Goal: Information Seeking & Learning: Learn about a topic

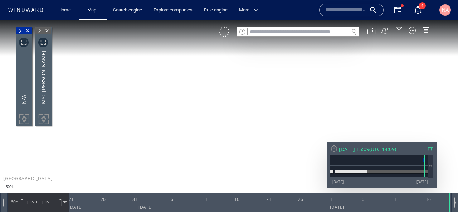
click at [261, 32] on input "text" at bounding box center [298, 32] width 101 height 10
paste input "*******"
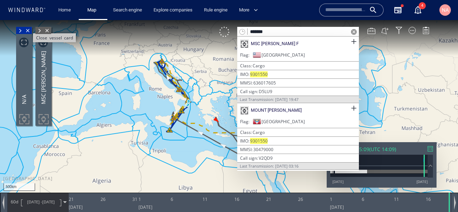
type input "*******"
click at [30, 28] on span "Close vessel card" at bounding box center [28, 30] width 8 height 7
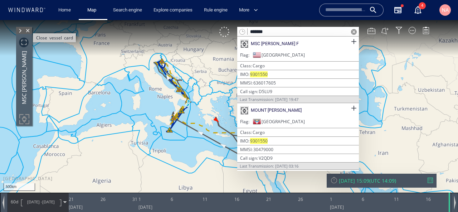
click at [29, 29] on span "Close vessel card" at bounding box center [28, 30] width 8 height 7
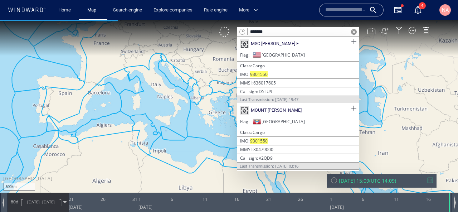
click at [353, 42] on span at bounding box center [353, 41] width 9 height 9
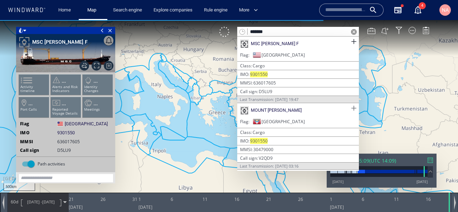
click at [356, 106] on span at bounding box center [353, 108] width 9 height 9
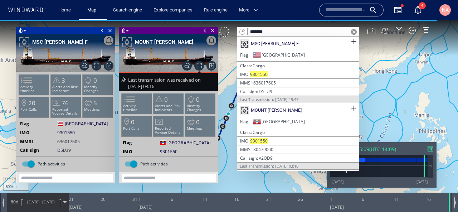
click at [230, 163] on canvas "Map" at bounding box center [229, 112] width 458 height 185
click at [354, 34] on span at bounding box center [354, 32] width 6 height 6
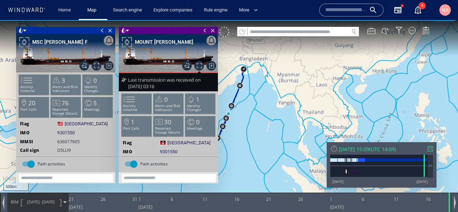
drag, startPoint x: 258, startPoint y: 148, endPoint x: 328, endPoint y: 126, distance: 73.7
click at [328, 126] on canvas "Map" at bounding box center [229, 112] width 458 height 185
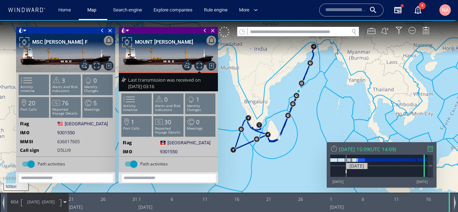
click at [346, 177] on div "06/02/15" at bounding box center [378, 166] width 97 height 23
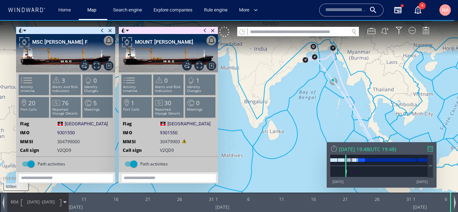
drag, startPoint x: 283, startPoint y: 162, endPoint x: 256, endPoint y: 156, distance: 27.5
click at [256, 156] on canvas "Map" at bounding box center [229, 112] width 458 height 185
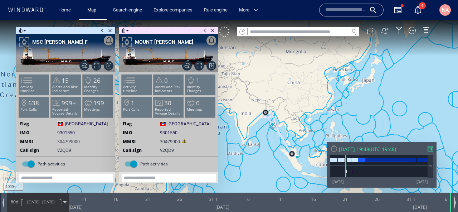
drag, startPoint x: 260, startPoint y: 160, endPoint x: 254, endPoint y: 151, distance: 10.3
click at [254, 151] on canvas "Map" at bounding box center [229, 112] width 458 height 185
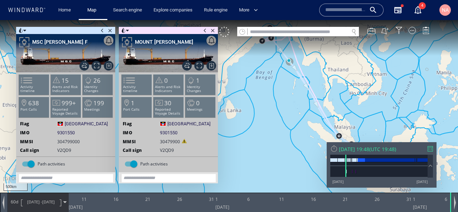
drag, startPoint x: 280, startPoint y: 145, endPoint x: 251, endPoint y: 121, distance: 37.9
click at [251, 122] on canvas "Map" at bounding box center [229, 112] width 458 height 185
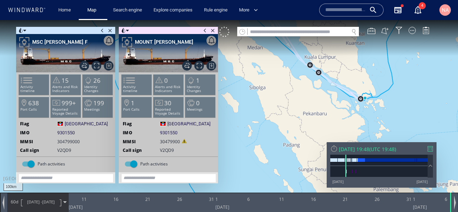
drag, startPoint x: 357, startPoint y: 119, endPoint x: 314, endPoint y: 119, distance: 42.9
click at [314, 119] on canvas "Map" at bounding box center [229, 112] width 458 height 185
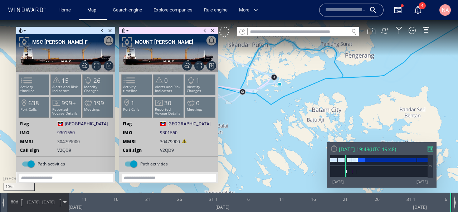
drag, startPoint x: 285, startPoint y: 89, endPoint x: 334, endPoint y: 106, distance: 52.6
click at [334, 106] on canvas "Map" at bounding box center [229, 112] width 458 height 185
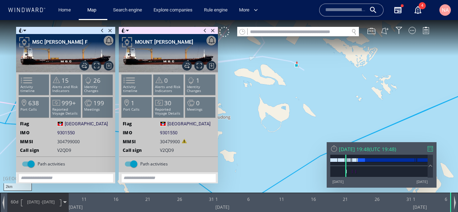
drag, startPoint x: 294, startPoint y: 89, endPoint x: 302, endPoint y: 103, distance: 15.6
click at [302, 103] on canvas "Map" at bounding box center [229, 112] width 458 height 185
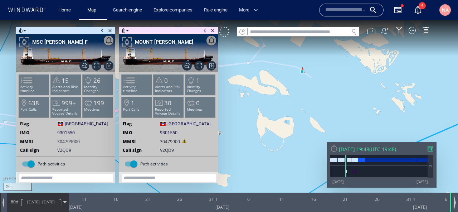
click at [23, 31] on span at bounding box center [20, 30] width 5 height 7
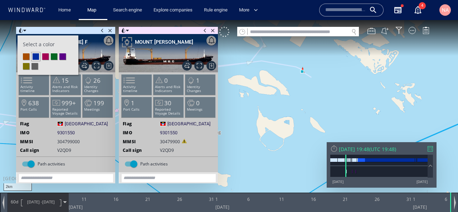
click at [55, 54] on li at bounding box center [54, 56] width 6 height 6
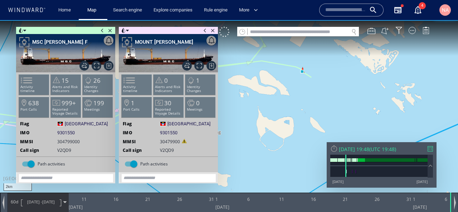
click at [305, 143] on canvas "Map" at bounding box center [229, 112] width 458 height 185
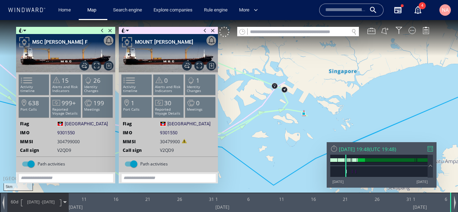
drag, startPoint x: 288, startPoint y: 142, endPoint x: 327, endPoint y: 142, distance: 39.0
click at [327, 142] on canvas "Map" at bounding box center [229, 112] width 458 height 185
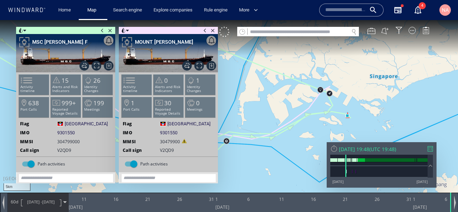
click at [29, 201] on span "08/12/14 -" at bounding box center [34, 201] width 15 height 5
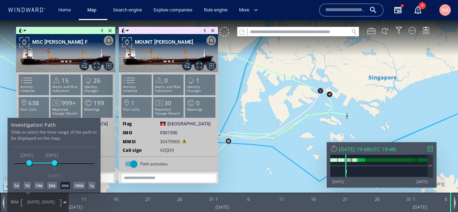
click at [15, 184] on div "1d" at bounding box center [16, 185] width 7 height 7
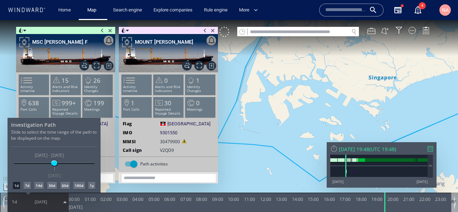
click at [278, 119] on div at bounding box center [229, 116] width 458 height 192
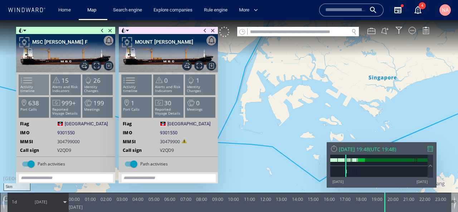
click at [28, 84] on span at bounding box center [22, 80] width 11 height 10
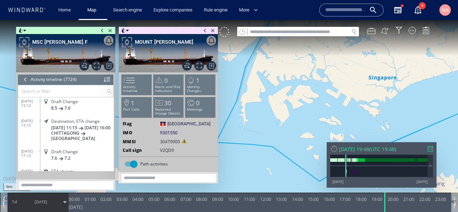
scroll to position [4898, 0]
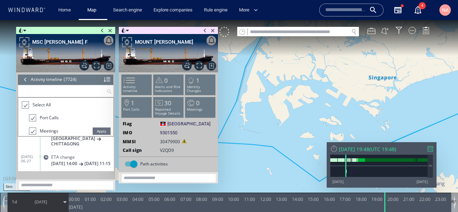
click at [33, 90] on input "text" at bounding box center [62, 91] width 88 height 12
click at [25, 103] on div at bounding box center [24, 105] width 7 height 8
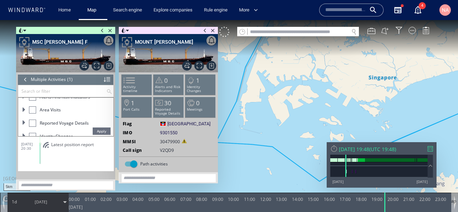
scroll to position [59, 0]
click at [32, 113] on div at bounding box center [32, 111] width 7 height 7
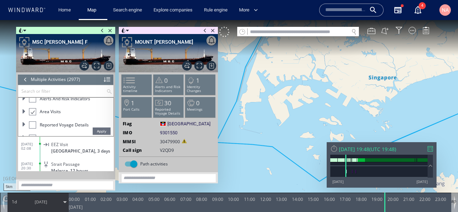
click at [97, 130] on span "Apply" at bounding box center [102, 130] width 18 height 7
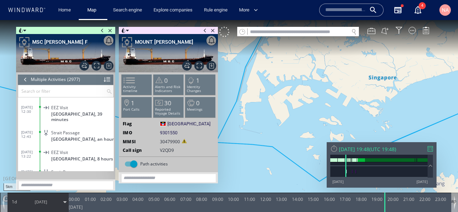
scroll to position [0, 0]
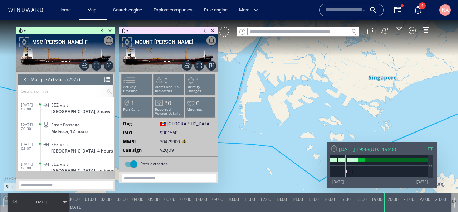
click at [67, 105] on span "EEZ Visit" at bounding box center [59, 104] width 17 height 5
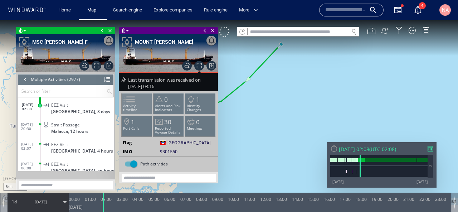
click at [140, 102] on li "Activity timeline" at bounding box center [137, 103] width 30 height 21
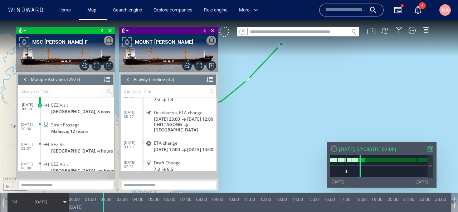
scroll to position [452, 0]
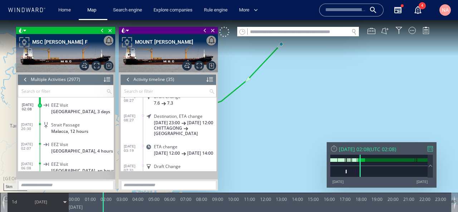
click at [130, 136] on dl "21/02/15 08:27 Destination, ETA change 18/02/15 23:00 26/02/15 12:00 CHITTAGONG…" at bounding box center [170, 123] width 93 height 30
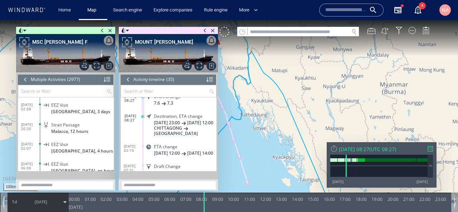
drag, startPoint x: 274, startPoint y: 149, endPoint x: 314, endPoint y: 119, distance: 49.9
click at [318, 119] on canvas "Map" at bounding box center [229, 112] width 458 height 185
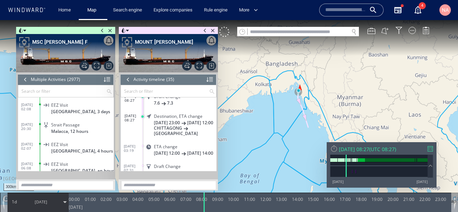
drag, startPoint x: 256, startPoint y: 128, endPoint x: 339, endPoint y: 128, distance: 83.4
click at [339, 128] on canvas "Map" at bounding box center [229, 112] width 458 height 185
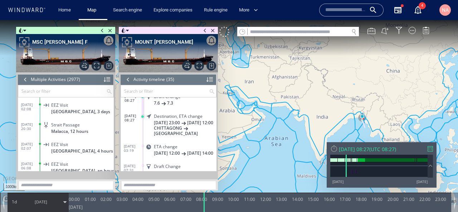
drag, startPoint x: 339, startPoint y: 128, endPoint x: 313, endPoint y: 129, distance: 26.8
click at [313, 128] on canvas "Map" at bounding box center [229, 112] width 458 height 185
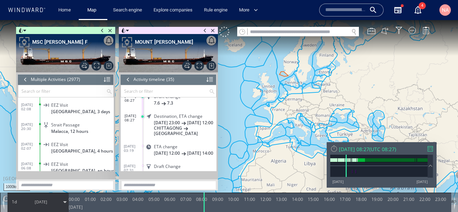
drag, startPoint x: 293, startPoint y: 132, endPoint x: 427, endPoint y: 184, distance: 144.0
click at [427, 20] on div "1000km © Mapbox © OpenStreetMap Improve this map 0 0 23:00 Saturday 21 February…" at bounding box center [229, 20] width 458 height 0
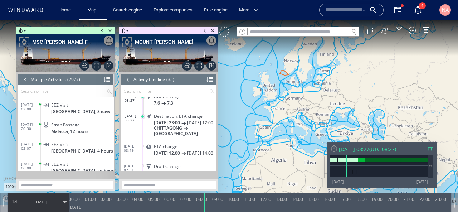
click at [101, 29] on span at bounding box center [102, 30] width 8 height 7
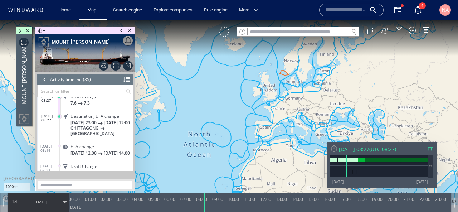
click at [121, 28] on span at bounding box center [122, 30] width 8 height 7
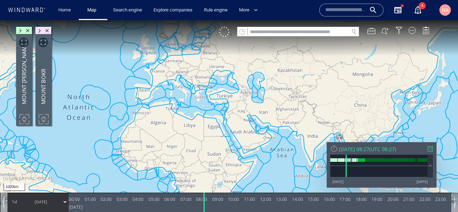
drag, startPoint x: 183, startPoint y: 104, endPoint x: 42, endPoint y: 66, distance: 146.1
click at [42, 20] on div "1000km © Mapbox © OpenStreetMap Improve this map 0 0 23:00 Saturday 21 February…" at bounding box center [229, 20] width 458 height 0
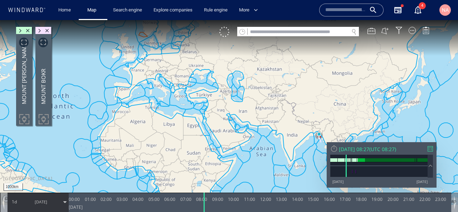
drag, startPoint x: 271, startPoint y: 113, endPoint x: 163, endPoint y: 82, distance: 112.3
click at [163, 82] on canvas "Map" at bounding box center [229, 112] width 458 height 185
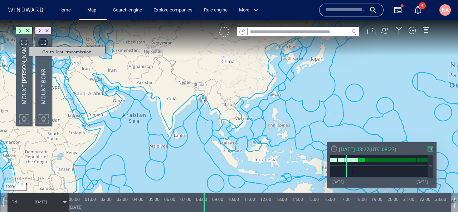
click at [23, 42] on span "Go to last transmission." at bounding box center [24, 43] width 10 height 10
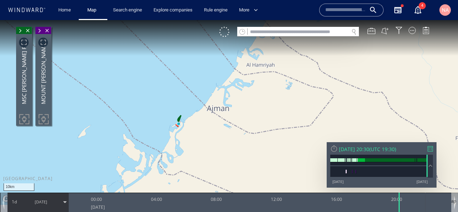
drag, startPoint x: 267, startPoint y: 113, endPoint x: 138, endPoint y: 113, distance: 129.5
click at [138, 113] on canvas "Map" at bounding box center [229, 112] width 458 height 185
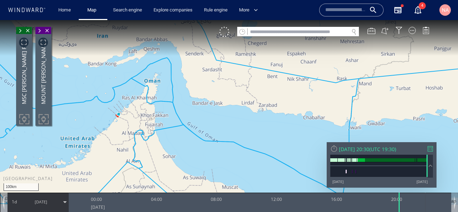
drag, startPoint x: 204, startPoint y: 123, endPoint x: 146, endPoint y: 121, distance: 58.0
click at [146, 121] on canvas "Map" at bounding box center [229, 112] width 458 height 185
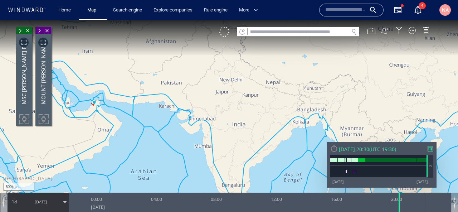
drag, startPoint x: 172, startPoint y: 142, endPoint x: 130, endPoint y: 119, distance: 48.3
click at [130, 119] on canvas "Map" at bounding box center [229, 112] width 458 height 185
drag, startPoint x: 206, startPoint y: 144, endPoint x: 140, endPoint y: 100, distance: 80.1
click at [140, 100] on canvas "Map" at bounding box center [229, 112] width 458 height 185
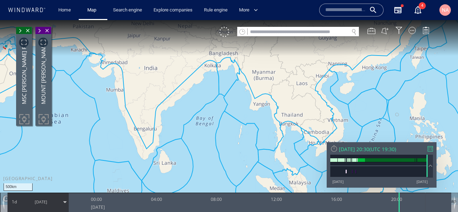
drag, startPoint x: 185, startPoint y: 114, endPoint x: 116, endPoint y: 86, distance: 73.8
click at [116, 86] on canvas "Map" at bounding box center [229, 112] width 458 height 185
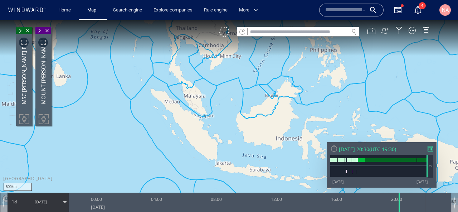
drag, startPoint x: 146, startPoint y: 113, endPoint x: 147, endPoint y: 70, distance: 43.7
click at [147, 70] on canvas "Map" at bounding box center [229, 112] width 458 height 185
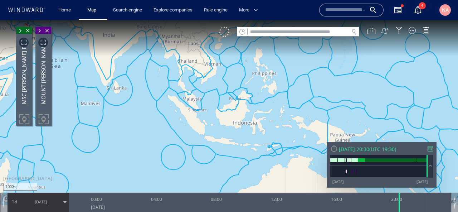
drag, startPoint x: 188, startPoint y: 72, endPoint x: 162, endPoint y: 157, distance: 89.5
click at [162, 157] on canvas "Map" at bounding box center [229, 112] width 458 height 185
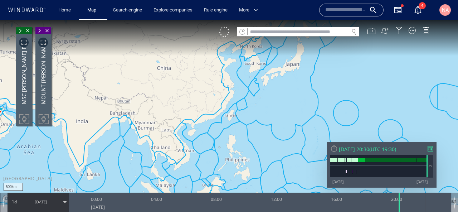
drag, startPoint x: 170, startPoint y: 107, endPoint x: 175, endPoint y: 150, distance: 43.2
click at [175, 150] on canvas "Map" at bounding box center [229, 112] width 458 height 185
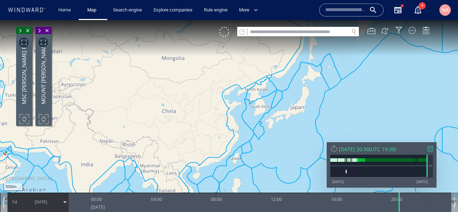
click at [46, 47] on div "MOUNT BOKOR" at bounding box center [43, 78] width 15 height 89
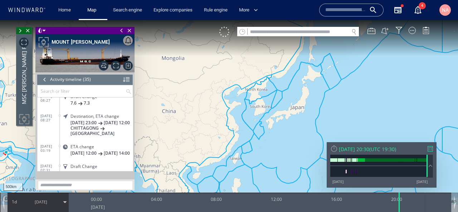
click at [44, 45] on div at bounding box center [43, 42] width 13 height 13
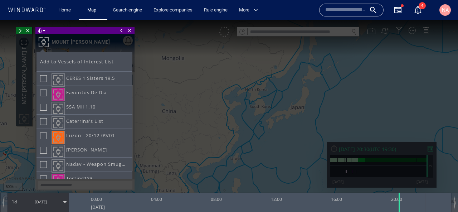
click at [45, 40] on div at bounding box center [43, 42] width 13 height 13
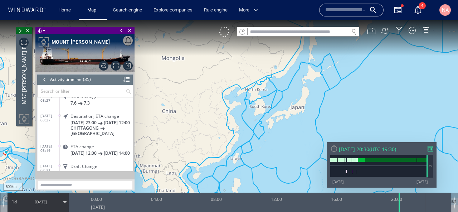
click at [122, 30] on span at bounding box center [122, 30] width 8 height 7
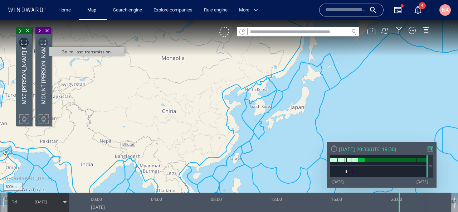
click at [43, 44] on span "Go to last transmission." at bounding box center [43, 43] width 10 height 10
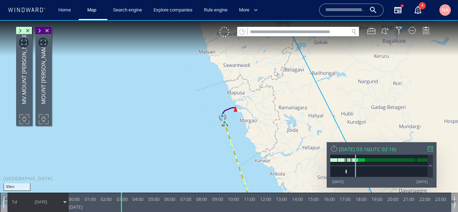
click at [124, 101] on canvas "Map" at bounding box center [229, 112] width 458 height 185
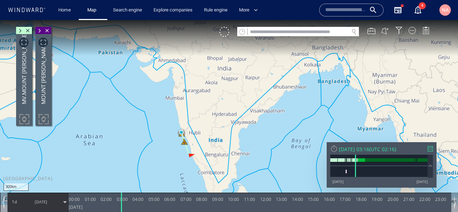
drag, startPoint x: 122, startPoint y: 144, endPoint x: 209, endPoint y: 139, distance: 87.1
click at [208, 139] on canvas "Map" at bounding box center [229, 112] width 458 height 185
drag, startPoint x: 172, startPoint y: 100, endPoint x: 213, endPoint y: 155, distance: 68.3
click at [212, 155] on canvas "Map" at bounding box center [229, 112] width 458 height 185
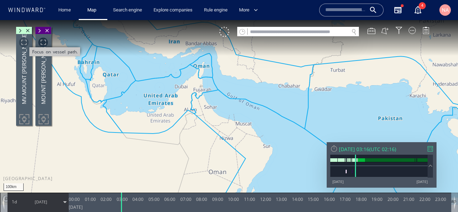
click at [24, 42] on span "Focus on vessel path." at bounding box center [24, 43] width 10 height 10
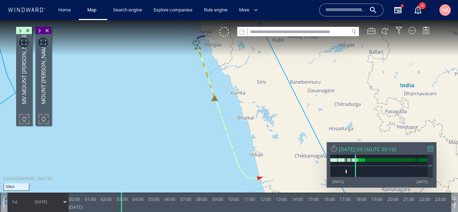
click at [130, 109] on canvas "Map" at bounding box center [229, 112] width 458 height 185
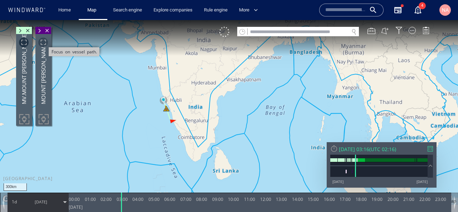
click at [45, 44] on span "Focus on vessel path." at bounding box center [43, 43] width 10 height 10
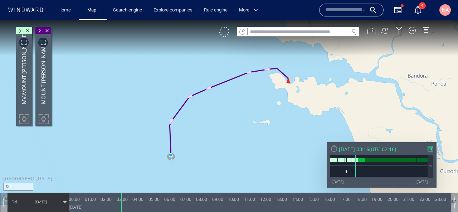
click at [140, 142] on canvas "Map" at bounding box center [229, 112] width 458 height 185
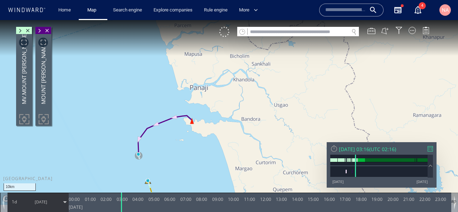
drag, startPoint x: 188, startPoint y: 175, endPoint x: 204, endPoint y: 136, distance: 41.3
click at [204, 137] on canvas "Map" at bounding box center [229, 112] width 458 height 185
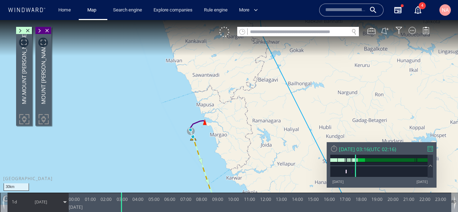
click at [51, 201] on span "07/05/16" at bounding box center [41, 202] width 36 height 18
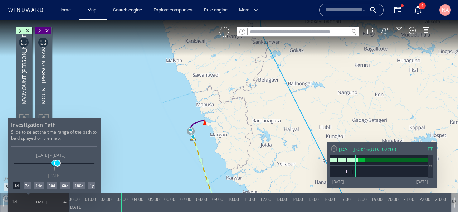
click at [57, 165] on span at bounding box center [57, 162] width 5 height 5
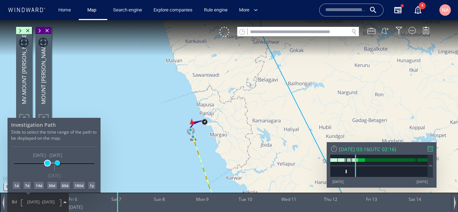
drag, startPoint x: 52, startPoint y: 165, endPoint x: 46, endPoint y: 165, distance: 6.4
click at [46, 165] on span at bounding box center [47, 162] width 5 height 5
drag, startPoint x: 221, startPoint y: 156, endPoint x: 221, endPoint y: 152, distance: 3.9
click at [221, 152] on div at bounding box center [229, 116] width 458 height 192
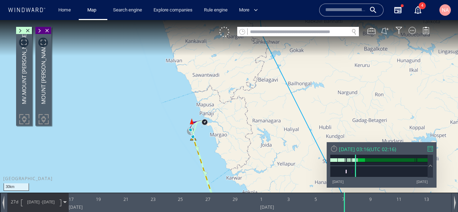
drag, startPoint x: 221, startPoint y: 152, endPoint x: 224, endPoint y: 82, distance: 69.8
click at [224, 82] on canvas "Map" at bounding box center [229, 112] width 458 height 185
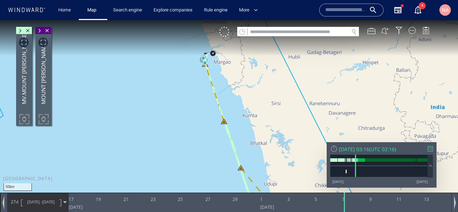
click at [42, 203] on span "17/04/16 -" at bounding box center [34, 201] width 15 height 5
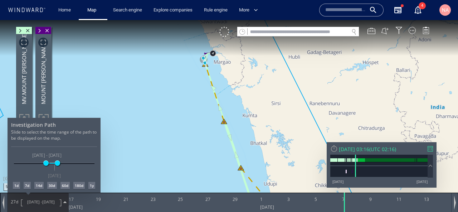
click at [80, 187] on div "180d" at bounding box center [78, 185] width 11 height 7
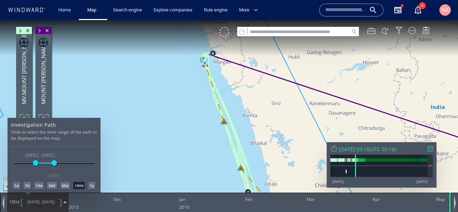
drag, startPoint x: 191, startPoint y: 155, endPoint x: 155, endPoint y: 158, distance: 36.6
click at [155, 158] on div at bounding box center [229, 116] width 458 height 192
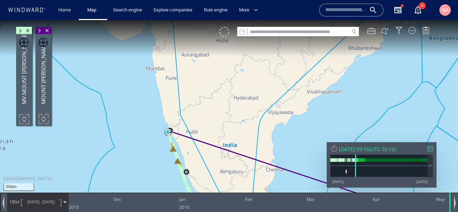
drag, startPoint x: 214, startPoint y: 167, endPoint x: 175, endPoint y: 97, distance: 80.2
click at [176, 98] on canvas "Map" at bounding box center [229, 112] width 458 height 185
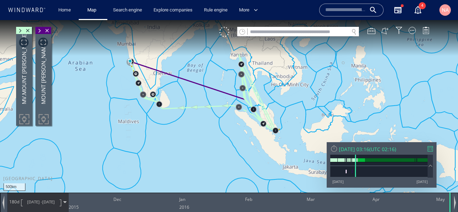
click at [40, 33] on span at bounding box center [39, 30] width 8 height 7
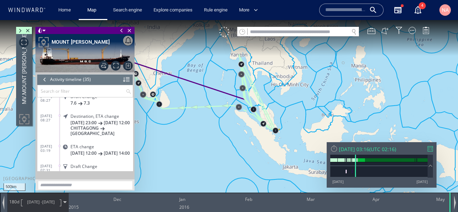
click at [45, 79] on div at bounding box center [45, 79] width 8 height 11
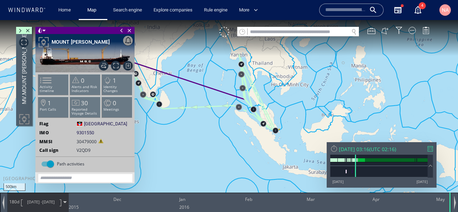
click at [290, 35] on input "text" at bounding box center [298, 32] width 101 height 10
paste input "*******"
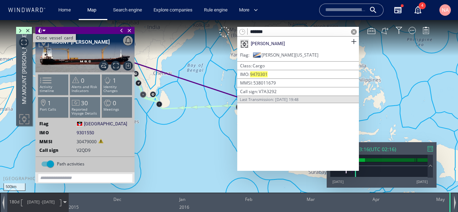
click at [29, 30] on span "Close vessel card" at bounding box center [28, 30] width 8 height 7
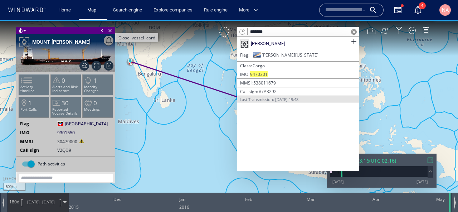
click at [109, 30] on span "Close vessel card" at bounding box center [110, 30] width 8 height 7
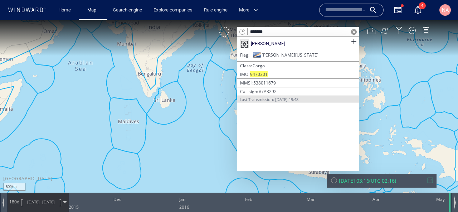
click at [269, 28] on input "*******" at bounding box center [298, 32] width 101 height 10
paste input "**"
click at [267, 33] on input "*********" at bounding box center [298, 32] width 101 height 10
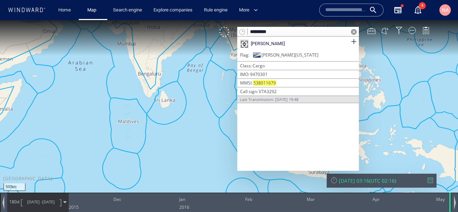
paste input "text"
click at [267, 29] on input "*******" at bounding box center [298, 32] width 101 height 10
paste input "**"
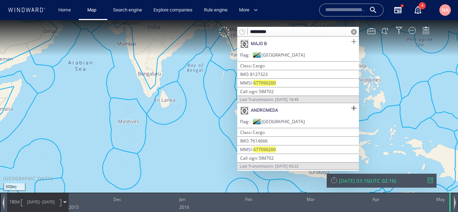
type input "*********"
click at [353, 43] on span at bounding box center [353, 41] width 9 height 9
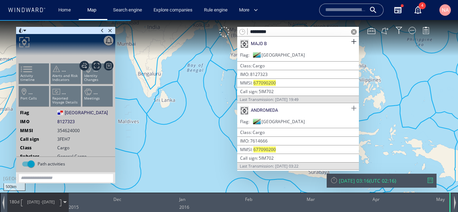
click at [356, 107] on span at bounding box center [353, 108] width 9 height 9
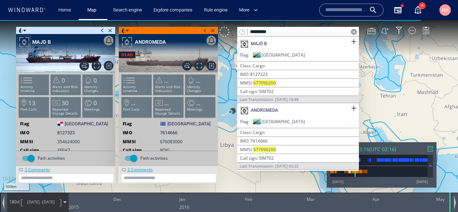
click at [227, 81] on canvas "Map" at bounding box center [229, 112] width 458 height 185
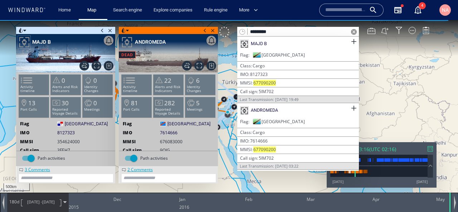
click at [355, 31] on span at bounding box center [354, 32] width 6 height 6
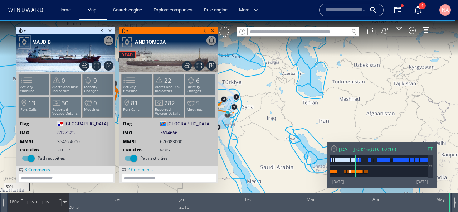
click at [102, 30] on span at bounding box center [102, 30] width 8 height 7
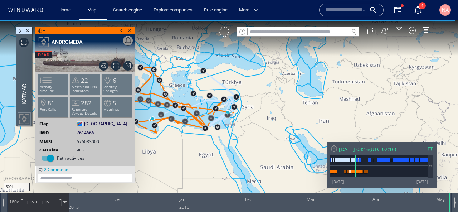
click at [123, 31] on span at bounding box center [122, 30] width 8 height 7
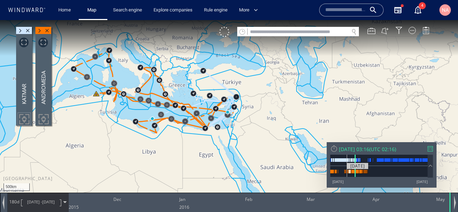
click at [347, 172] on div at bounding box center [348, 172] width 2 height 4
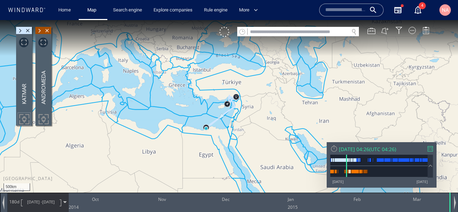
drag, startPoint x: 230, startPoint y: 126, endPoint x: 259, endPoint y: 134, distance: 30.2
click at [259, 134] on canvas "Map" at bounding box center [229, 112] width 458 height 185
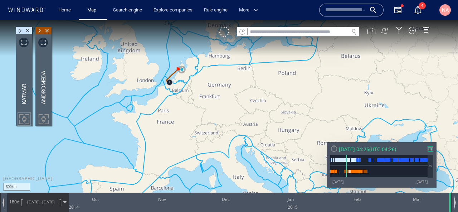
drag, startPoint x: 217, startPoint y: 128, endPoint x: 190, endPoint y: 54, distance: 79.4
click at [190, 54] on canvas "Map" at bounding box center [229, 112] width 458 height 185
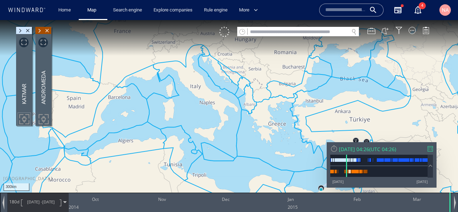
drag, startPoint x: 196, startPoint y: 94, endPoint x: 182, endPoint y: 88, distance: 15.0
click at [182, 88] on canvas "Map" at bounding box center [229, 112] width 458 height 185
drag, startPoint x: 151, startPoint y: 49, endPoint x: 151, endPoint y: 54, distance: 5.4
click at [151, 54] on canvas "Map" at bounding box center [229, 112] width 458 height 185
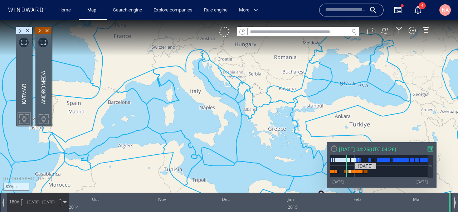
click at [355, 176] on div at bounding box center [378, 171] width 97 height 11
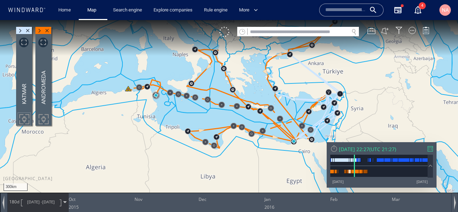
drag, startPoint x: 272, startPoint y: 123, endPoint x: 244, endPoint y: 68, distance: 61.9
click at [244, 68] on canvas "Map" at bounding box center [229, 112] width 458 height 185
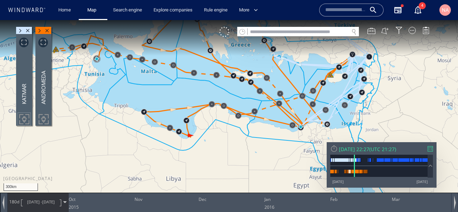
click at [50, 200] on span "28/03/16" at bounding box center [48, 201] width 13 height 5
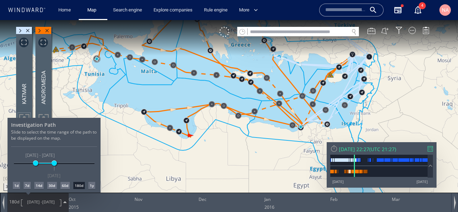
click at [17, 187] on div "1d" at bounding box center [16, 185] width 7 height 7
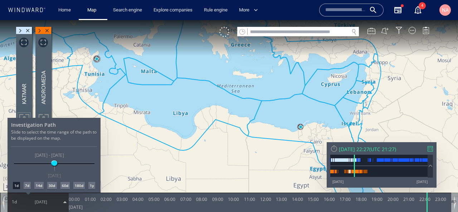
click at [40, 31] on div at bounding box center [229, 116] width 458 height 192
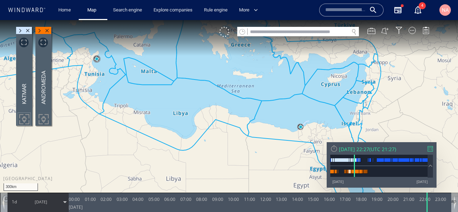
click at [40, 31] on span at bounding box center [39, 30] width 8 height 7
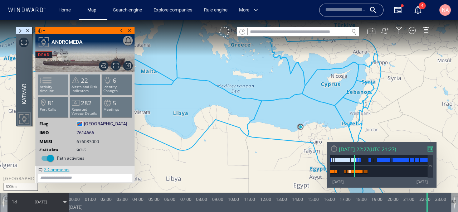
click at [59, 88] on p "Activity timeline" at bounding box center [53, 89] width 30 height 8
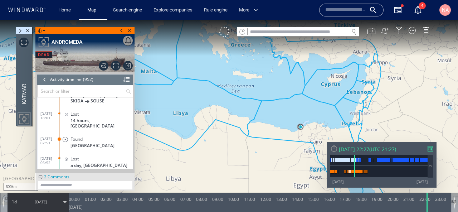
scroll to position [4456, 0]
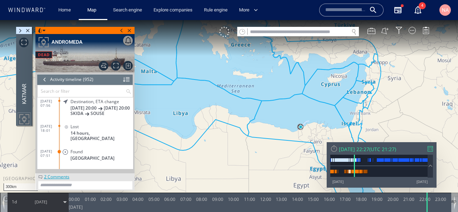
click at [85, 149] on div "Found" at bounding box center [100, 151] width 60 height 5
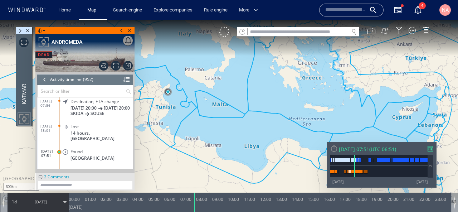
drag, startPoint x: 207, startPoint y: 146, endPoint x: 253, endPoint y: 163, distance: 49.5
click at [253, 163] on canvas "Map" at bounding box center [229, 112] width 458 height 185
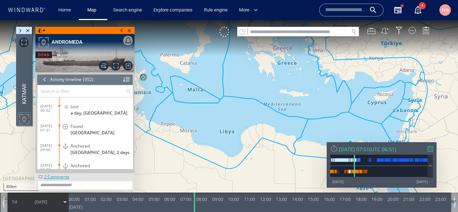
scroll to position [4518, 0]
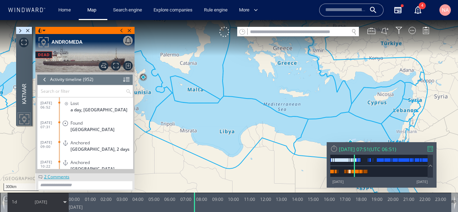
click at [70, 148] on div "Anchored Tunisia, 2 days" at bounding box center [97, 145] width 72 height 16
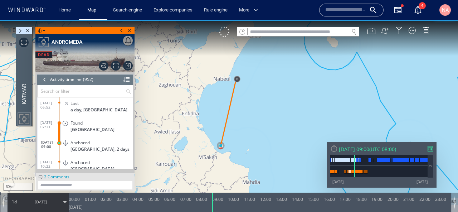
click at [186, 138] on canvas "Map" at bounding box center [229, 112] width 458 height 185
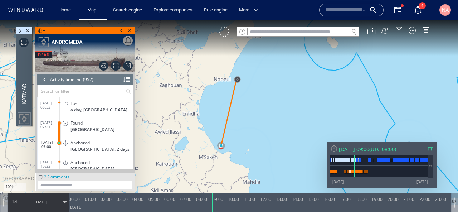
drag, startPoint x: 292, startPoint y: 149, endPoint x: 206, endPoint y: 90, distance: 103.9
click at [206, 91] on canvas "Map" at bounding box center [229, 112] width 458 height 185
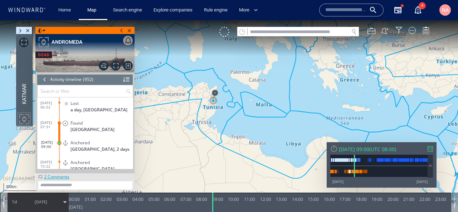
drag, startPoint x: 251, startPoint y: 124, endPoint x: 169, endPoint y: 87, distance: 90.3
click at [169, 87] on canvas "Map" at bounding box center [229, 112] width 458 height 185
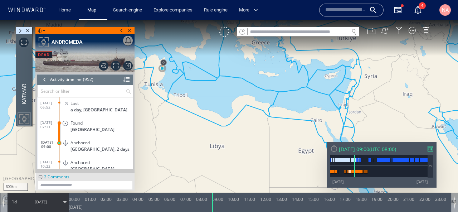
drag, startPoint x: 250, startPoint y: 103, endPoint x: 275, endPoint y: 139, distance: 43.4
click at [275, 138] on canvas "Map" at bounding box center [229, 112] width 458 height 185
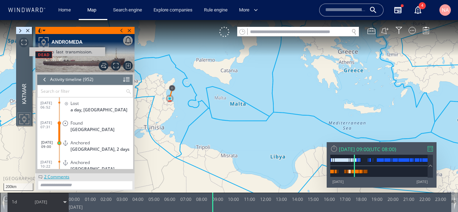
click at [23, 43] on span "Go to last transmission." at bounding box center [24, 43] width 10 height 10
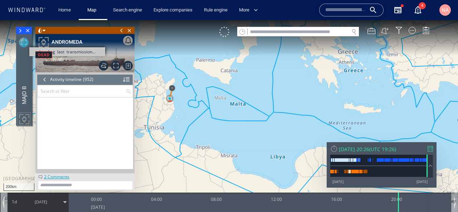
scroll to position [18660, 0]
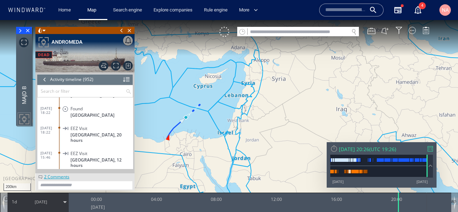
drag, startPoint x: 144, startPoint y: 111, endPoint x: 256, endPoint y: 104, distance: 111.8
click at [256, 104] on canvas "Map" at bounding box center [229, 112] width 458 height 185
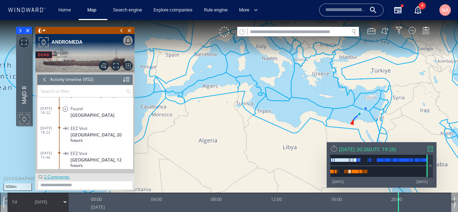
drag, startPoint x: 239, startPoint y: 104, endPoint x: 322, endPoint y: 111, distance: 84.0
click at [322, 111] on canvas "Map" at bounding box center [229, 112] width 458 height 185
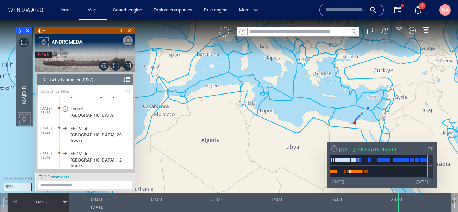
drag, startPoint x: 238, startPoint y: 118, endPoint x: 184, endPoint y: 117, distance: 53.7
click at [184, 117] on canvas "Map" at bounding box center [229, 112] width 458 height 185
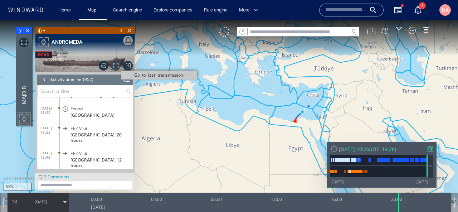
click at [113, 65] on span "Go to last transmission." at bounding box center [116, 66] width 10 height 10
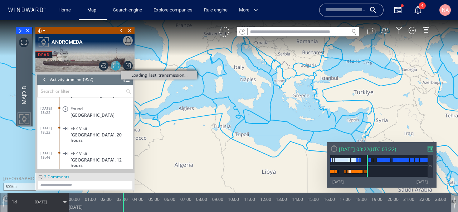
scroll to position [18667, 0]
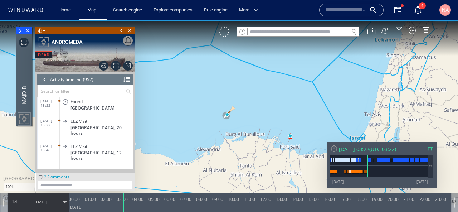
click at [218, 116] on canvas "Map" at bounding box center [229, 112] width 458 height 185
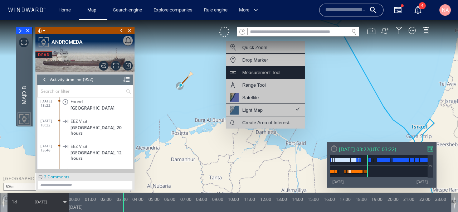
click at [265, 74] on div "Measurement Tool" at bounding box center [261, 72] width 38 height 9
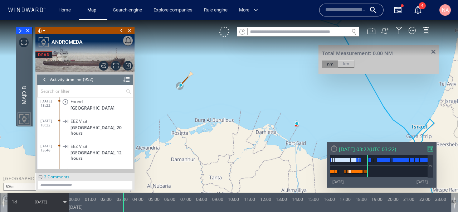
drag, startPoint x: 345, startPoint y: 64, endPoint x: 337, endPoint y: 64, distance: 7.2
click at [345, 64] on div "km" at bounding box center [346, 63] width 16 height 7
click at [183, 86] on canvas "Map" at bounding box center [229, 112] width 458 height 185
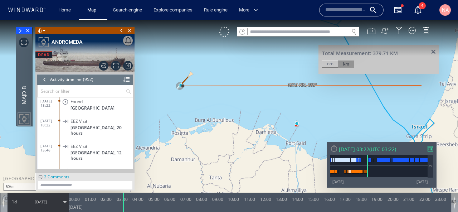
click at [436, 53] on span at bounding box center [433, 51] width 9 height 5
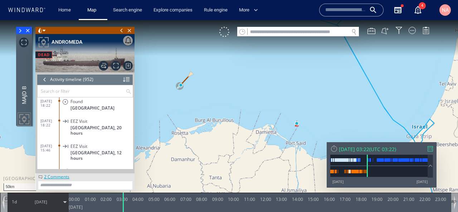
click at [36, 207] on span "27/11/17" at bounding box center [41, 202] width 36 height 18
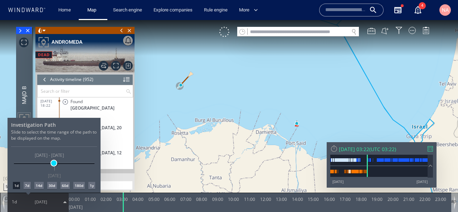
click at [54, 165] on span at bounding box center [53, 162] width 5 height 5
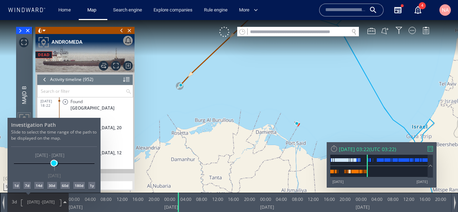
click at [52, 165] on span at bounding box center [53, 162] width 5 height 5
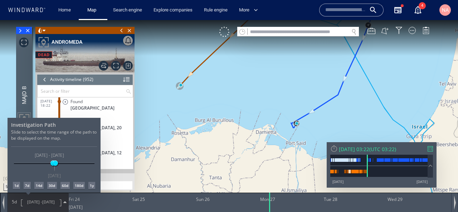
drag, startPoint x: 177, startPoint y: 135, endPoint x: 161, endPoint y: 164, distance: 34.1
click at [161, 164] on div at bounding box center [229, 116] width 458 height 192
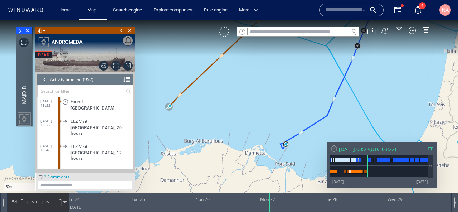
drag, startPoint x: 197, startPoint y: 111, endPoint x: 176, endPoint y: 148, distance: 42.1
click at [177, 148] on canvas "Map" at bounding box center [229, 112] width 458 height 185
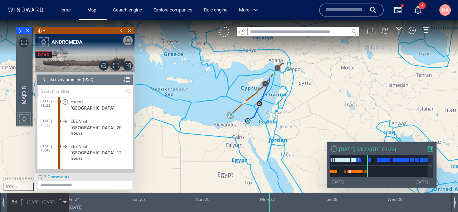
drag, startPoint x: 272, startPoint y: 89, endPoint x: 272, endPoint y: 110, distance: 20.8
click at [272, 110] on canvas "Map" at bounding box center [229, 112] width 458 height 185
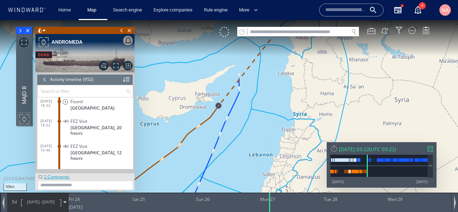
click at [273, 34] on input "text" at bounding box center [298, 32] width 101 height 10
paste input "*******"
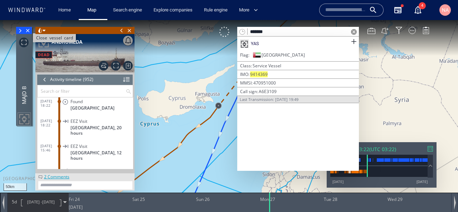
click at [28, 30] on span "Close vessel card" at bounding box center [28, 30] width 8 height 7
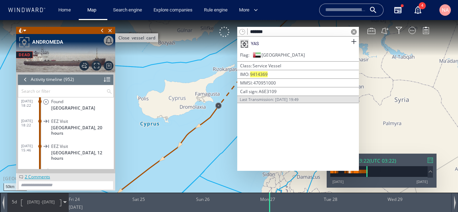
click at [111, 29] on span "Close vessel card" at bounding box center [110, 30] width 8 height 7
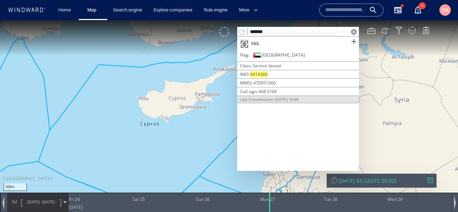
click at [286, 34] on input "*******" at bounding box center [298, 32] width 101 height 10
paste input "**"
click at [283, 32] on input "*********" at bounding box center [298, 32] width 101 height 10
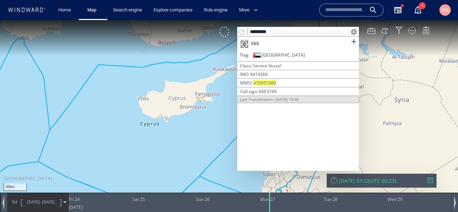
paste input "text"
click at [269, 31] on input "*******" at bounding box center [298, 32] width 101 height 10
paste input "**"
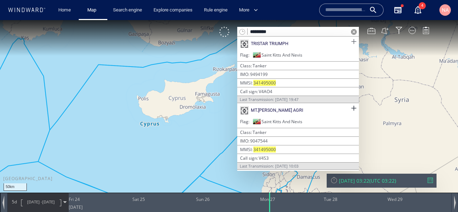
type input "*********"
click at [352, 42] on span at bounding box center [353, 41] width 9 height 9
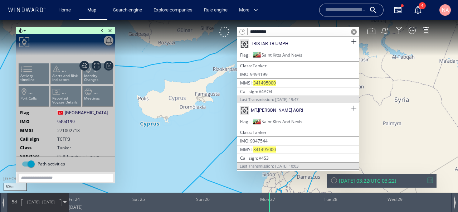
click at [354, 107] on span at bounding box center [353, 108] width 9 height 9
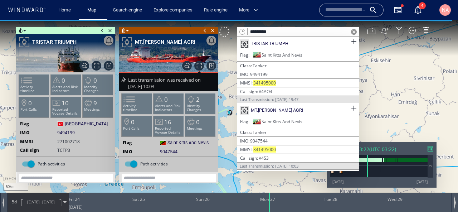
click at [353, 29] on div at bounding box center [354, 32] width 10 height 10
click at [352, 31] on span at bounding box center [354, 32] width 6 height 6
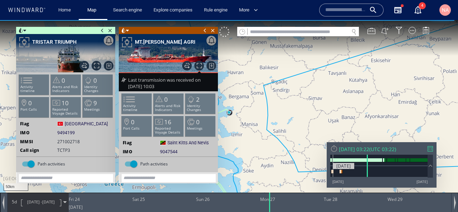
click at [333, 176] on div at bounding box center [378, 171] width 97 height 11
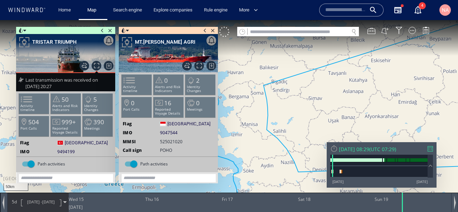
click at [100, 29] on span at bounding box center [102, 30] width 8 height 7
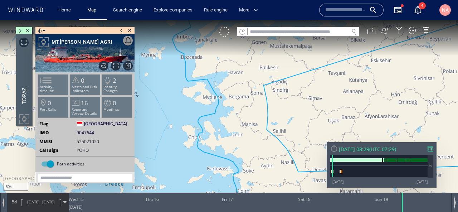
click at [123, 29] on span at bounding box center [122, 30] width 8 height 7
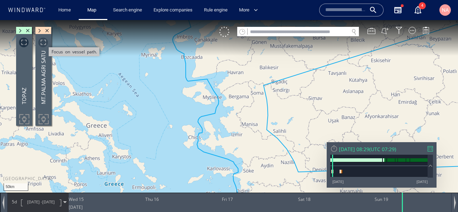
click at [45, 43] on span "Focus on vessel path." at bounding box center [43, 43] width 10 height 10
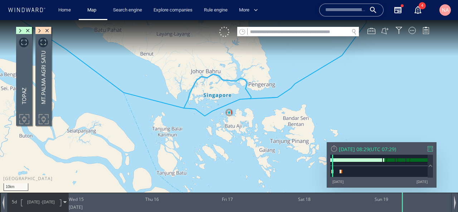
click at [109, 108] on canvas "Map" at bounding box center [229, 112] width 458 height 185
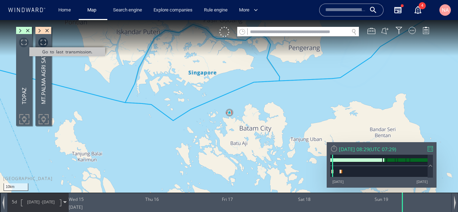
click at [24, 43] on span "Go to last transmission." at bounding box center [24, 43] width 10 height 10
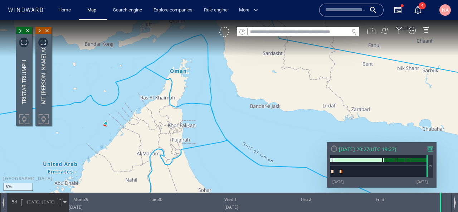
drag, startPoint x: 132, startPoint y: 123, endPoint x: 137, endPoint y: 114, distance: 11.0
click at [137, 114] on canvas "Map" at bounding box center [229, 112] width 458 height 185
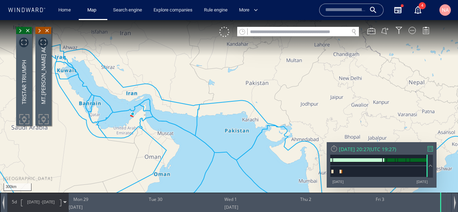
drag, startPoint x: 182, startPoint y: 152, endPoint x: 150, endPoint y: 80, distance: 79.1
click at [149, 80] on canvas "Map" at bounding box center [229, 112] width 458 height 185
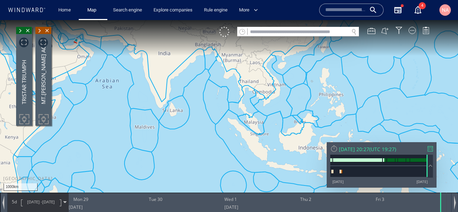
drag, startPoint x: 199, startPoint y: 135, endPoint x: 152, endPoint y: 113, distance: 51.4
click at [152, 113] on canvas "Map" at bounding box center [229, 112] width 458 height 185
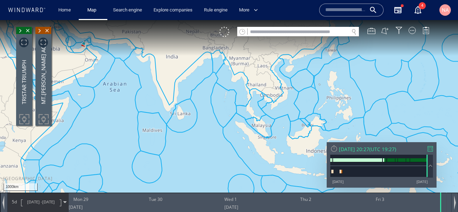
drag, startPoint x: 190, startPoint y: 130, endPoint x: 200, endPoint y: 131, distance: 9.7
click at [200, 131] on canvas "Map" at bounding box center [229, 112] width 458 height 185
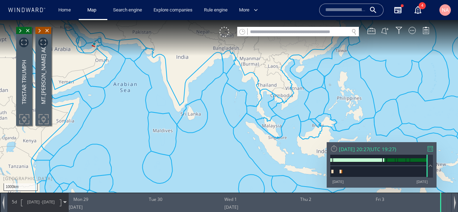
click at [47, 202] on span "[DATE]" at bounding box center [48, 201] width 13 height 5
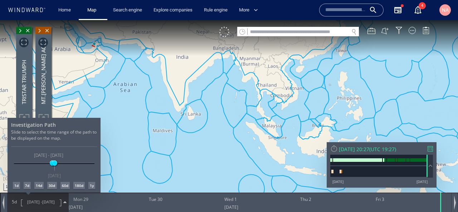
click at [39, 186] on div "14d" at bounding box center [38, 185] width 9 height 7
drag, startPoint x: 268, startPoint y: 127, endPoint x: 187, endPoint y: 97, distance: 85.8
click at [187, 97] on div at bounding box center [229, 116] width 458 height 192
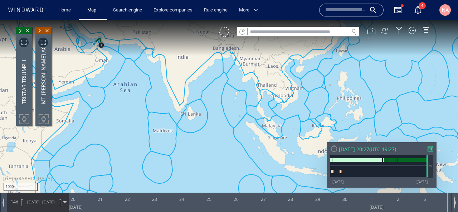
drag, startPoint x: 258, startPoint y: 115, endPoint x: 172, endPoint y: 117, distance: 85.9
click at [173, 117] on canvas "Map" at bounding box center [229, 112] width 458 height 185
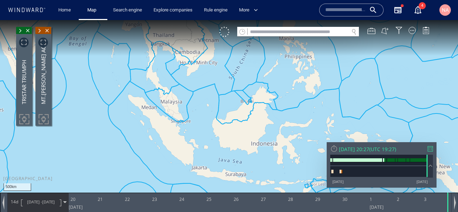
drag, startPoint x: 180, startPoint y: 150, endPoint x: 180, endPoint y: 120, distance: 30.4
click at [180, 120] on canvas "Map" at bounding box center [229, 112] width 458 height 185
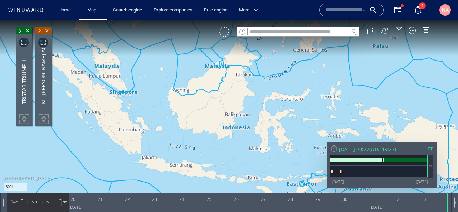
drag, startPoint x: 101, startPoint y: 84, endPoint x: 178, endPoint y: 131, distance: 90.0
click at [178, 131] on canvas "Map" at bounding box center [229, 112] width 458 height 185
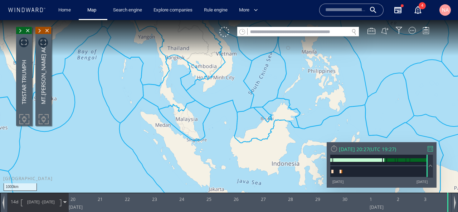
drag, startPoint x: 141, startPoint y: 114, endPoint x: 196, endPoint y: 116, distance: 55.5
click at [196, 116] on canvas "Map" at bounding box center [229, 112] width 458 height 185
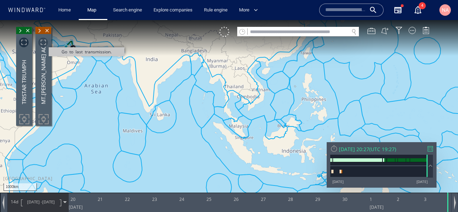
click at [41, 44] on span "Go to last transmission." at bounding box center [43, 43] width 10 height 10
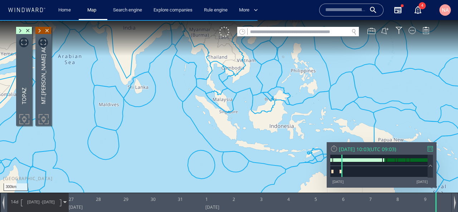
click at [176, 113] on canvas "Map" at bounding box center [229, 112] width 458 height 185
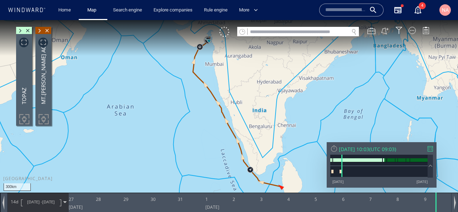
drag, startPoint x: 154, startPoint y: 109, endPoint x: 194, endPoint y: 145, distance: 53.7
click at [193, 145] on canvas "Map" at bounding box center [229, 112] width 458 height 185
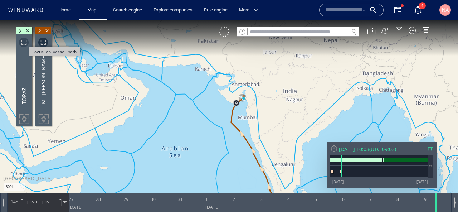
click at [25, 43] on span "Focus on vessel path." at bounding box center [24, 43] width 10 height 10
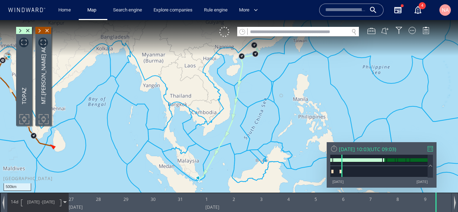
drag, startPoint x: 111, startPoint y: 89, endPoint x: 178, endPoint y: 89, distance: 66.9
click at [178, 89] on canvas "Map" at bounding box center [229, 112] width 458 height 185
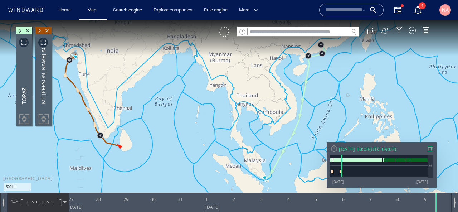
drag, startPoint x: 177, startPoint y: 123, endPoint x: 201, endPoint y: 124, distance: 24.7
click at [202, 125] on canvas "Map" at bounding box center [229, 112] width 458 height 185
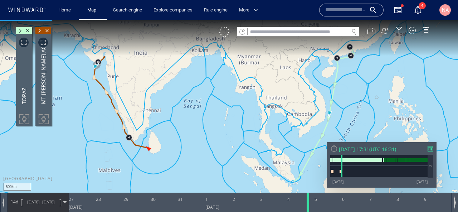
drag, startPoint x: 435, startPoint y: 207, endPoint x: 302, endPoint y: 202, distance: 133.2
click at [306, 201] on div at bounding box center [309, 201] width 7 height 19
drag, startPoint x: 303, startPoint y: 201, endPoint x: 289, endPoint y: 211, distance: 17.7
click at [289, 211] on div at bounding box center [290, 201] width 7 height 19
click at [260, 31] on input "text" at bounding box center [298, 32] width 101 height 10
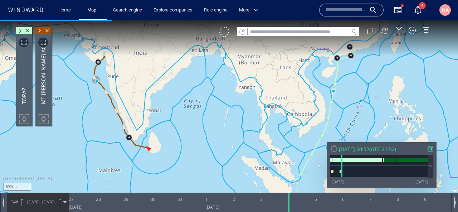
paste input "*******"
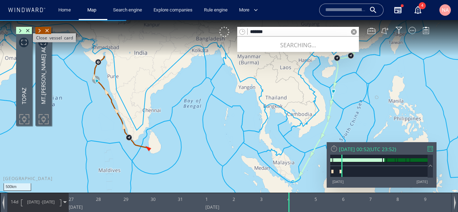
click at [28, 30] on span "Close vessel card" at bounding box center [28, 30] width 8 height 7
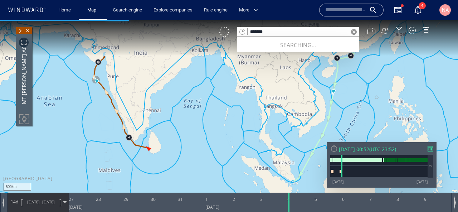
click at [28, 30] on span "Close vessel card" at bounding box center [28, 30] width 8 height 7
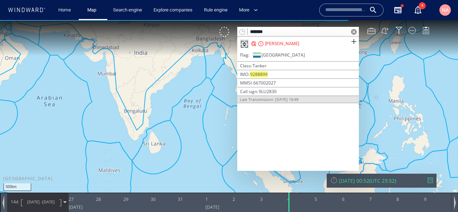
click at [285, 34] on input "*******" at bounding box center [298, 32] width 101 height 10
paste input "**"
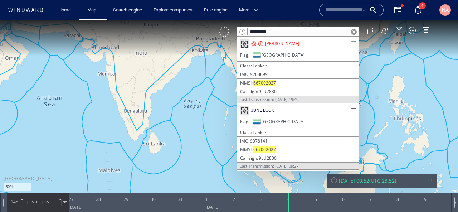
type input "*********"
click at [355, 43] on span at bounding box center [353, 41] width 9 height 9
click at [353, 106] on span at bounding box center [353, 108] width 9 height 9
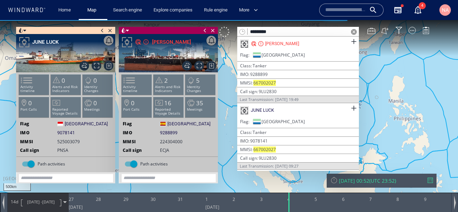
click at [354, 31] on span at bounding box center [354, 32] width 6 height 6
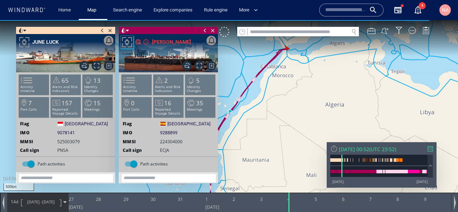
drag, startPoint x: 284, startPoint y: 96, endPoint x: 306, endPoint y: 96, distance: 22.5
click at [306, 96] on canvas "Map" at bounding box center [229, 112] width 458 height 185
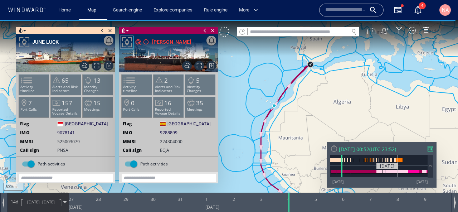
click at [398, 175] on div at bounding box center [378, 171] width 97 height 11
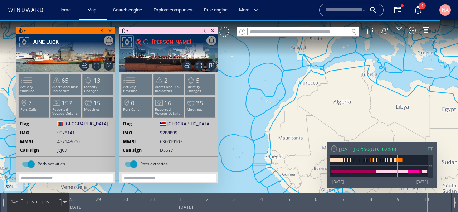
click at [272, 148] on canvas "Map" at bounding box center [229, 112] width 458 height 185
click at [98, 32] on span at bounding box center [102, 30] width 8 height 7
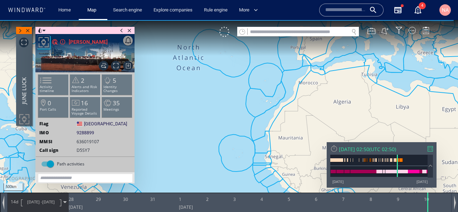
click at [116, 30] on div "Close vessel card" at bounding box center [84, 30] width 99 height 7
click at [121, 31] on span at bounding box center [122, 30] width 8 height 7
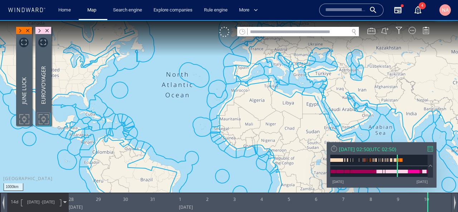
drag, startPoint x: 192, startPoint y: 113, endPoint x: 123, endPoint y: 93, distance: 71.9
click at [123, 93] on canvas "Map" at bounding box center [229, 112] width 458 height 185
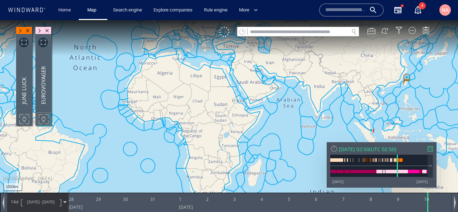
drag, startPoint x: 219, startPoint y: 99, endPoint x: 130, endPoint y: 97, distance: 89.5
click at [131, 97] on canvas "Map" at bounding box center [229, 112] width 458 height 185
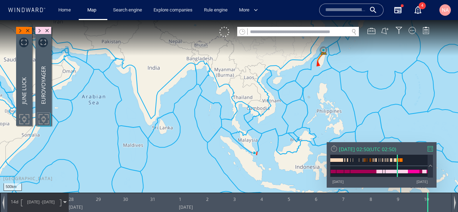
drag, startPoint x: 265, startPoint y: 94, endPoint x: 226, endPoint y: 128, distance: 52.0
click at [226, 128] on canvas "Map" at bounding box center [229, 112] width 458 height 185
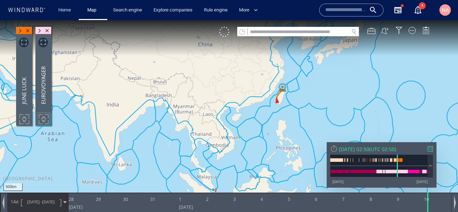
click at [52, 203] on span "10/11/21" at bounding box center [48, 201] width 13 height 5
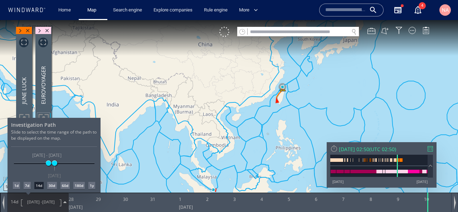
click at [52, 188] on div "30d" at bounding box center [51, 185] width 9 height 7
drag, startPoint x: 144, startPoint y: 137, endPoint x: 154, endPoint y: 100, distance: 38.5
click at [153, 100] on div at bounding box center [229, 116] width 458 height 192
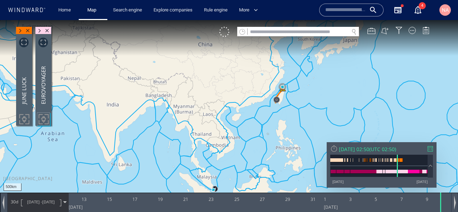
drag, startPoint x: 166, startPoint y: 139, endPoint x: 177, endPoint y: 80, distance: 59.6
click at [177, 80] on canvas "Map" at bounding box center [229, 112] width 458 height 185
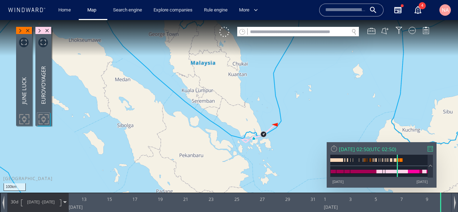
drag, startPoint x: 226, startPoint y: 111, endPoint x: 181, endPoint y: 146, distance: 57.3
click at [181, 146] on canvas "Map" at bounding box center [229, 112] width 458 height 185
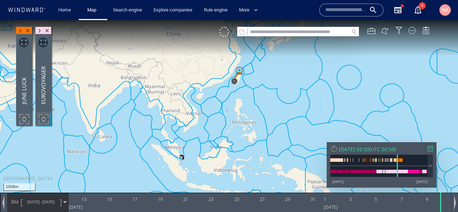
drag, startPoint x: 187, startPoint y: 122, endPoint x: 177, endPoint y: 138, distance: 19.0
click at [177, 138] on canvas "Map" at bounding box center [229, 112] width 458 height 185
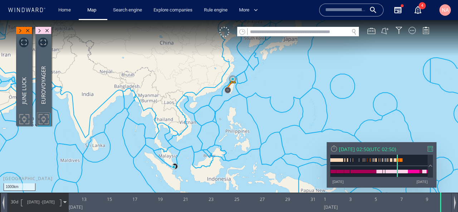
click at [278, 31] on input "text" at bounding box center [298, 32] width 101 height 10
paste input "*******"
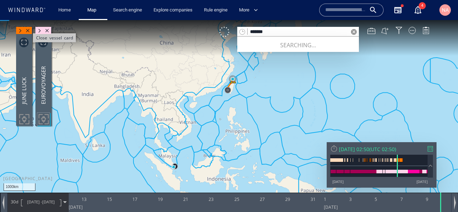
type input "*******"
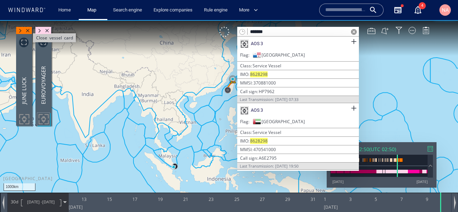
click at [31, 29] on span "Close vessel card" at bounding box center [28, 30] width 8 height 7
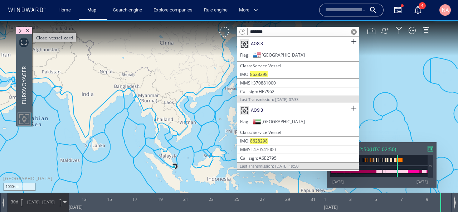
click at [29, 29] on span "Close vessel card" at bounding box center [28, 30] width 8 height 7
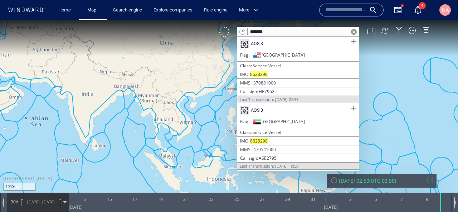
click at [355, 42] on span at bounding box center [353, 41] width 9 height 9
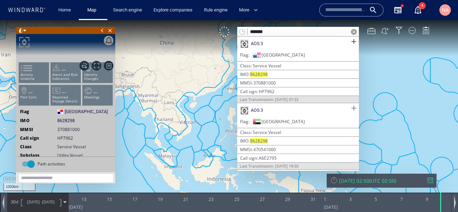
click at [354, 106] on span at bounding box center [353, 108] width 9 height 9
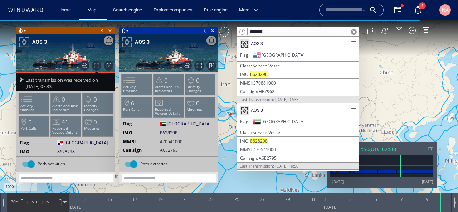
click at [353, 31] on span at bounding box center [354, 32] width 6 height 6
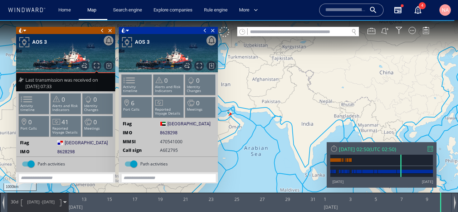
drag, startPoint x: 255, startPoint y: 83, endPoint x: 317, endPoint y: 72, distance: 63.0
click at [316, 72] on canvas "Map" at bounding box center [229, 112] width 458 height 185
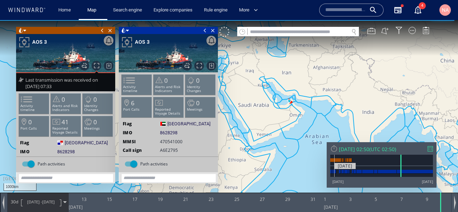
click at [334, 175] on div at bounding box center [381, 171] width 103 height 11
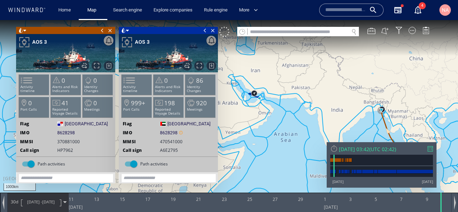
drag, startPoint x: 308, startPoint y: 139, endPoint x: 287, endPoint y: 131, distance: 23.1
click at [287, 131] on canvas "Map" at bounding box center [229, 112] width 458 height 185
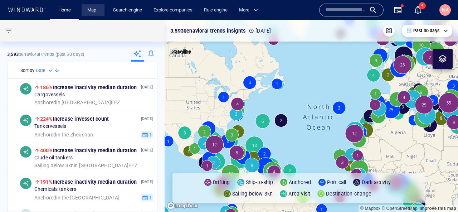
click at [92, 10] on link "Map" at bounding box center [92, 10] width 17 height 13
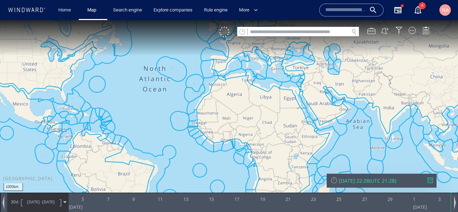
click at [284, 30] on input "text" at bounding box center [298, 32] width 101 height 10
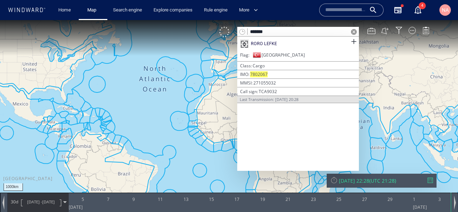
click at [290, 30] on input "*******" at bounding box center [298, 32] width 101 height 10
paste input "**"
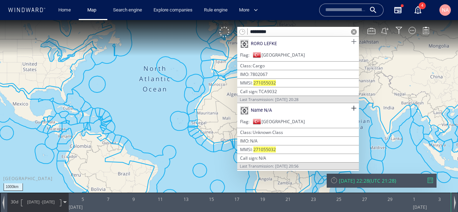
type input "*********"
click at [355, 40] on span at bounding box center [353, 41] width 9 height 9
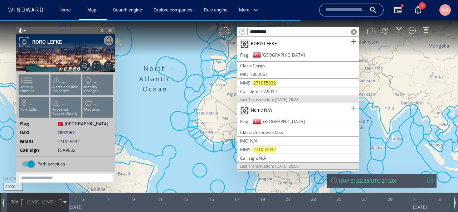
click at [355, 108] on span at bounding box center [353, 108] width 9 height 9
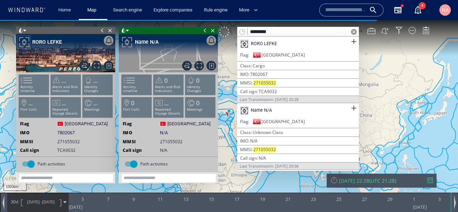
click at [355, 30] on span at bounding box center [354, 32] width 6 height 6
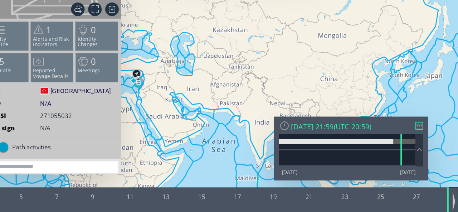
drag, startPoint x: 73, startPoint y: 84, endPoint x: 98, endPoint y: 84, distance: 25.0
click at [98, 84] on canvas "Map" at bounding box center [45, 38] width 458 height 185
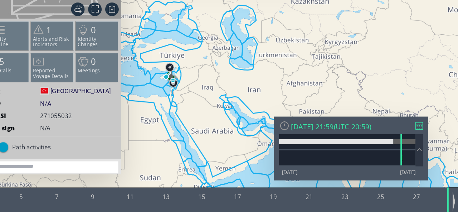
drag, startPoint x: 81, startPoint y: 47, endPoint x: 108, endPoint y: 46, distance: 26.5
click at [109, 47] on canvas "Map" at bounding box center [45, 38] width 458 height 185
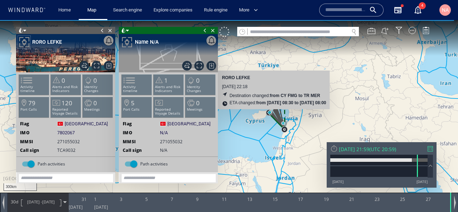
drag, startPoint x: 278, startPoint y: 116, endPoint x: 259, endPoint y: 114, distance: 19.4
click at [259, 114] on canvas "Map" at bounding box center [229, 112] width 458 height 185
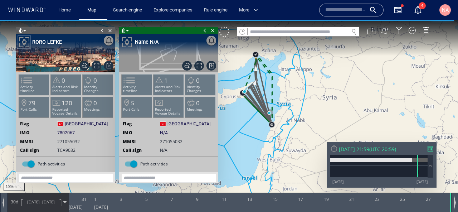
drag, startPoint x: 259, startPoint y: 143, endPoint x: 280, endPoint y: 172, distance: 35.6
click at [280, 172] on canvas "Map" at bounding box center [229, 112] width 458 height 185
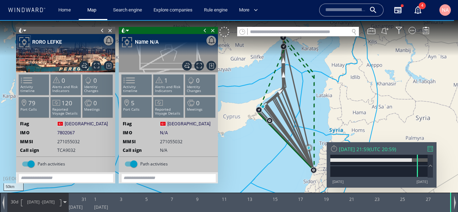
drag, startPoint x: 269, startPoint y: 150, endPoint x: 266, endPoint y: 170, distance: 19.8
click at [267, 170] on canvas "Map" at bounding box center [229, 112] width 458 height 185
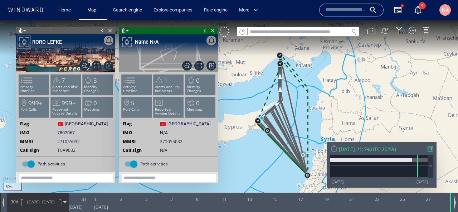
click at [269, 30] on input "text" at bounding box center [298, 32] width 101 height 10
paste input "*******"
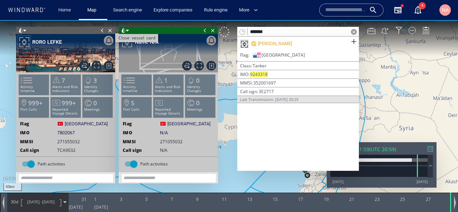
click at [111, 30] on span "Close vessel card" at bounding box center [110, 30] width 8 height 7
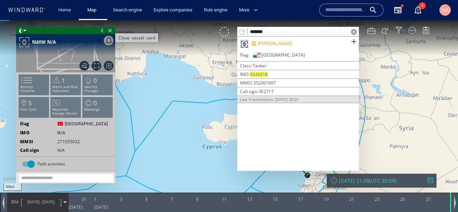
click at [111, 30] on span "Close vessel card" at bounding box center [110, 30] width 8 height 7
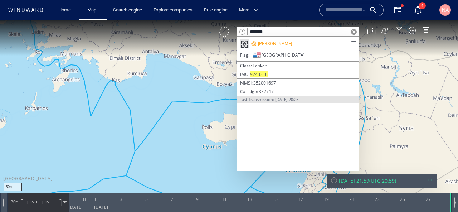
click at [279, 30] on input "*******" at bounding box center [298, 32] width 101 height 10
paste input "**"
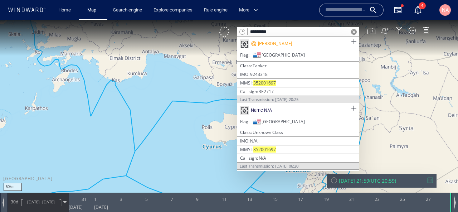
type input "*********"
click at [351, 41] on span at bounding box center [353, 41] width 9 height 9
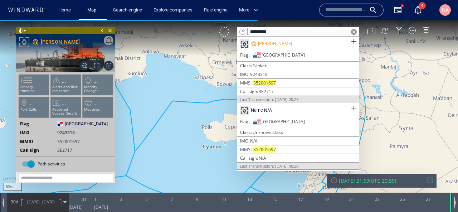
click at [355, 106] on span at bounding box center [353, 108] width 9 height 9
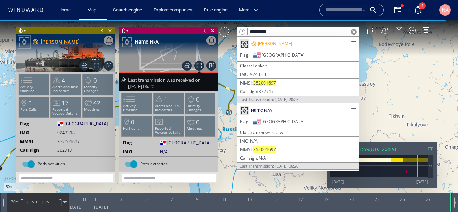
click at [354, 30] on span at bounding box center [354, 32] width 6 height 6
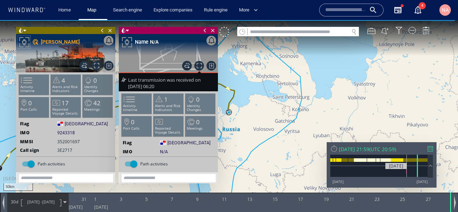
click at [407, 176] on div at bounding box center [378, 171] width 97 height 11
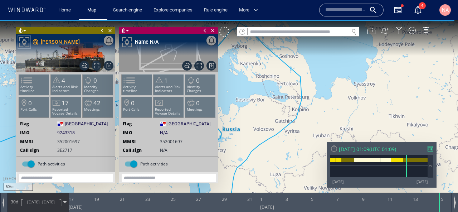
drag, startPoint x: 253, startPoint y: 121, endPoint x: 292, endPoint y: 119, distance: 39.1
click at [292, 119] on canvas "Map" at bounding box center [229, 112] width 458 height 185
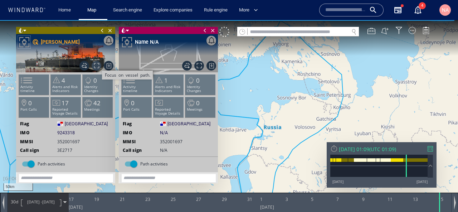
click at [96, 63] on span "Focus on vessel path." at bounding box center [97, 66] width 10 height 10
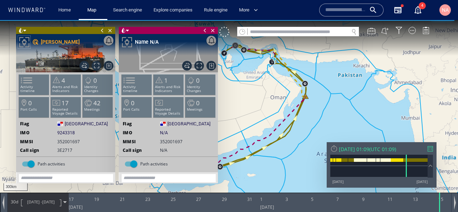
click at [101, 30] on span at bounding box center [102, 30] width 8 height 7
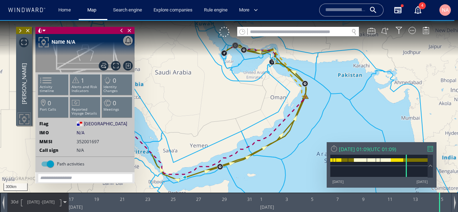
click at [121, 31] on span at bounding box center [122, 30] width 8 height 7
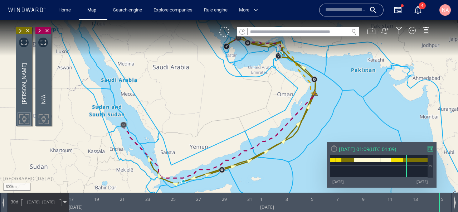
drag, startPoint x: 233, startPoint y: 118, endPoint x: 201, endPoint y: 152, distance: 46.3
click at [201, 152] on canvas "Map" at bounding box center [229, 112] width 458 height 185
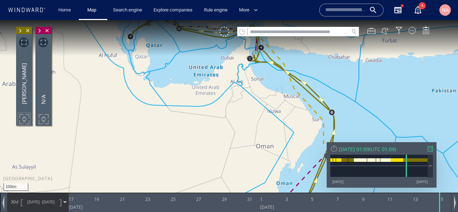
drag, startPoint x: 259, startPoint y: 81, endPoint x: 238, endPoint y: 125, distance: 49.1
click at [238, 126] on canvas "Map" at bounding box center [229, 112] width 458 height 185
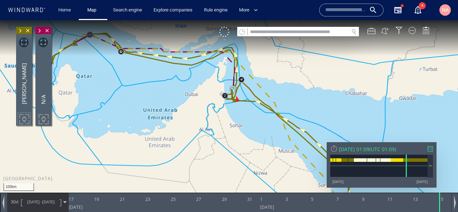
click at [220, 113] on canvas "Map" at bounding box center [229, 112] width 458 height 185
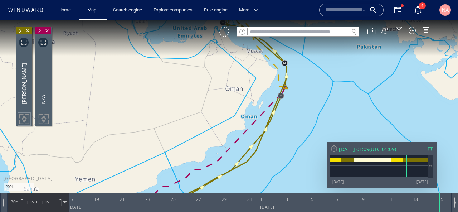
drag, startPoint x: 238, startPoint y: 161, endPoint x: 238, endPoint y: 64, distance: 96.9
click at [238, 64] on canvas "Map" at bounding box center [229, 112] width 458 height 185
drag, startPoint x: 195, startPoint y: 127, endPoint x: 277, endPoint y: 78, distance: 95.5
click at [277, 78] on canvas "Map" at bounding box center [229, 112] width 458 height 185
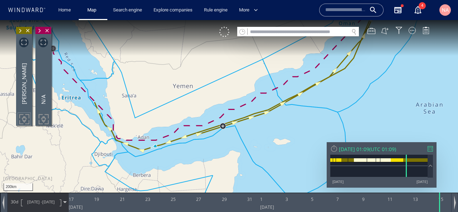
drag, startPoint x: 213, startPoint y: 87, endPoint x: 260, endPoint y: 119, distance: 56.7
click at [260, 118] on canvas "Map" at bounding box center [229, 112] width 458 height 185
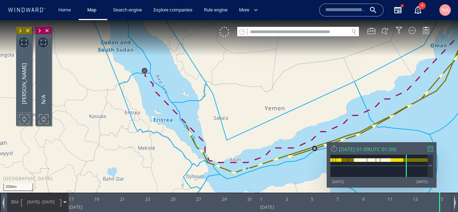
drag, startPoint x: 260, startPoint y: 119, endPoint x: 187, endPoint y: 112, distance: 72.9
click at [187, 112] on canvas "Map" at bounding box center [229, 112] width 458 height 185
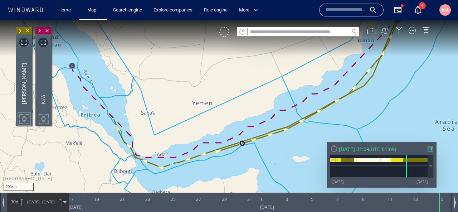
drag, startPoint x: 254, startPoint y: 71, endPoint x: 206, endPoint y: 152, distance: 94.1
click at [207, 152] on canvas "Map" at bounding box center [229, 112] width 458 height 185
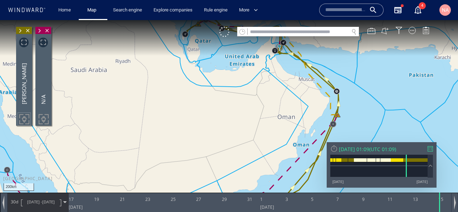
drag, startPoint x: 222, startPoint y: 105, endPoint x: 203, endPoint y: 161, distance: 59.5
click at [203, 161] on canvas "Map" at bounding box center [229, 112] width 458 height 185
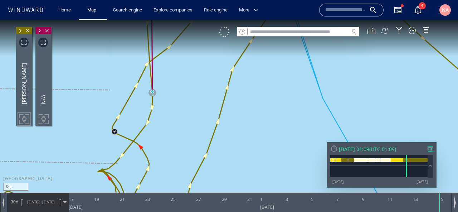
drag, startPoint x: 164, startPoint y: 100, endPoint x: 185, endPoint y: 100, distance: 21.1
click at [185, 100] on canvas "Map" at bounding box center [229, 112] width 458 height 185
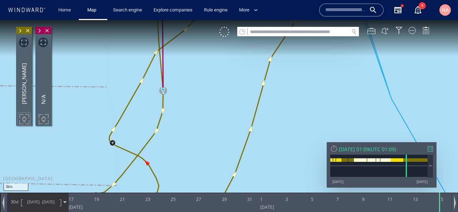
click at [44, 204] on span "15/01/23" at bounding box center [48, 201] width 13 height 5
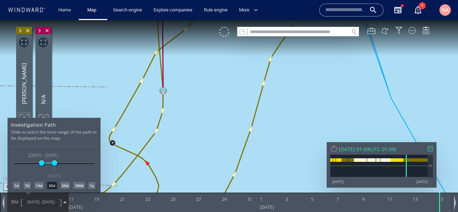
click at [15, 184] on div "1d" at bounding box center [16, 185] width 7 height 7
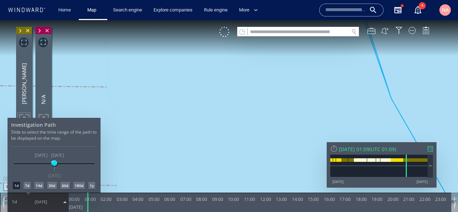
click at [172, 134] on div at bounding box center [229, 116] width 458 height 192
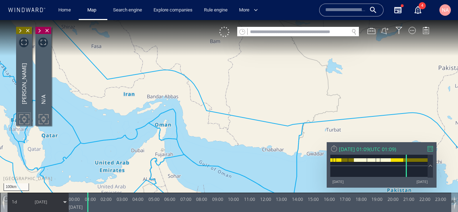
drag, startPoint x: 172, startPoint y: 148, endPoint x: 203, endPoint y: 98, distance: 58.0
click at [202, 99] on canvas "Map" at bounding box center [229, 112] width 458 height 185
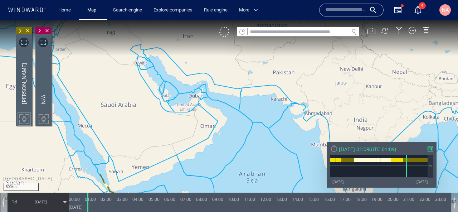
drag, startPoint x: 115, startPoint y: 113, endPoint x: 122, endPoint y: 55, distance: 58.0
click at [122, 57] on canvas "Map" at bounding box center [229, 112] width 458 height 185
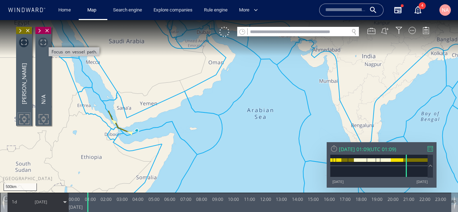
click at [45, 43] on span "Focus on vessel path." at bounding box center [43, 43] width 10 height 10
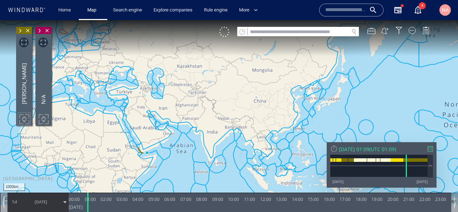
click at [39, 29] on span at bounding box center [39, 30] width 8 height 7
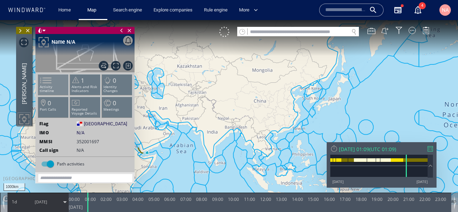
click at [58, 81] on li "Activity timeline" at bounding box center [53, 84] width 30 height 21
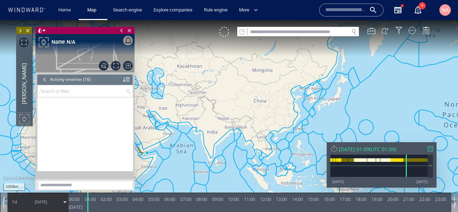
scroll to position [241, 0]
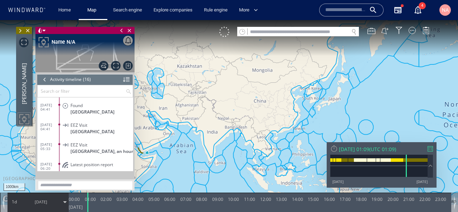
click at [81, 122] on span "EEZ Visit" at bounding box center [78, 124] width 17 height 5
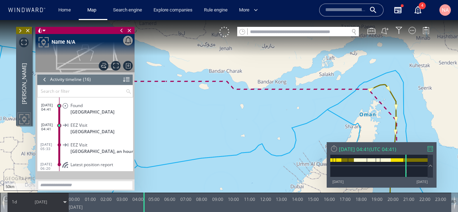
click at [240, 158] on canvas "Map" at bounding box center [229, 112] width 458 height 185
drag, startPoint x: 242, startPoint y: 158, endPoint x: 190, endPoint y: 141, distance: 54.3
click at [191, 142] on canvas "Map" at bounding box center [229, 112] width 458 height 185
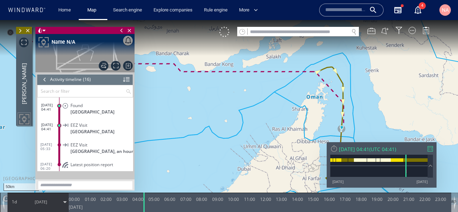
drag, startPoint x: 294, startPoint y: 154, endPoint x: 218, endPoint y: 137, distance: 78.3
click at [218, 138] on canvas "Map" at bounding box center [229, 112] width 458 height 185
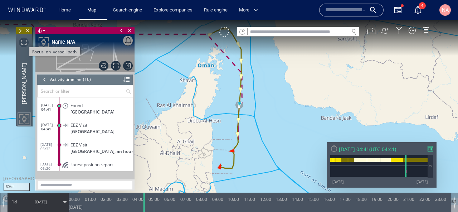
click at [25, 41] on span "Focus on vessel path." at bounding box center [24, 43] width 10 height 10
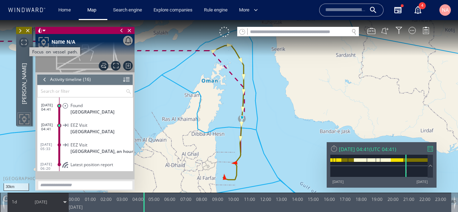
click at [23, 45] on span "Focus on vessel path." at bounding box center [24, 43] width 10 height 10
click at [143, 100] on canvas "Map" at bounding box center [229, 112] width 458 height 185
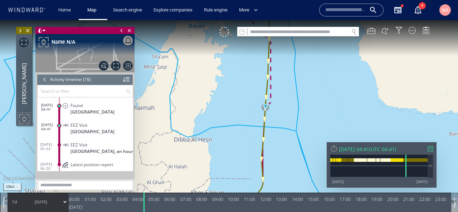
click at [122, 30] on span at bounding box center [122, 30] width 8 height 7
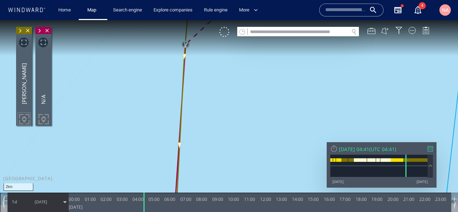
drag, startPoint x: 193, startPoint y: 74, endPoint x: 207, endPoint y: 107, distance: 35.9
click at [207, 107] on canvas "Map" at bounding box center [229, 112] width 458 height 185
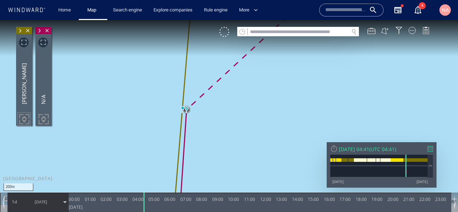
drag, startPoint x: 207, startPoint y: 154, endPoint x: 210, endPoint y: 77, distance: 77.3
click at [210, 80] on canvas "Map" at bounding box center [229, 112] width 458 height 185
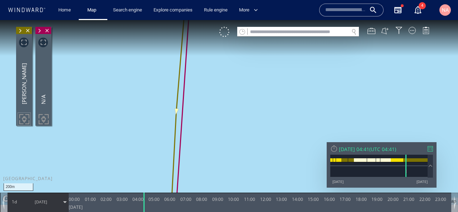
click at [264, 35] on input "text" at bounding box center [298, 32] width 101 height 10
paste input "*******"
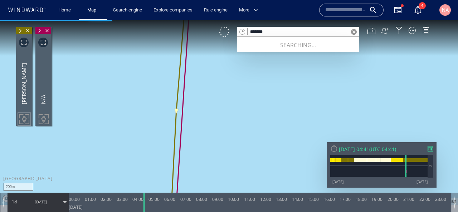
click at [32, 29] on div "Export data Export path positions... Export property changes... Generate vessel…" at bounding box center [24, 76] width 16 height 99
click at [29, 30] on span "Close vessel card" at bounding box center [28, 30] width 8 height 7
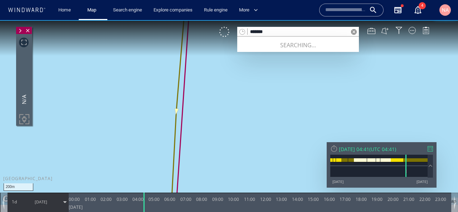
click at [29, 30] on span "Close vessel card" at bounding box center [28, 30] width 8 height 7
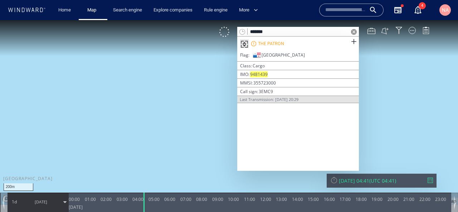
click at [274, 30] on input "*******" at bounding box center [298, 32] width 101 height 10
paste input "**"
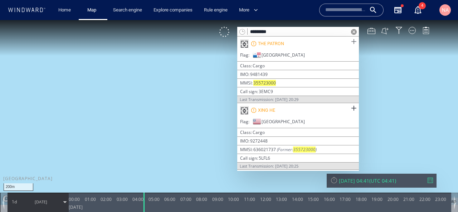
type input "*********"
click at [353, 42] on span at bounding box center [353, 41] width 9 height 9
click at [353, 106] on span at bounding box center [353, 108] width 9 height 9
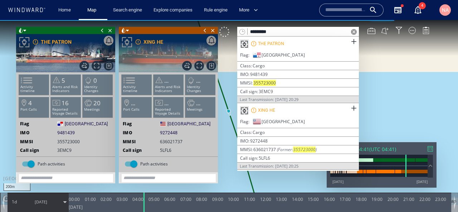
click at [101, 30] on span at bounding box center [102, 30] width 8 height 7
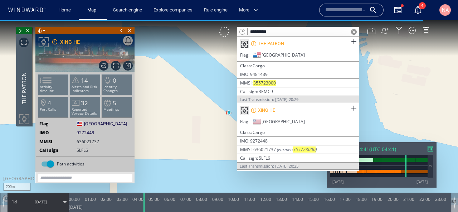
click at [122, 31] on span at bounding box center [122, 30] width 8 height 7
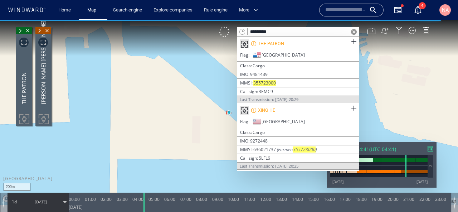
click at [352, 31] on span at bounding box center [354, 32] width 6 height 6
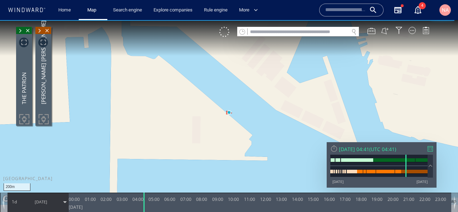
click at [332, 148] on div at bounding box center [334, 149] width 8 height 8
click at [40, 46] on div "XING HE" at bounding box center [43, 78] width 15 height 89
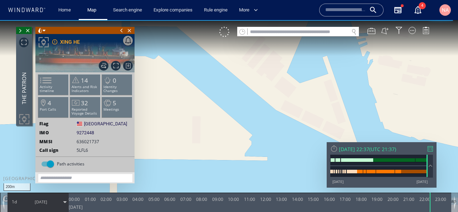
click at [40, 43] on div at bounding box center [43, 42] width 13 height 13
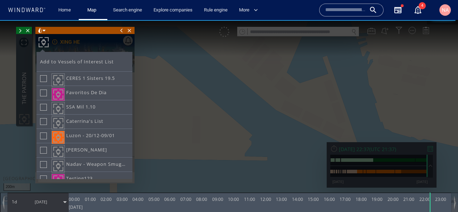
click at [43, 33] on span at bounding box center [44, 30] width 3 height 7
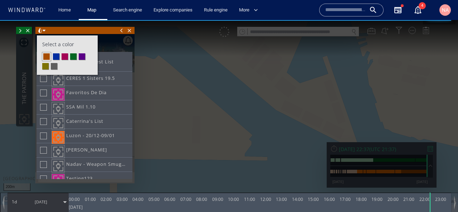
click at [121, 31] on span at bounding box center [122, 30] width 8 height 7
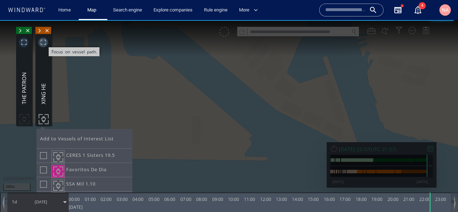
click at [46, 43] on span "Focus on vessel path." at bounding box center [43, 43] width 10 height 10
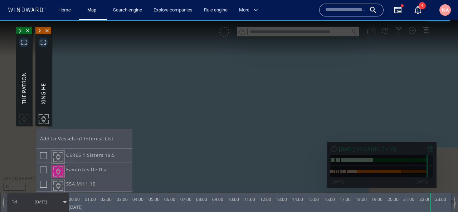
click at [101, 72] on div at bounding box center [229, 116] width 458 height 192
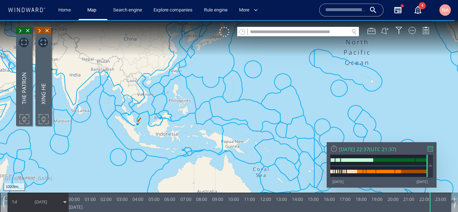
drag, startPoint x: 170, startPoint y: 129, endPoint x: 350, endPoint y: 137, distance: 180.5
click at [349, 137] on canvas "Map" at bounding box center [229, 112] width 458 height 185
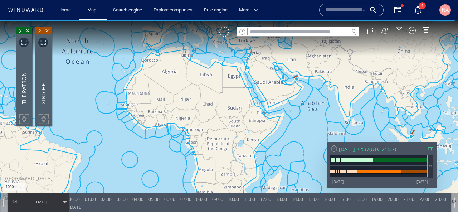
drag, startPoint x: 337, startPoint y: 135, endPoint x: 239, endPoint y: 112, distance: 101.3
click at [239, 112] on canvas "Map" at bounding box center [229, 112] width 458 height 185
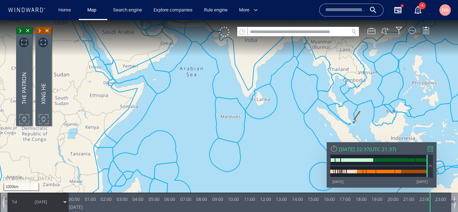
click at [44, 204] on span "[DATE]" at bounding box center [41, 201] width 13 height 5
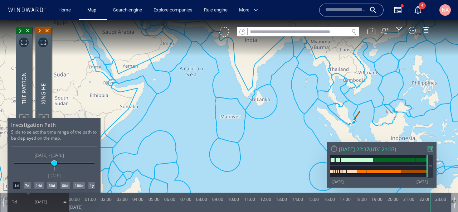
click at [51, 185] on div "30d" at bounding box center [51, 185] width 9 height 7
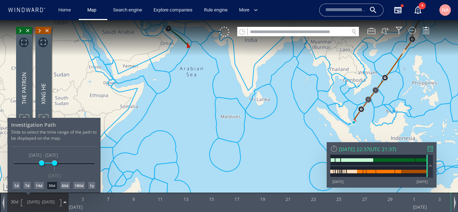
drag, startPoint x: 266, startPoint y: 121, endPoint x: 254, endPoint y: 161, distance: 41.7
click at [254, 161] on div at bounding box center [229, 116] width 458 height 192
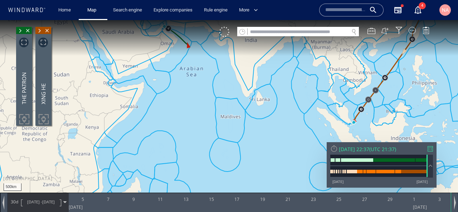
drag, startPoint x: 253, startPoint y: 134, endPoint x: 241, endPoint y: 179, distance: 46.3
click at [241, 178] on canvas "Map" at bounding box center [229, 112] width 458 height 185
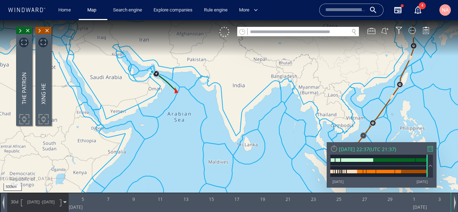
drag, startPoint x: 241, startPoint y: 172, endPoint x: 189, endPoint y: 169, distance: 53.0
click at [189, 169] on canvas "Map" at bounding box center [229, 112] width 458 height 185
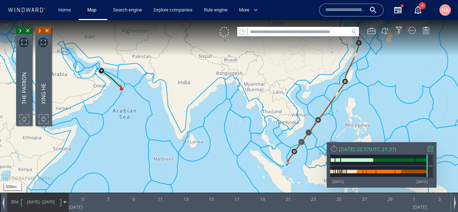
click at [50, 202] on span "[DATE]" at bounding box center [48, 201] width 13 height 5
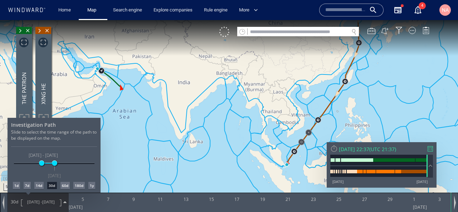
click at [64, 187] on div "60d" at bounding box center [64, 185] width 9 height 7
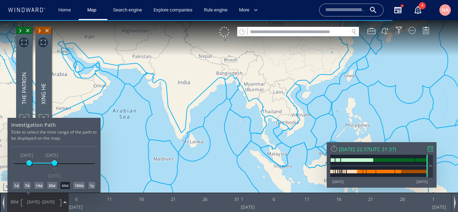
click at [195, 143] on div at bounding box center [229, 116] width 458 height 192
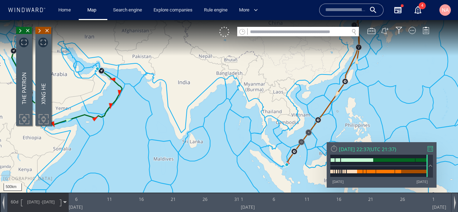
click at [263, 32] on input "text" at bounding box center [298, 32] width 101 height 10
paste input "*******"
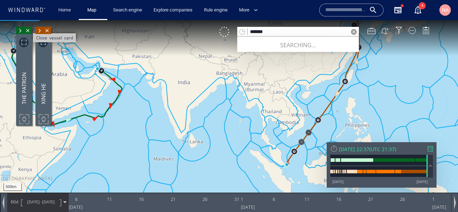
click at [30, 31] on span "Close vessel card" at bounding box center [28, 30] width 8 height 7
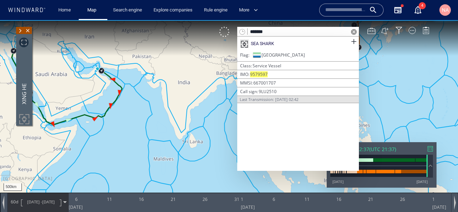
click at [30, 31] on span "Close vessel card" at bounding box center [28, 30] width 8 height 7
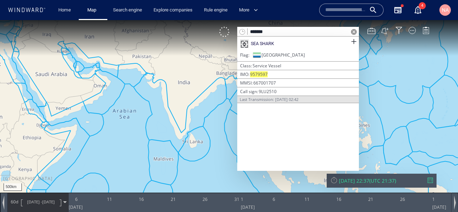
click at [280, 31] on input "*******" at bounding box center [298, 32] width 101 height 10
paste input "**"
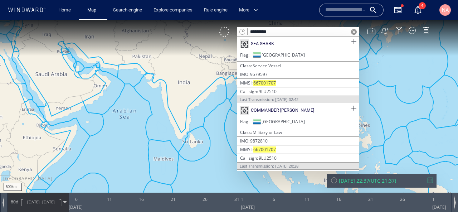
type input "*********"
click at [357, 43] on span at bounding box center [353, 41] width 9 height 9
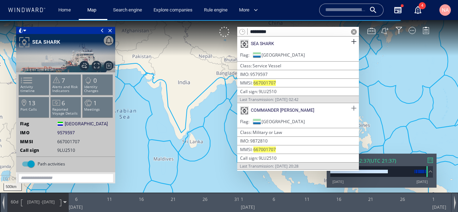
click at [355, 109] on span at bounding box center [353, 108] width 9 height 9
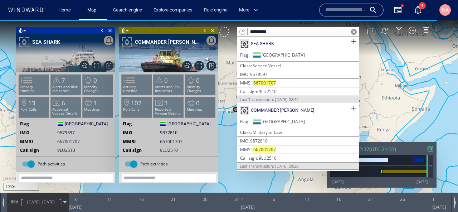
click at [352, 32] on span at bounding box center [354, 32] width 6 height 6
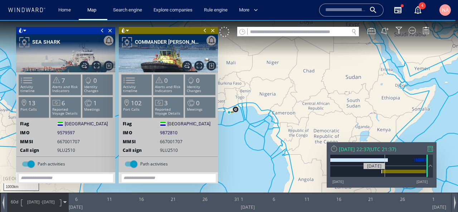
click at [385, 170] on div at bounding box center [404, 172] width 43 height 4
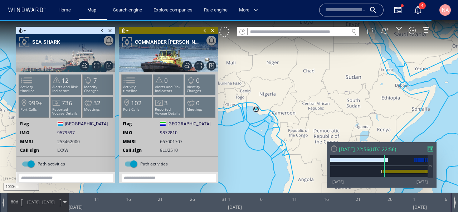
click at [256, 163] on canvas "Map" at bounding box center [229, 112] width 458 height 185
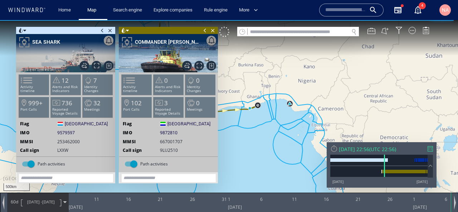
drag, startPoint x: 241, startPoint y: 121, endPoint x: 291, endPoint y: 121, distance: 49.4
click at [290, 121] on canvas "Map" at bounding box center [229, 112] width 458 height 185
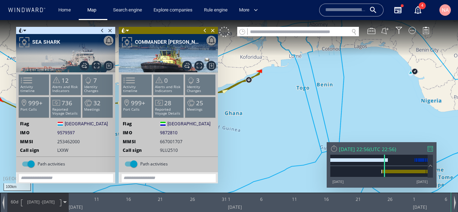
drag, startPoint x: 323, startPoint y: 96, endPoint x: 381, endPoint y: 98, distance: 57.6
click at [381, 98] on canvas "Map" at bounding box center [229, 112] width 458 height 185
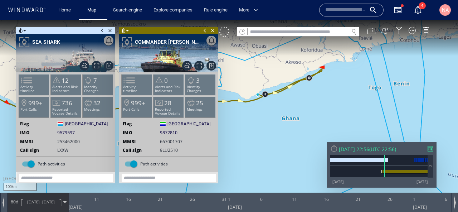
drag, startPoint x: 390, startPoint y: 96, endPoint x: 288, endPoint y: 101, distance: 102.1
click at [289, 101] on canvas "Map" at bounding box center [229, 112] width 458 height 185
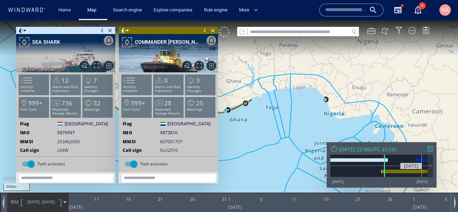
click at [422, 170] on div at bounding box center [404, 172] width 43 height 4
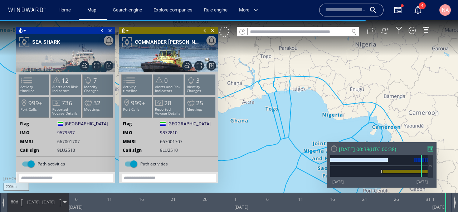
click at [272, 163] on canvas "Map" at bounding box center [229, 112] width 458 height 185
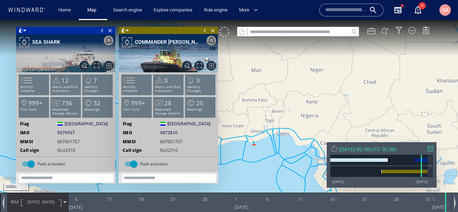
drag, startPoint x: 272, startPoint y: 153, endPoint x: 318, endPoint y: 104, distance: 66.8
click at [318, 104] on canvas "Map" at bounding box center [229, 112] width 458 height 185
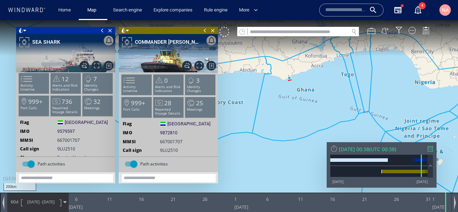
scroll to position [1, 0]
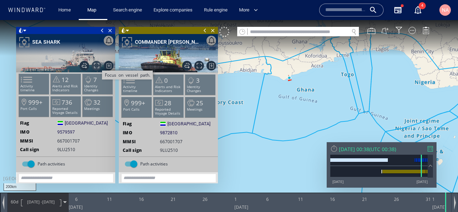
click at [98, 67] on span "Focus on vessel path." at bounding box center [97, 66] width 10 height 10
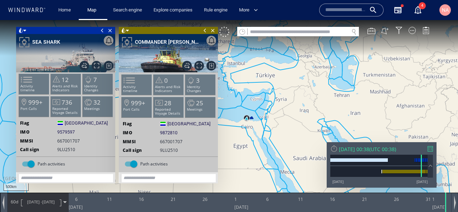
drag, startPoint x: 273, startPoint y: 158, endPoint x: 279, endPoint y: 128, distance: 30.3
click at [278, 129] on canvas "Map" at bounding box center [229, 112] width 458 height 185
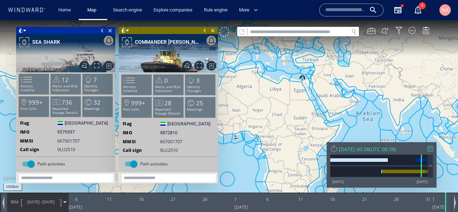
drag, startPoint x: 279, startPoint y: 128, endPoint x: 338, endPoint y: 84, distance: 74.0
click at [339, 84] on canvas "Map" at bounding box center [229, 112] width 458 height 185
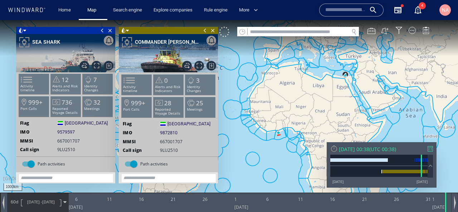
drag, startPoint x: 312, startPoint y: 101, endPoint x: 331, endPoint y: 118, distance: 24.6
click at [331, 118] on canvas "Map" at bounding box center [229, 112] width 458 height 185
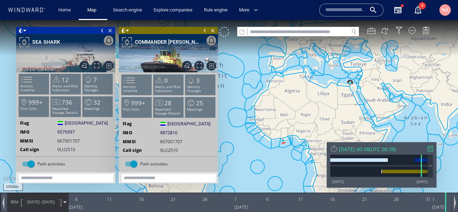
click at [53, 206] on span "04/11/24 - 03/01/25" at bounding box center [41, 202] width 36 height 18
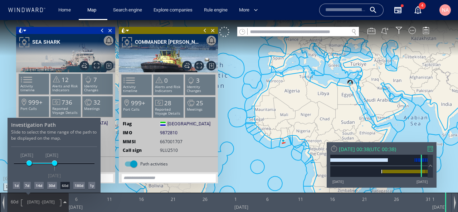
click at [52, 186] on div "30d" at bounding box center [51, 185] width 9 height 7
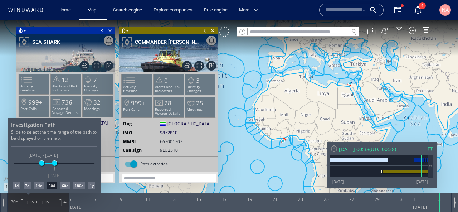
click at [69, 187] on div "60d" at bounding box center [64, 185] width 9 height 7
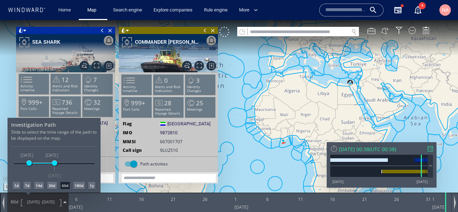
click at [77, 186] on div "180d" at bounding box center [78, 185] width 11 height 7
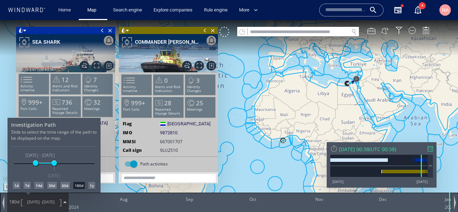
click at [93, 182] on div "1y" at bounding box center [91, 185] width 7 height 7
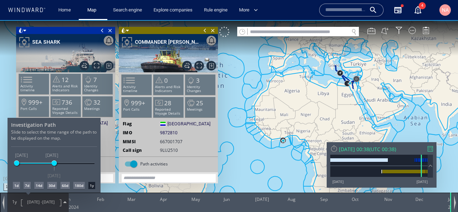
drag, startPoint x: 346, startPoint y: 82, endPoint x: 346, endPoint y: 87, distance: 5.0
click at [346, 82] on div at bounding box center [229, 116] width 458 height 192
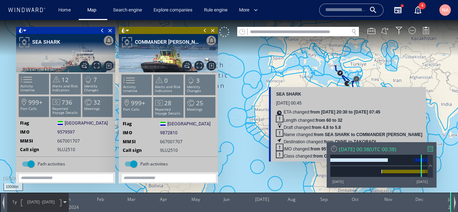
click at [331, 104] on div "16 January 2024 00:45" at bounding box center [349, 103] width 146 height 9
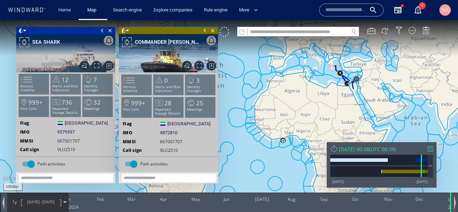
drag, startPoint x: 285, startPoint y: 180, endPoint x: 263, endPoint y: 171, distance: 23.8
click at [263, 171] on canvas "Map" at bounding box center [229, 112] width 458 height 185
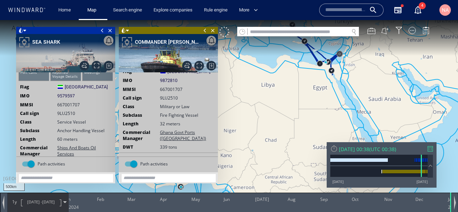
scroll to position [58, 0]
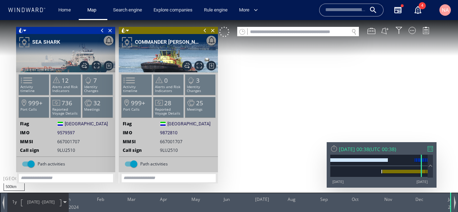
scroll to position [58, 0]
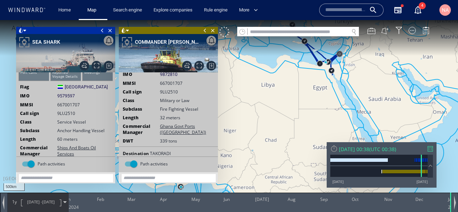
click at [259, 35] on input "text" at bounding box center [298, 32] width 101 height 10
paste input "*******"
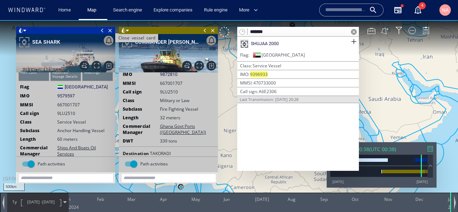
click at [110, 31] on span "Close vessel card" at bounding box center [110, 30] width 8 height 7
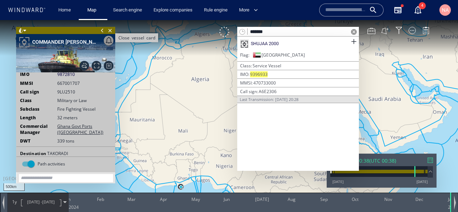
click at [110, 30] on span "Close vessel card" at bounding box center [110, 30] width 8 height 7
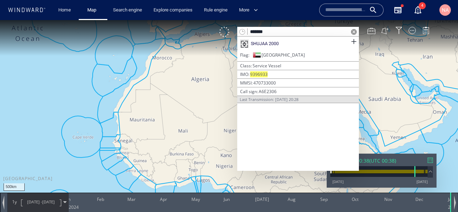
scroll to position [58, 0]
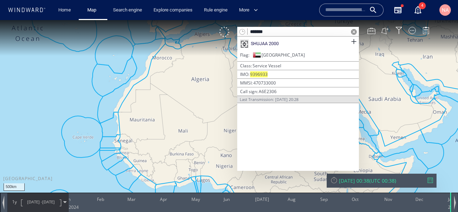
click at [276, 31] on input "*******" at bounding box center [298, 32] width 101 height 10
paste input "**"
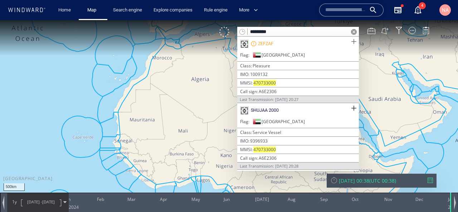
type input "*********"
click at [353, 42] on span at bounding box center [353, 41] width 9 height 9
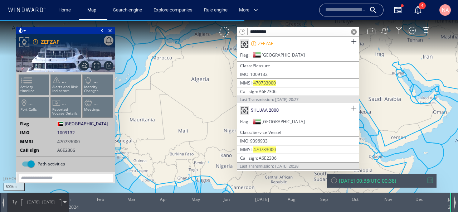
click at [350, 104] on span at bounding box center [353, 108] width 9 height 9
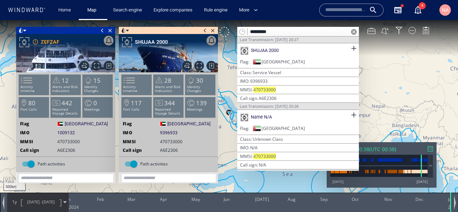
scroll to position [63, 0]
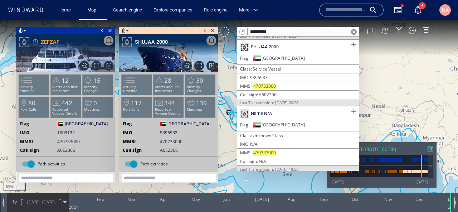
click at [352, 109] on span at bounding box center [353, 111] width 9 height 9
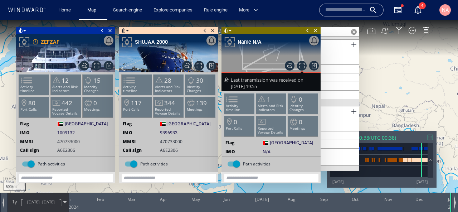
click at [123, 29] on span at bounding box center [123, 30] width 5 height 7
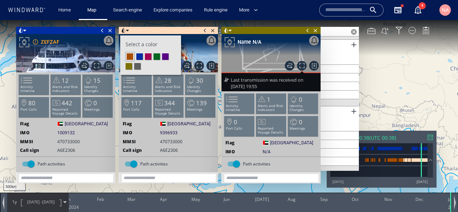
click at [149, 57] on li at bounding box center [148, 56] width 6 height 6
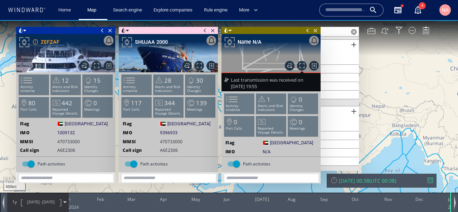
click at [100, 31] on span at bounding box center [102, 30] width 8 height 7
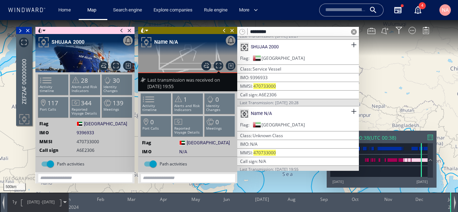
click at [122, 30] on span at bounding box center [122, 30] width 8 height 7
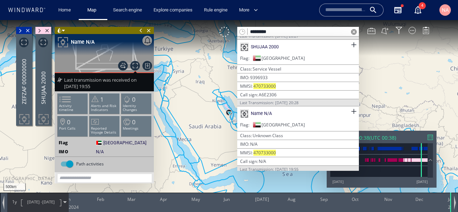
click at [138, 30] on span at bounding box center [141, 30] width 8 height 7
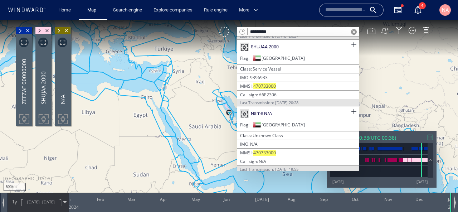
click at [354, 32] on span at bounding box center [354, 32] width 6 height 6
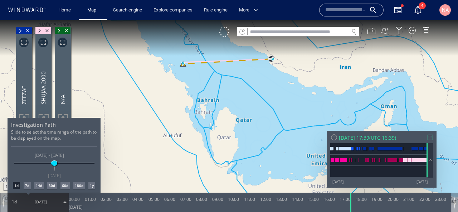
click at [168, 131] on div at bounding box center [229, 116] width 458 height 192
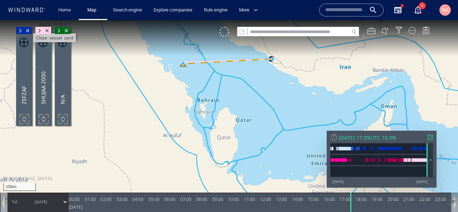
click at [29, 31] on span "Close vessel card" at bounding box center [28, 30] width 8 height 7
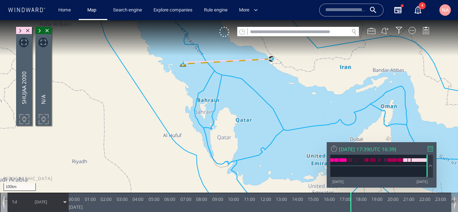
click at [41, 31] on span at bounding box center [39, 30] width 8 height 7
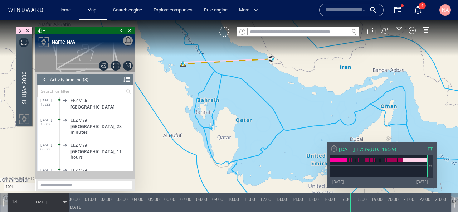
scroll to position [96, 0]
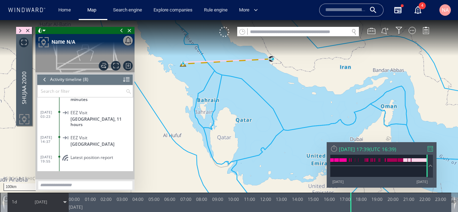
click at [289, 32] on input "text" at bounding box center [298, 32] width 101 height 10
paste input "*******"
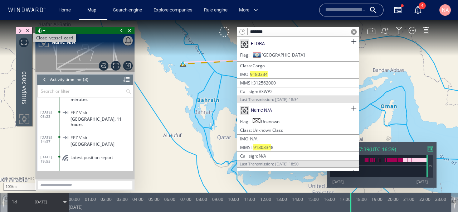
type input "*******"
click at [30, 31] on span "Close vessel card" at bounding box center [28, 30] width 8 height 7
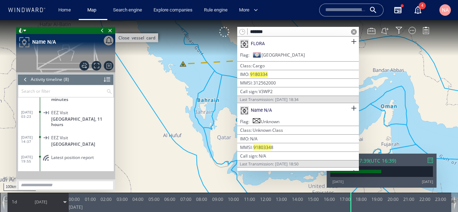
click at [111, 31] on span "Close vessel card" at bounding box center [110, 30] width 8 height 7
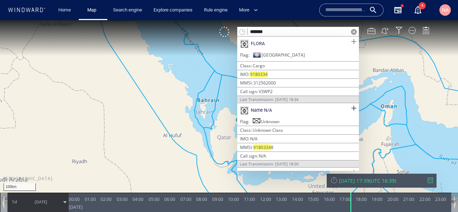
click at [350, 39] on span at bounding box center [353, 41] width 9 height 9
click at [350, 108] on span at bounding box center [353, 108] width 9 height 9
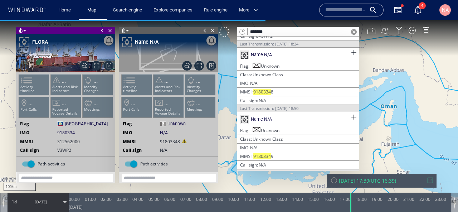
scroll to position [68, 0]
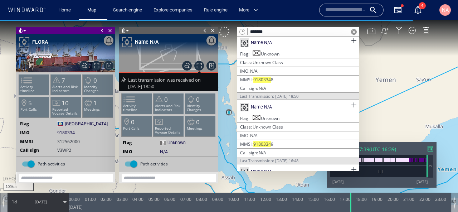
click at [351, 103] on span at bounding box center [353, 105] width 9 height 9
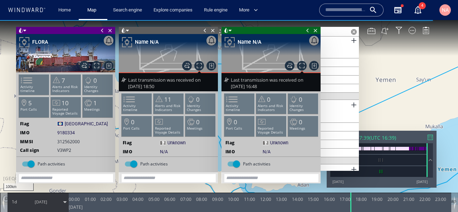
click at [102, 28] on span at bounding box center [102, 30] width 8 height 7
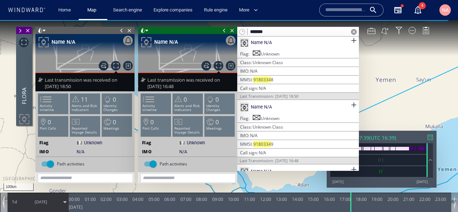
click at [120, 29] on span at bounding box center [122, 30] width 8 height 7
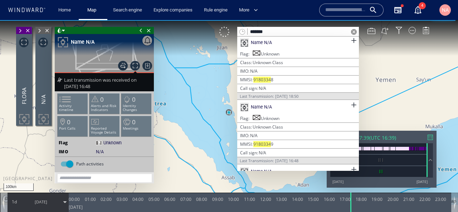
click at [139, 31] on span at bounding box center [141, 30] width 8 height 7
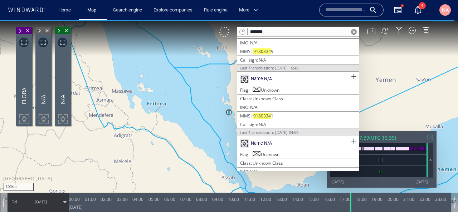
scroll to position [162, 0]
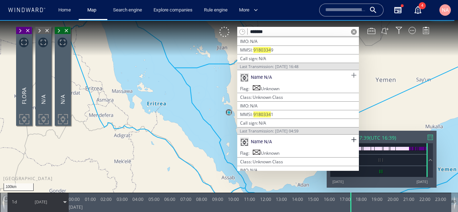
click at [351, 73] on span at bounding box center [353, 75] width 9 height 9
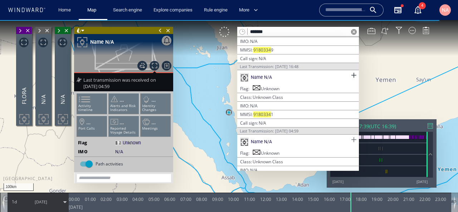
click at [349, 135] on span at bounding box center [353, 139] width 9 height 9
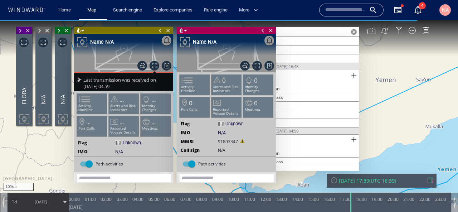
scroll to position [186, 0]
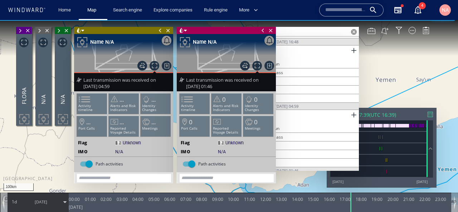
click at [161, 29] on span at bounding box center [160, 30] width 8 height 7
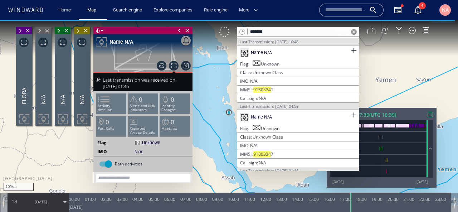
click at [180, 31] on span at bounding box center [180, 30] width 8 height 7
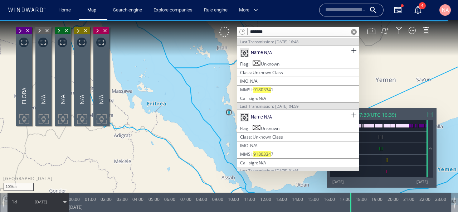
click at [354, 34] on span at bounding box center [354, 32] width 6 height 6
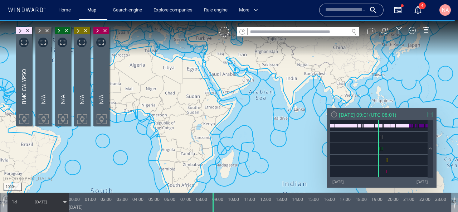
drag, startPoint x: 242, startPoint y: 140, endPoint x: 128, endPoint y: 118, distance: 115.8
click at [128, 118] on canvas "Map" at bounding box center [229, 112] width 458 height 185
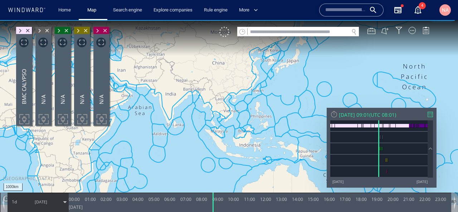
drag, startPoint x: 146, startPoint y: 116, endPoint x: 35, endPoint y: 141, distance: 112.8
click at [35, 141] on canvas "Map" at bounding box center [229, 112] width 458 height 185
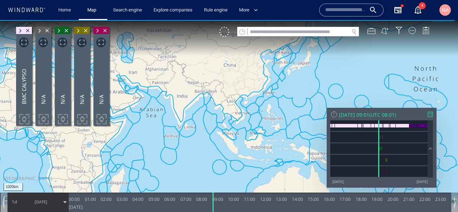
drag, startPoint x: 135, startPoint y: 122, endPoint x: 170, endPoint y: 139, distance: 38.6
click at [170, 139] on canvas "Map" at bounding box center [229, 112] width 458 height 185
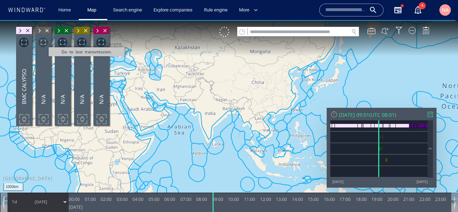
click at [43, 40] on span "Go to last transmission." at bounding box center [43, 43] width 10 height 10
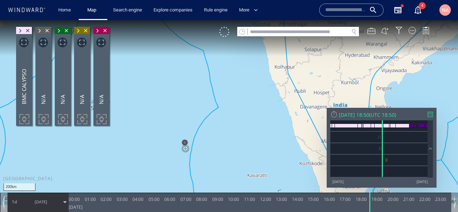
drag, startPoint x: 148, startPoint y: 133, endPoint x: 184, endPoint y: 110, distance: 42.0
click at [184, 110] on canvas "Map" at bounding box center [229, 112] width 458 height 185
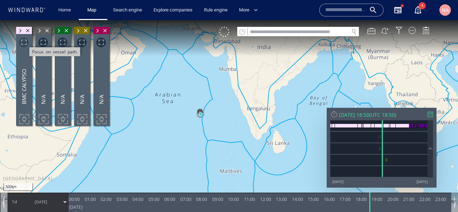
click at [25, 42] on span "Focus on vessel path." at bounding box center [24, 43] width 10 height 10
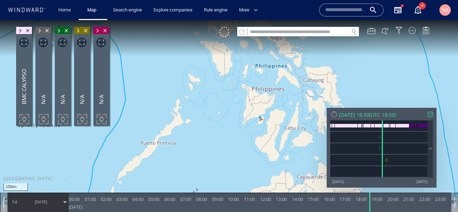
drag, startPoint x: 207, startPoint y: 130, endPoint x: 260, endPoint y: 126, distance: 53.4
click at [259, 126] on canvas "Map" at bounding box center [229, 112] width 458 height 185
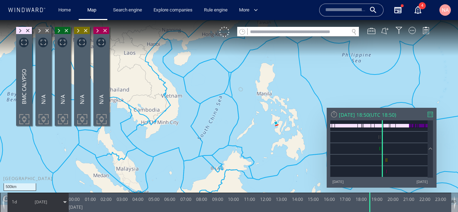
drag, startPoint x: 237, startPoint y: 134, endPoint x: 298, endPoint y: 119, distance: 62.8
click at [298, 120] on canvas "Map" at bounding box center [229, 112] width 458 height 185
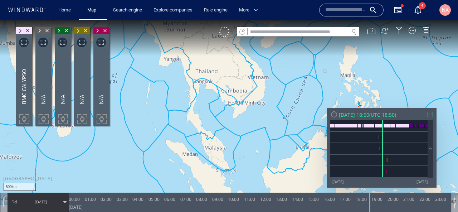
drag, startPoint x: 158, startPoint y: 119, endPoint x: 200, endPoint y: 119, distance: 42.2
click at [200, 119] on canvas "Map" at bounding box center [229, 112] width 458 height 185
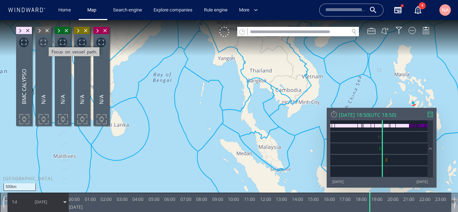
click at [42, 43] on span "Focus on vessel path." at bounding box center [43, 43] width 10 height 10
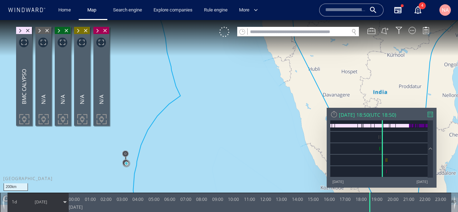
drag, startPoint x: 169, startPoint y: 158, endPoint x: 157, endPoint y: 121, distance: 39.7
click at [157, 121] on canvas "Map" at bounding box center [229, 112] width 458 height 185
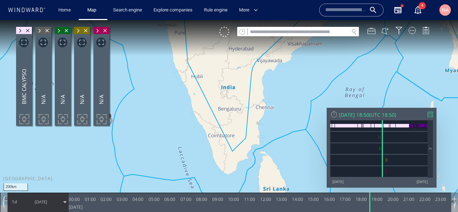
drag, startPoint x: 209, startPoint y: 139, endPoint x: 179, endPoint y: 136, distance: 30.3
click at [180, 136] on canvas "Map" at bounding box center [229, 112] width 458 height 185
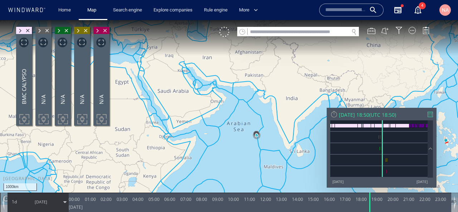
click at [38, 32] on span at bounding box center [39, 30] width 8 height 7
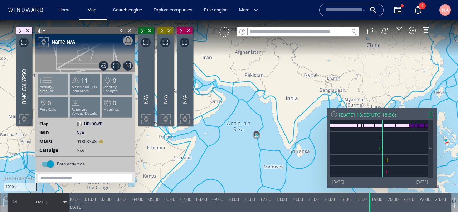
click at [56, 82] on li "Activity timeline" at bounding box center [53, 84] width 30 height 21
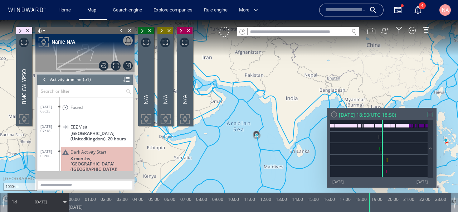
scroll to position [566, 0]
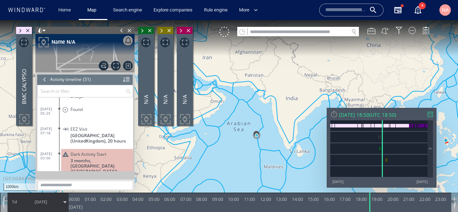
click at [85, 133] on span "[GEOGRAPHIC_DATA] (UnitedKingdom), 20 hours" at bounding box center [101, 138] width 63 height 11
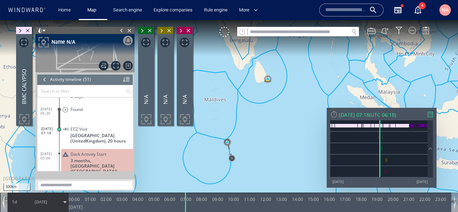
drag, startPoint x: 257, startPoint y: 153, endPoint x: 275, endPoint y: 106, distance: 50.0
click at [275, 106] on canvas "Map" at bounding box center [229, 112] width 458 height 185
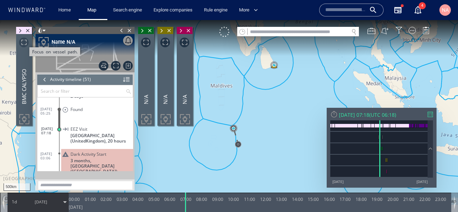
click at [24, 44] on span "Focus on vessel path." at bounding box center [24, 43] width 10 height 10
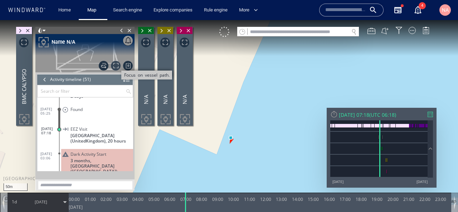
click at [117, 67] on span "Focus on vessel path." at bounding box center [116, 66] width 10 height 10
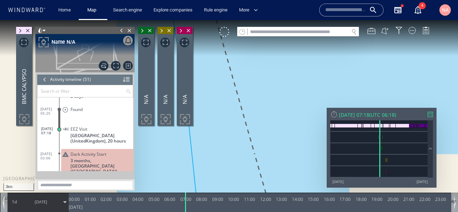
click at [122, 30] on span at bounding box center [122, 30] width 8 height 7
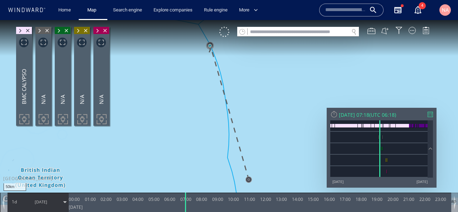
click at [58, 31] on span at bounding box center [59, 30] width 8 height 7
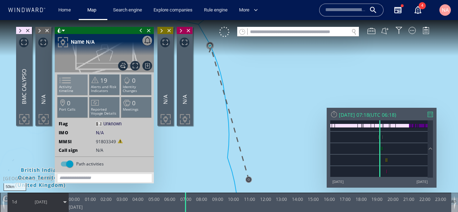
click at [73, 91] on li "Activity timeline" at bounding box center [73, 84] width 30 height 21
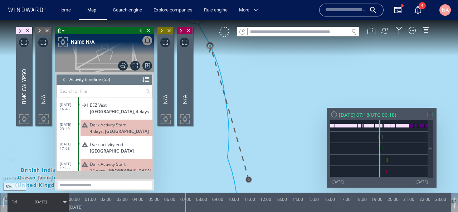
scroll to position [3, 0]
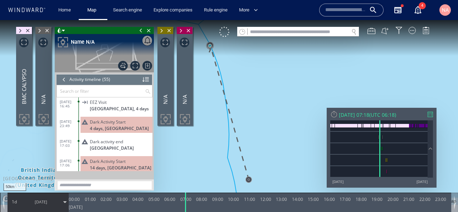
click at [104, 106] on span "[GEOGRAPHIC_DATA], 4 days" at bounding box center [119, 108] width 59 height 5
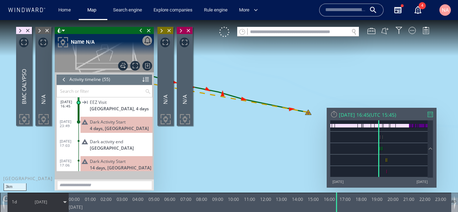
drag, startPoint x: 264, startPoint y: 138, endPoint x: 297, endPoint y: 143, distance: 34.0
click at [298, 143] on canvas "Map" at bounding box center [229, 112] width 458 height 185
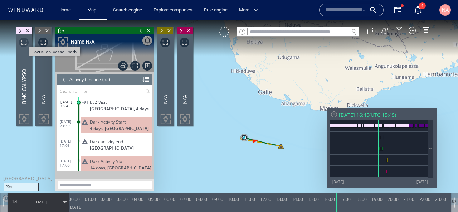
click at [24, 41] on span "Focus on vessel path." at bounding box center [24, 43] width 10 height 10
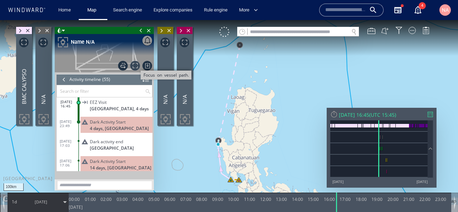
click at [135, 64] on span "Focus on vessel path." at bounding box center [135, 66] width 10 height 10
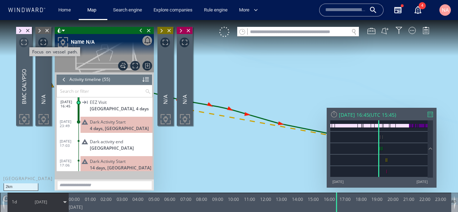
click at [25, 40] on span "Focus on vessel path." at bounding box center [24, 43] width 10 height 10
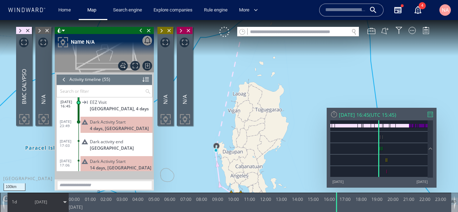
drag, startPoint x: 244, startPoint y: 149, endPoint x: 253, endPoint y: 86, distance: 63.9
click at [253, 86] on canvas "Map" at bounding box center [229, 112] width 458 height 185
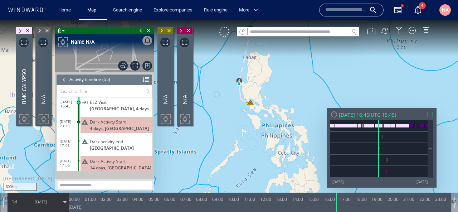
drag, startPoint x: 253, startPoint y: 86, endPoint x: 251, endPoint y: 132, distance: 46.5
click at [252, 132] on canvas "Map" at bounding box center [229, 112] width 458 height 185
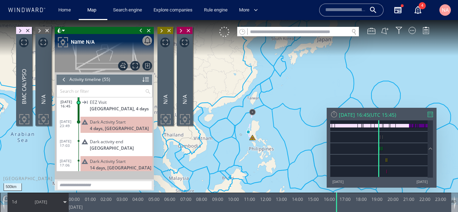
drag, startPoint x: 213, startPoint y: 162, endPoint x: 292, endPoint y: 121, distance: 88.5
click at [291, 122] on canvas "Map" at bounding box center [229, 112] width 458 height 185
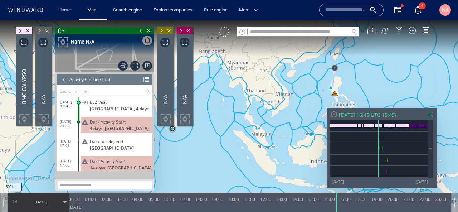
drag, startPoint x: 240, startPoint y: 135, endPoint x: 275, endPoint y: 138, distance: 34.6
click at [275, 138] on canvas "Map" at bounding box center [229, 112] width 458 height 185
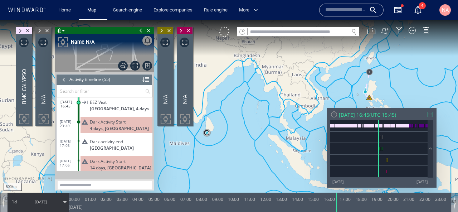
click at [140, 31] on span at bounding box center [141, 30] width 8 height 7
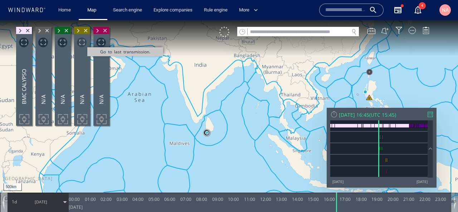
click at [82, 41] on span "Go to last transmission." at bounding box center [82, 43] width 10 height 10
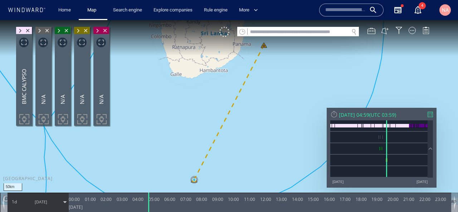
click at [40, 29] on span at bounding box center [39, 30] width 8 height 7
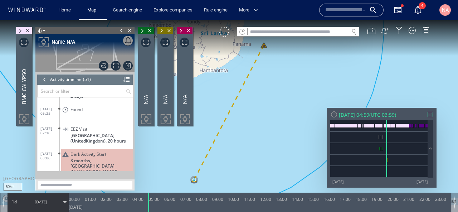
click at [44, 78] on div at bounding box center [45, 79] width 8 height 11
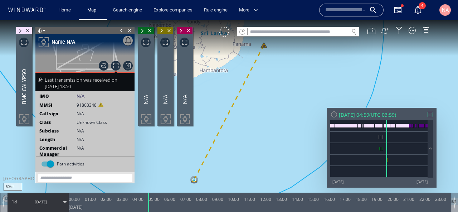
scroll to position [59, 0]
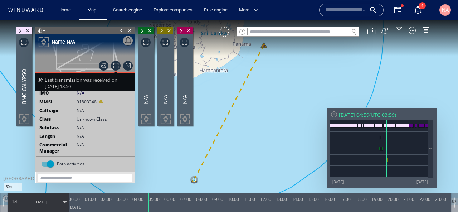
click at [143, 31] on span at bounding box center [142, 30] width 8 height 7
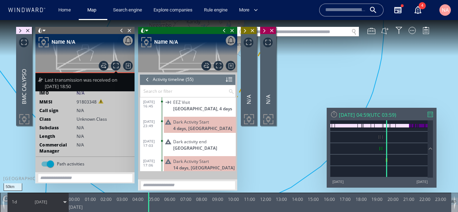
click at [147, 78] on div at bounding box center [147, 79] width 8 height 11
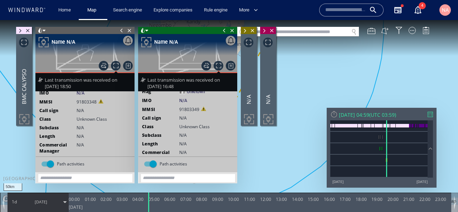
scroll to position [57, 0]
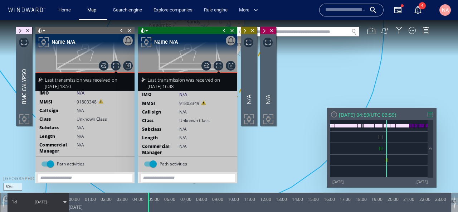
click at [245, 32] on span at bounding box center [245, 30] width 8 height 7
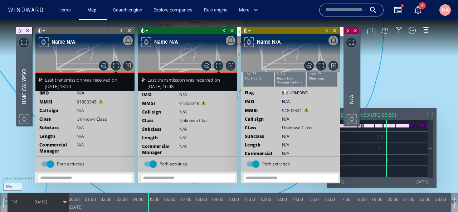
scroll to position [32, 0]
click at [348, 30] on span at bounding box center [347, 30] width 8 height 7
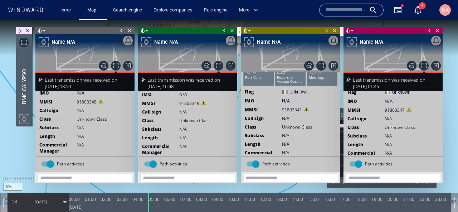
scroll to position [50, 0]
click at [21, 29] on span at bounding box center [20, 30] width 8 height 7
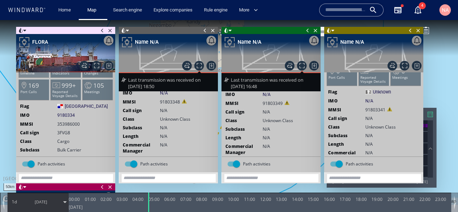
scroll to position [0, 0]
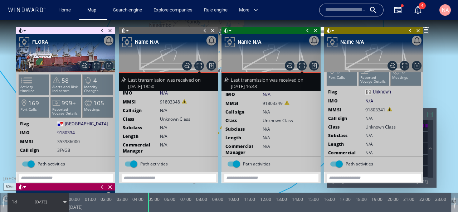
click at [101, 28] on span at bounding box center [102, 30] width 8 height 7
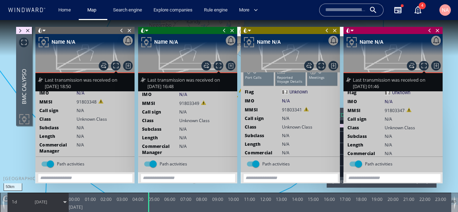
click at [122, 31] on span at bounding box center [122, 30] width 8 height 7
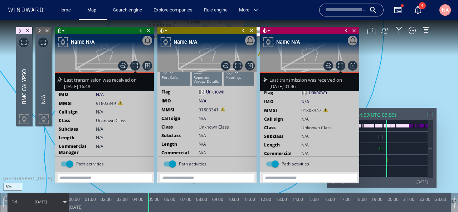
click at [142, 30] on span at bounding box center [141, 30] width 8 height 7
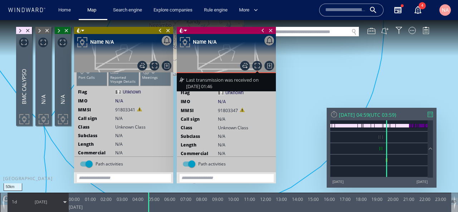
click at [159, 30] on span at bounding box center [160, 30] width 8 height 7
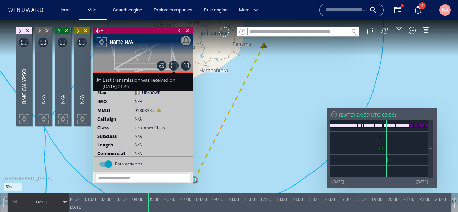
click at [179, 31] on span at bounding box center [180, 30] width 8 height 7
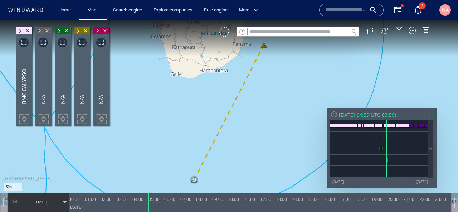
click at [260, 34] on input "text" at bounding box center [298, 32] width 101 height 10
paste input "*******"
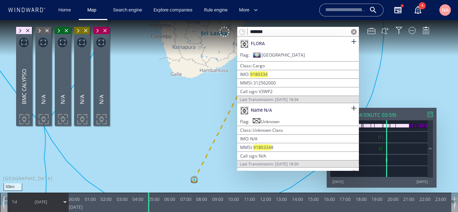
click at [314, 35] on input "*******" at bounding box center [298, 32] width 101 height 10
paste input "**"
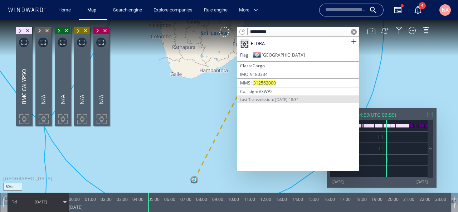
click at [304, 31] on input "*********" at bounding box center [298, 32] width 101 height 10
paste input "text"
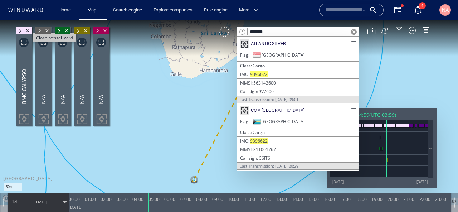
type input "*******"
click at [28, 31] on span "Close vessel card" at bounding box center [28, 30] width 8 height 7
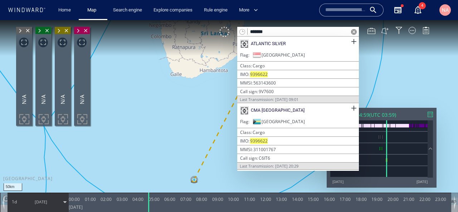
click at [28, 31] on span "Close vessel card" at bounding box center [28, 30] width 8 height 7
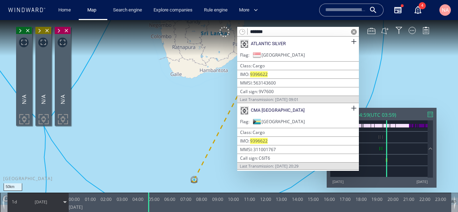
click at [28, 31] on span "Close vessel card" at bounding box center [28, 30] width 8 height 7
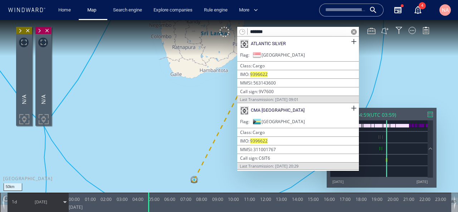
click at [28, 31] on span "Close vessel card" at bounding box center [28, 30] width 8 height 7
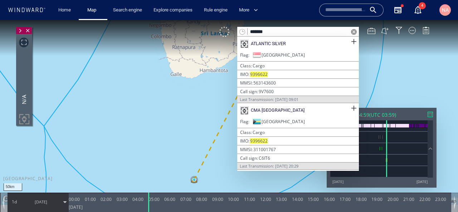
click at [28, 31] on span "Close vessel card" at bounding box center [28, 30] width 8 height 7
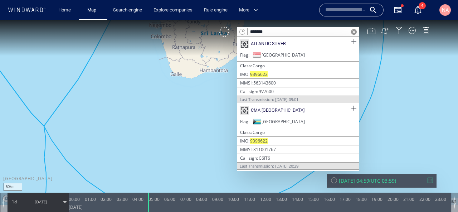
click at [356, 43] on span at bounding box center [353, 41] width 9 height 9
click at [353, 107] on span at bounding box center [353, 108] width 9 height 9
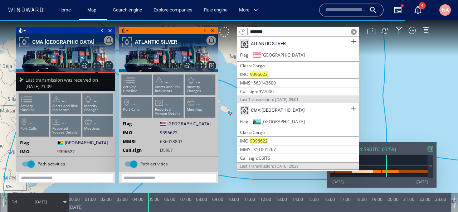
click at [352, 33] on span at bounding box center [354, 32] width 6 height 6
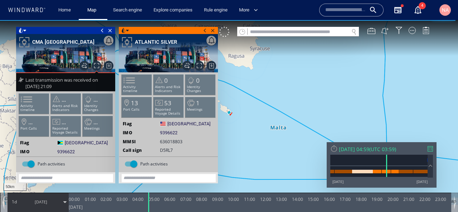
click at [27, 102] on ul "Activity timeline ... Alerts and Risk Indicators ... Identity Changes ... Port …" at bounding box center [66, 116] width 96 height 50
click at [332, 149] on div at bounding box center [334, 149] width 8 height 8
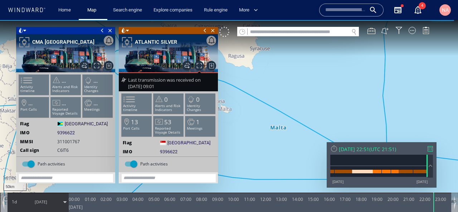
click at [33, 83] on ul "Activity timeline ... Alerts and Risk Indicators ... Identity Changes ... Port …" at bounding box center [66, 97] width 96 height 50
drag, startPoint x: 257, startPoint y: 112, endPoint x: 325, endPoint y: 106, distance: 68.5
click at [325, 106] on canvas "Map" at bounding box center [229, 112] width 458 height 185
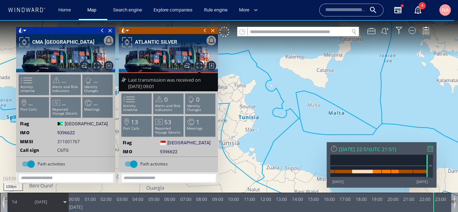
drag, startPoint x: 270, startPoint y: 100, endPoint x: 365, endPoint y: 116, distance: 95.7
click at [365, 116] on canvas "Map" at bounding box center [229, 112] width 458 height 185
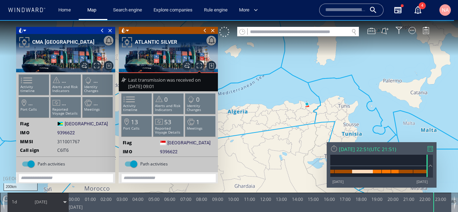
click at [46, 205] on span "[DATE]" at bounding box center [41, 202] width 36 height 18
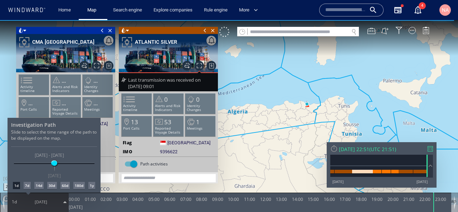
click at [38, 186] on div "14d" at bounding box center [38, 185] width 9 height 7
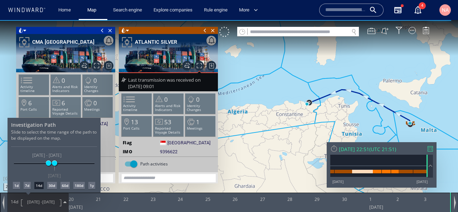
drag, startPoint x: 396, startPoint y: 118, endPoint x: 328, endPoint y: 112, distance: 68.6
click at [327, 112] on div at bounding box center [229, 116] width 458 height 192
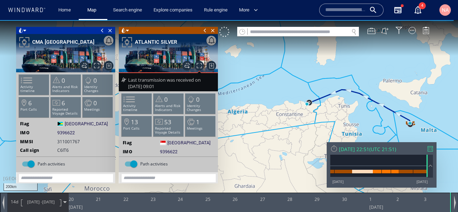
drag, startPoint x: 358, startPoint y: 115, endPoint x: 289, endPoint y: 110, distance: 69.9
click at [289, 111] on canvas "Map" at bounding box center [229, 112] width 458 height 185
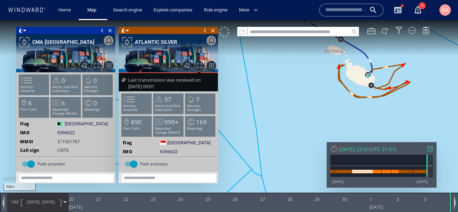
drag, startPoint x: 347, startPoint y: 101, endPoint x: 306, endPoint y: 109, distance: 41.7
click at [306, 109] on canvas "Map" at bounding box center [229, 112] width 458 height 185
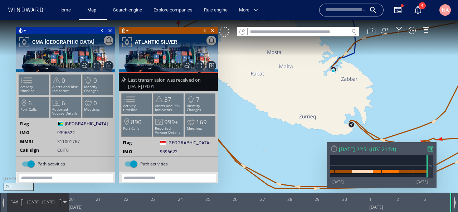
click at [336, 71] on canvas "Map" at bounding box center [229, 112] width 458 height 185
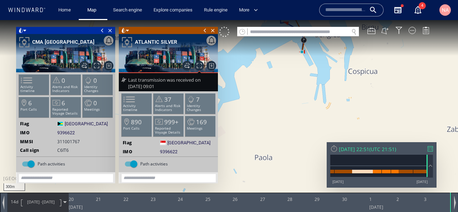
drag, startPoint x: 322, startPoint y: 60, endPoint x: 339, endPoint y: 109, distance: 51.5
click at [339, 109] on canvas "Map" at bounding box center [229, 112] width 458 height 185
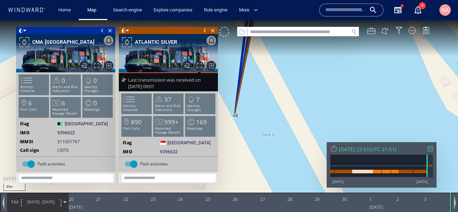
drag, startPoint x: 279, startPoint y: 107, endPoint x: 336, endPoint y: 109, distance: 56.9
click at [336, 109] on canvas "Map" at bounding box center [229, 112] width 458 height 185
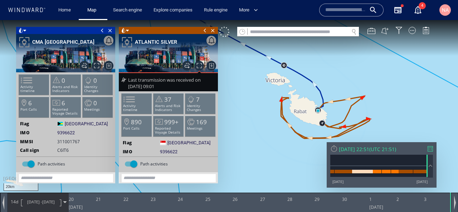
drag, startPoint x: 305, startPoint y: 113, endPoint x: 341, endPoint y: 115, distance: 35.8
click at [341, 115] on canvas "Map" at bounding box center [229, 112] width 458 height 185
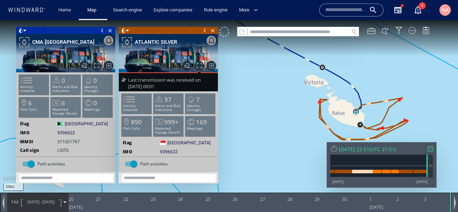
drag, startPoint x: 288, startPoint y: 108, endPoint x: 376, endPoint y: 117, distance: 88.9
click at [374, 117] on canvas "Map" at bounding box center [229, 112] width 458 height 185
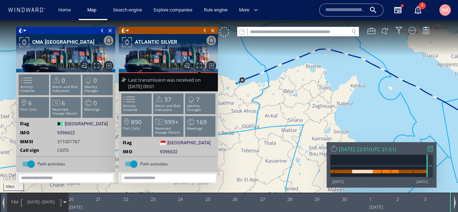
drag, startPoint x: 376, startPoint y: 117, endPoint x: 293, endPoint y: 109, distance: 83.8
click at [295, 109] on canvas "Map" at bounding box center [229, 112] width 458 height 185
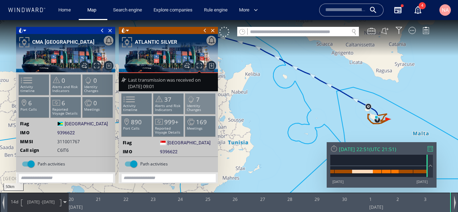
drag, startPoint x: 230, startPoint y: 111, endPoint x: 209, endPoint y: 103, distance: 22.4
click at [209, 20] on div "50km © Mapbox © OpenStreetMap Improve this map 0 0 [DATE] 20 21 22 23 24 25 26 …" at bounding box center [229, 20] width 458 height 0
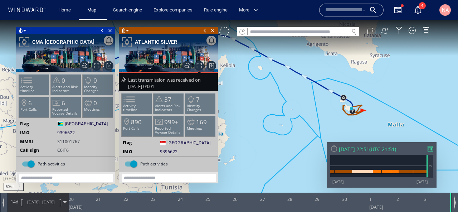
click at [38, 202] on span "[DATE] -" at bounding box center [34, 201] width 15 height 5
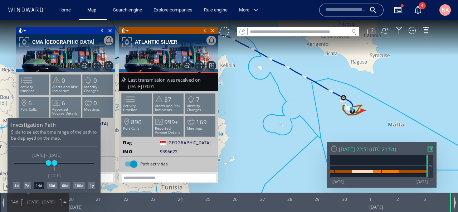
click at [68, 186] on div "60d" at bounding box center [64, 185] width 9 height 7
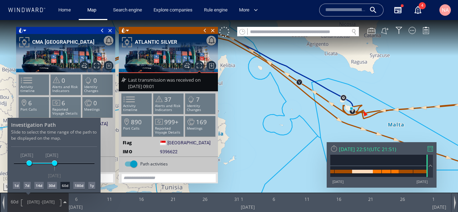
click at [276, 150] on div at bounding box center [229, 116] width 458 height 192
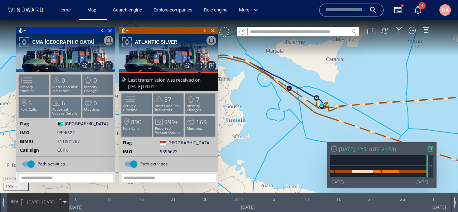
drag, startPoint x: 276, startPoint y: 150, endPoint x: 230, endPoint y: 126, distance: 51.9
click at [231, 126] on canvas "Map" at bounding box center [229, 112] width 458 height 185
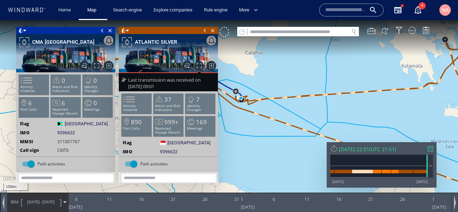
drag, startPoint x: 303, startPoint y: 130, endPoint x: 246, endPoint y: 119, distance: 57.3
click at [246, 119] on canvas "Map" at bounding box center [229, 112] width 458 height 185
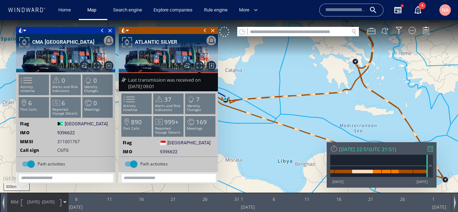
drag, startPoint x: 244, startPoint y: 130, endPoint x: 300, endPoint y: 117, distance: 57.7
click at [300, 117] on canvas "Map" at bounding box center [229, 112] width 458 height 185
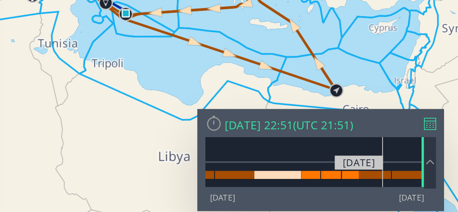
drag, startPoint x: -109, startPoint y: -17, endPoint x: -127, endPoint y: -14, distance: 17.8
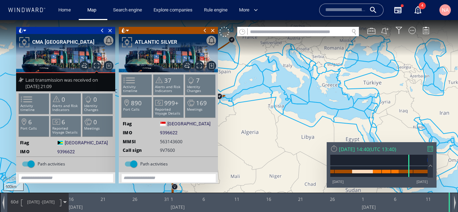
click at [270, 34] on input "text" at bounding box center [298, 32] width 101 height 10
paste input "*******"
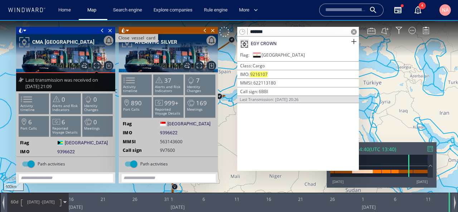
click at [110, 29] on span "Close vessel card" at bounding box center [110, 30] width 8 height 7
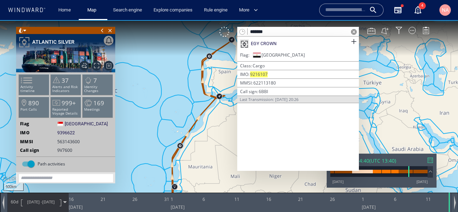
click at [110, 29] on span "Close vessel card" at bounding box center [110, 30] width 8 height 7
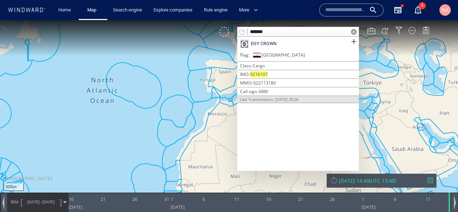
click at [292, 33] on input "*******" at bounding box center [298, 32] width 101 height 10
paste input "**"
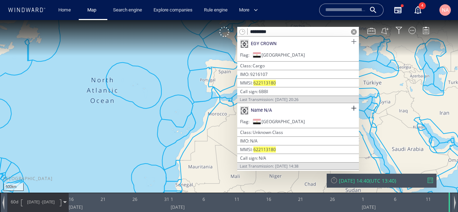
type input "*********"
click at [352, 43] on span at bounding box center [353, 41] width 9 height 9
click at [352, 104] on span at bounding box center [353, 108] width 9 height 9
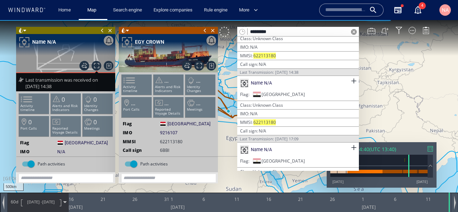
scroll to position [94, 0]
click at [351, 79] on span at bounding box center [353, 80] width 9 height 9
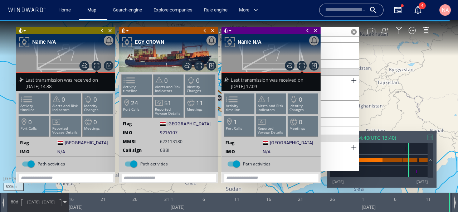
click at [103, 29] on span at bounding box center [102, 30] width 8 height 7
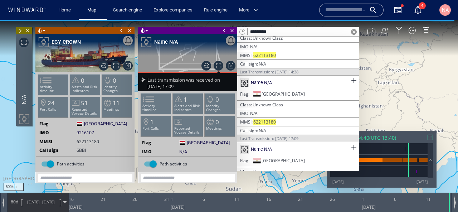
click at [119, 31] on span at bounding box center [122, 30] width 8 height 7
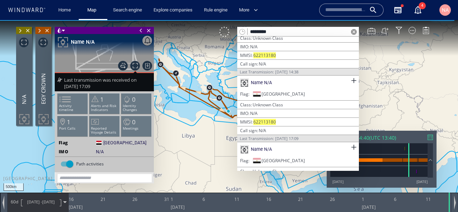
click at [141, 31] on span at bounding box center [141, 30] width 8 height 7
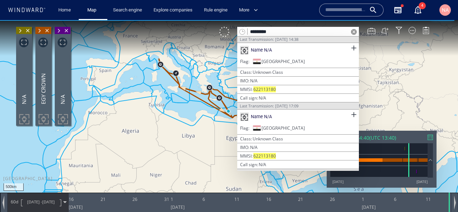
scroll to position [129, 0]
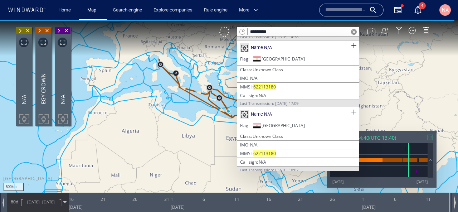
click at [352, 108] on span at bounding box center [353, 112] width 9 height 9
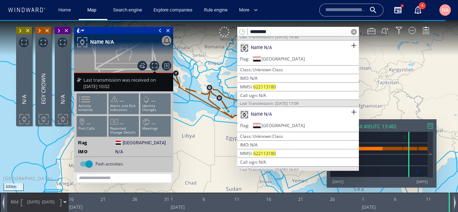
click at [160, 29] on span at bounding box center [160, 30] width 8 height 7
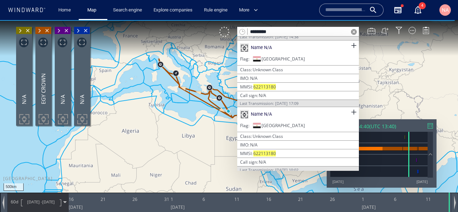
click at [356, 32] on span at bounding box center [354, 32] width 6 height 6
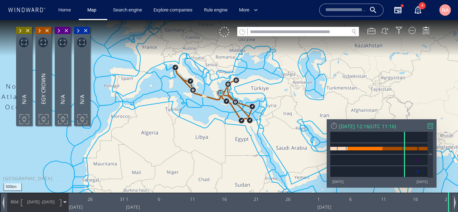
click at [21, 29] on span at bounding box center [20, 30] width 8 height 7
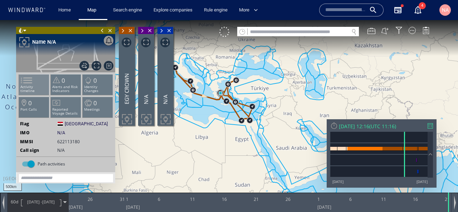
click at [38, 86] on p "Activity timeline" at bounding box center [34, 89] width 30 height 8
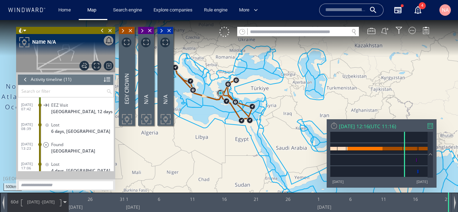
click at [57, 109] on span "[GEOGRAPHIC_DATA], 12 days" at bounding box center [82, 111] width 62 height 5
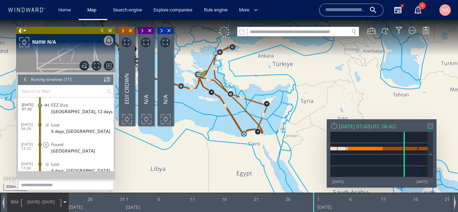
click at [49, 202] on span "[DATE]" at bounding box center [48, 201] width 13 height 5
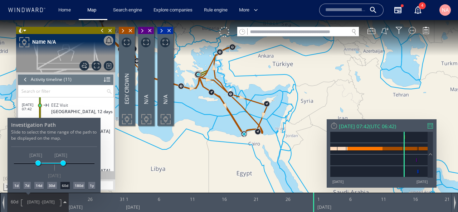
click at [15, 187] on div "1d" at bounding box center [16, 185] width 7 height 7
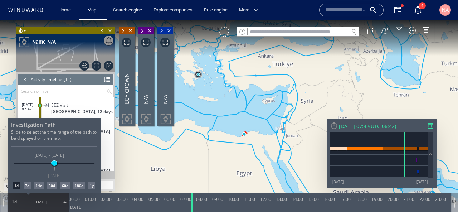
click at [30, 188] on div "7d" at bounding box center [27, 185] width 7 height 7
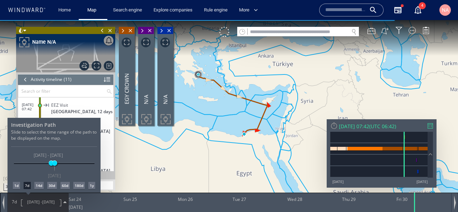
click at [228, 117] on div at bounding box center [229, 116] width 458 height 192
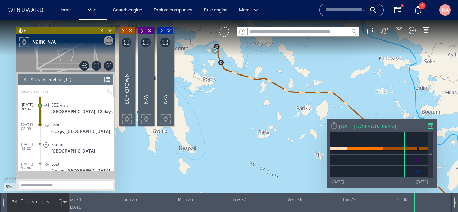
drag, startPoint x: 195, startPoint y: 52, endPoint x: 239, endPoint y: 54, distance: 43.7
click at [239, 54] on canvas "Map" at bounding box center [229, 112] width 458 height 185
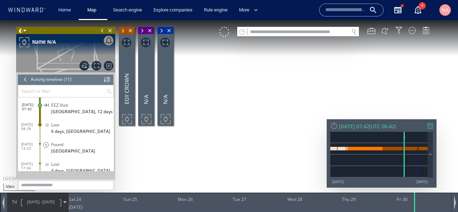
drag, startPoint x: 211, startPoint y: 71, endPoint x: 211, endPoint y: 88, distance: 17.2
click at [211, 88] on canvas "Map" at bounding box center [229, 112] width 458 height 185
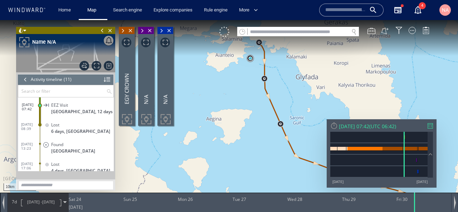
drag, startPoint x: 257, startPoint y: 71, endPoint x: 241, endPoint y: 101, distance: 33.4
click at [241, 101] on canvas "Map" at bounding box center [229, 112] width 458 height 185
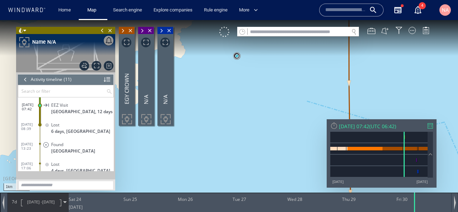
drag, startPoint x: 238, startPoint y: 78, endPoint x: 238, endPoint y: 122, distance: 44.0
click at [238, 122] on canvas "Map" at bounding box center [229, 112] width 458 height 185
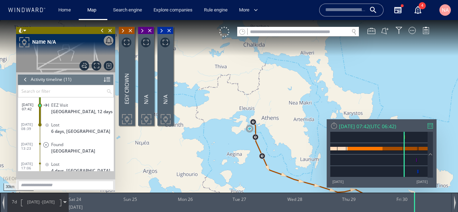
drag, startPoint x: 250, startPoint y: 129, endPoint x: 236, endPoint y: 82, distance: 49.2
click at [236, 82] on canvas "Map" at bounding box center [229, 112] width 458 height 185
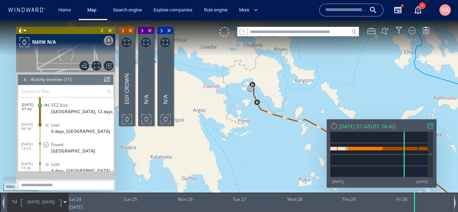
click at [266, 33] on input "text" at bounding box center [298, 32] width 101 height 10
paste input "*******"
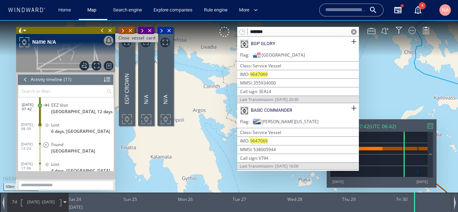
type input "*******"
click at [112, 29] on span "Close vessel card" at bounding box center [110, 30] width 8 height 7
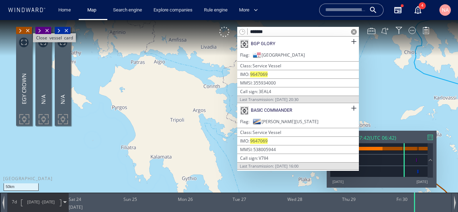
click at [28, 32] on span "Close vessel card" at bounding box center [28, 30] width 8 height 7
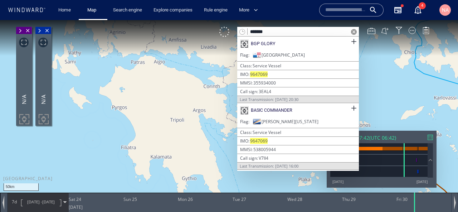
click at [28, 32] on span "Close vessel card" at bounding box center [28, 30] width 8 height 7
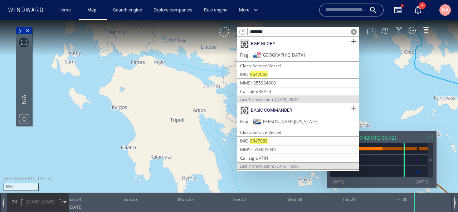
click at [28, 32] on span "Close vessel card" at bounding box center [28, 30] width 8 height 7
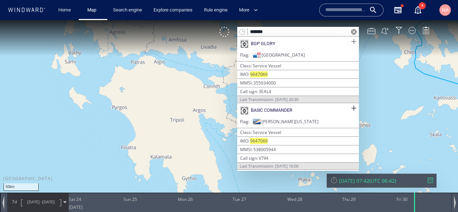
click at [354, 42] on span at bounding box center [353, 41] width 9 height 9
click at [352, 111] on span at bounding box center [353, 108] width 9 height 9
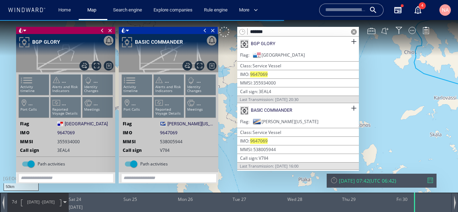
click at [355, 30] on span at bounding box center [354, 32] width 6 height 6
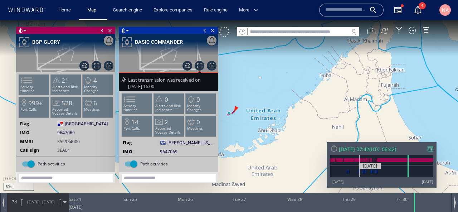
click at [360, 176] on div at bounding box center [381, 171] width 103 height 11
click at [101, 29] on span at bounding box center [102, 30] width 8 height 7
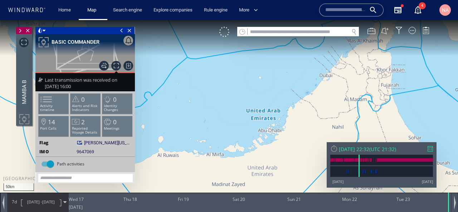
click at [121, 31] on span at bounding box center [122, 30] width 8 height 7
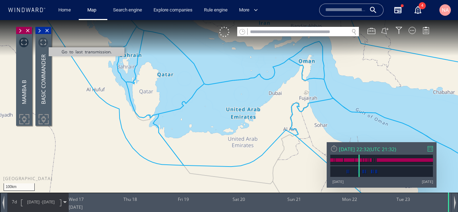
click at [46, 41] on span "Go to last transmission." at bounding box center [43, 43] width 10 height 10
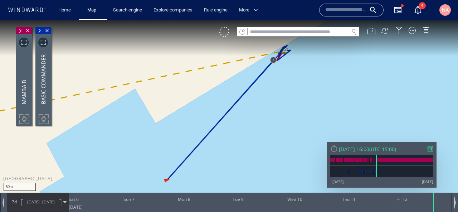
click at [19, 27] on span at bounding box center [20, 30] width 8 height 7
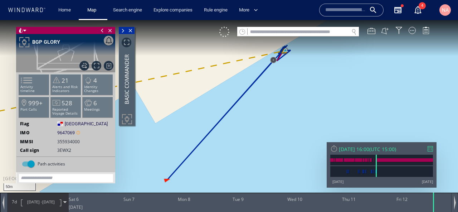
click at [25, 29] on span at bounding box center [24, 30] width 3 height 7
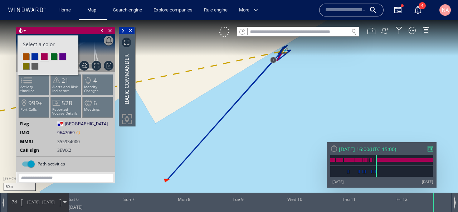
click at [54, 57] on li at bounding box center [54, 56] width 6 height 6
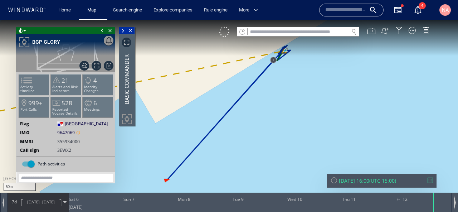
click at [24, 30] on span at bounding box center [24, 30] width 3 height 7
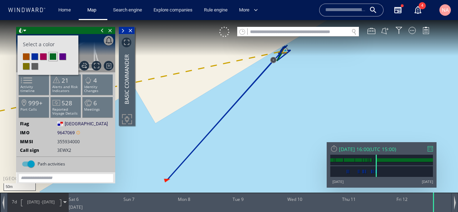
click at [101, 28] on span at bounding box center [102, 30] width 8 height 7
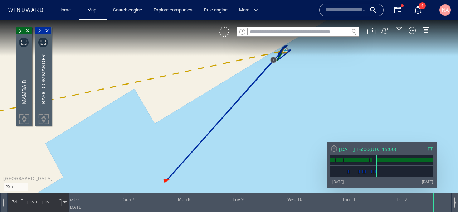
drag, startPoint x: 276, startPoint y: 68, endPoint x: 250, endPoint y: 124, distance: 61.3
click at [250, 124] on canvas "Map" at bounding box center [229, 112] width 458 height 185
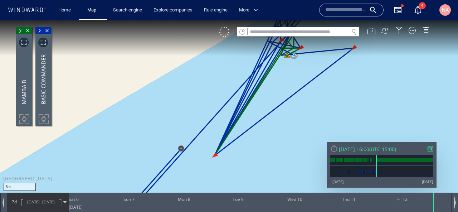
drag, startPoint x: 275, startPoint y: 92, endPoint x: 267, endPoint y: 114, distance: 23.4
click at [267, 114] on canvas "Map" at bounding box center [229, 112] width 458 height 185
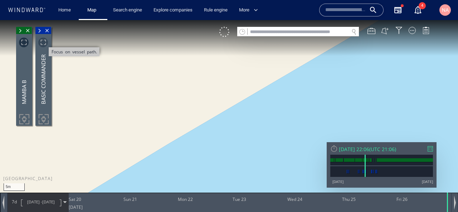
click at [44, 41] on span "Focus on vessel path." at bounding box center [43, 43] width 10 height 10
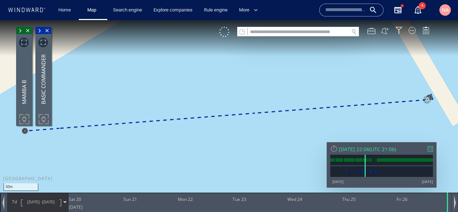
drag, startPoint x: 158, startPoint y: 96, endPoint x: 229, endPoint y: 99, distance: 70.2
click at [229, 99] on canvas "Map" at bounding box center [229, 112] width 458 height 185
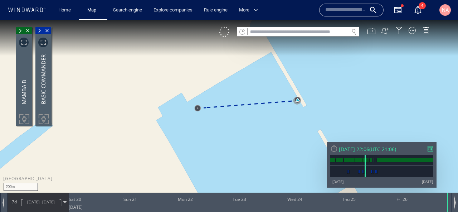
drag, startPoint x: 224, startPoint y: 99, endPoint x: 173, endPoint y: 99, distance: 50.8
click at [174, 99] on canvas "Map" at bounding box center [229, 112] width 458 height 185
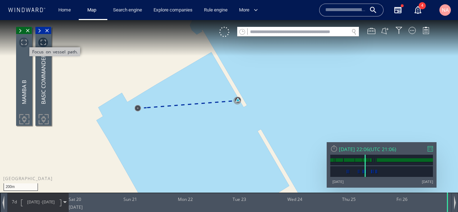
click at [22, 41] on span "Focus on vessel path." at bounding box center [24, 43] width 10 height 10
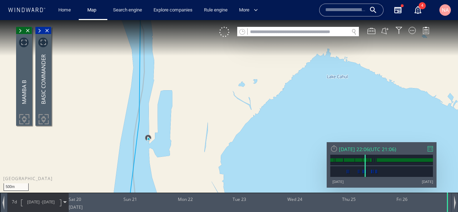
drag, startPoint x: 117, startPoint y: 136, endPoint x: 150, endPoint y: 136, distance: 33.3
click at [150, 136] on canvas "Map" at bounding box center [229, 112] width 458 height 185
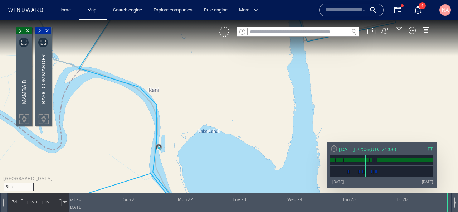
drag, startPoint x: 172, startPoint y: 165, endPoint x: 203, endPoint y: 134, distance: 43.8
click at [203, 134] on canvas "Map" at bounding box center [229, 112] width 458 height 185
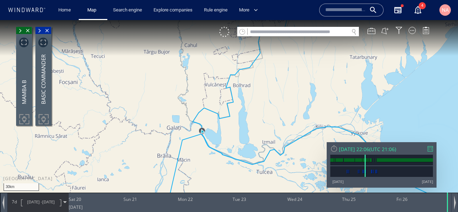
drag, startPoint x: 203, startPoint y: 151, endPoint x: 203, endPoint y: 88, distance: 63.7
click at [203, 88] on canvas "Map" at bounding box center [229, 112] width 458 height 185
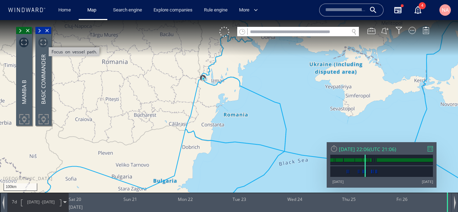
click at [43, 41] on span "Focus on vessel path." at bounding box center [43, 43] width 10 height 10
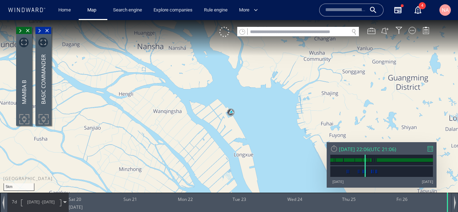
click at [217, 135] on canvas "Map" at bounding box center [229, 112] width 458 height 185
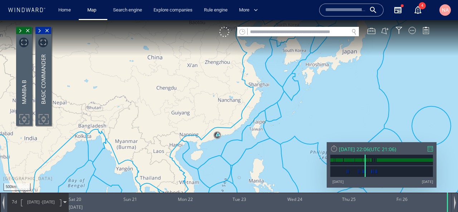
click at [40, 205] on span "[DATE] - [DATE]" at bounding box center [41, 202] width 36 height 18
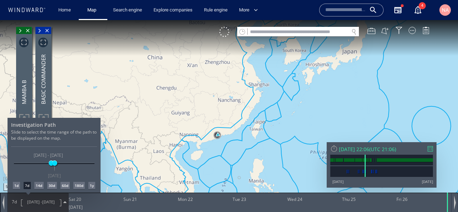
click at [38, 185] on div "14d" at bounding box center [38, 185] width 9 height 7
click at [50, 184] on div "30d" at bounding box center [51, 185] width 9 height 7
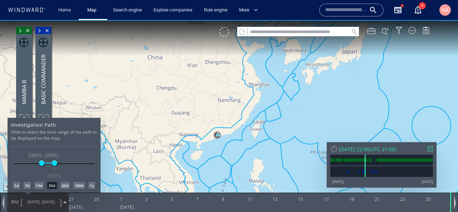
click at [63, 189] on div "60d" at bounding box center [64, 185] width 9 height 7
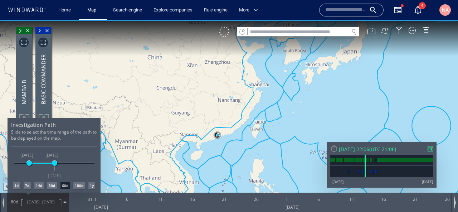
click at [79, 186] on div "180d" at bounding box center [78, 185] width 11 height 7
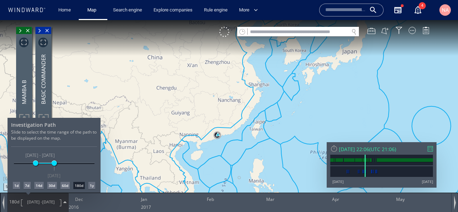
click at [99, 185] on div "Investigation Path Slide to select the time range of the path to be displayed o…" at bounding box center [54, 155] width 93 height 75
click at [94, 184] on div "1y" at bounding box center [91, 185] width 7 height 7
click at [222, 130] on div at bounding box center [229, 116] width 458 height 192
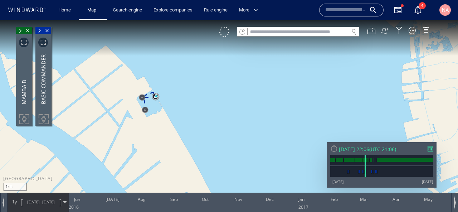
drag, startPoint x: 159, startPoint y: 89, endPoint x: 167, endPoint y: 98, distance: 11.6
click at [167, 97] on canvas "Map" at bounding box center [229, 112] width 458 height 185
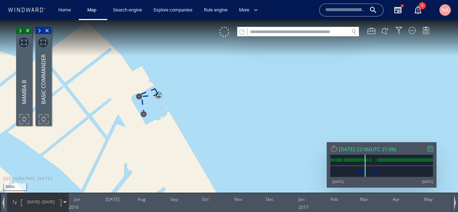
drag, startPoint x: 148, startPoint y: 103, endPoint x: 155, endPoint y: 106, distance: 7.1
click at [153, 105] on canvas "Map" at bounding box center [229, 112] width 458 height 185
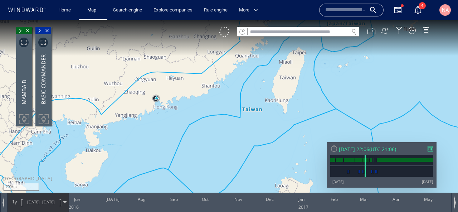
drag, startPoint x: 138, startPoint y: 88, endPoint x: 228, endPoint y: 128, distance: 98.8
click at [228, 128] on canvas "Map" at bounding box center [229, 112] width 458 height 185
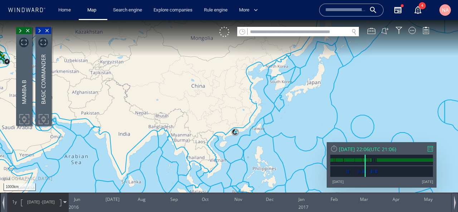
drag, startPoint x: 223, startPoint y: 123, endPoint x: 308, endPoint y: 145, distance: 88.0
click at [308, 145] on canvas "Map" at bounding box center [229, 112] width 458 height 185
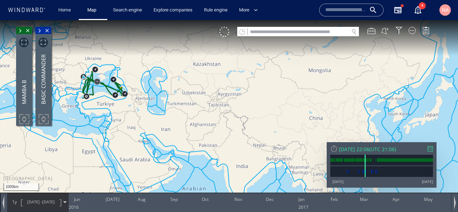
click at [299, 33] on input "text" at bounding box center [298, 32] width 101 height 10
paste input "*******"
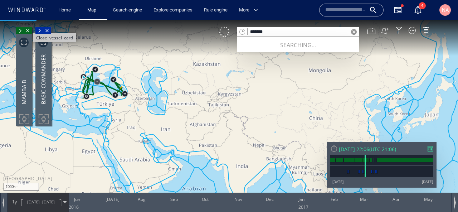
type input "*******"
click at [29, 31] on span "Close vessel card" at bounding box center [28, 30] width 8 height 7
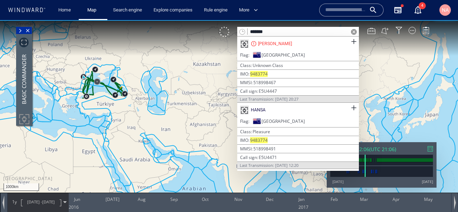
click at [29, 31] on span "Close vessel card" at bounding box center [28, 30] width 8 height 7
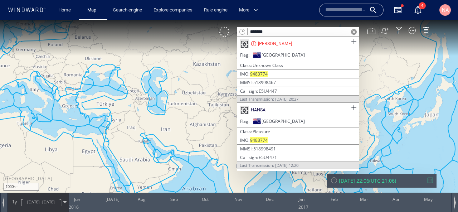
click at [353, 44] on span at bounding box center [353, 41] width 9 height 9
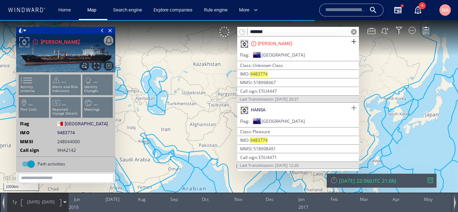
click at [353, 109] on span at bounding box center [353, 107] width 9 height 9
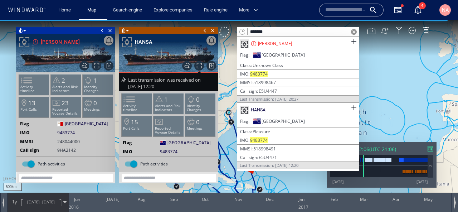
click at [352, 36] on div "[PERSON_NAME]" at bounding box center [298, 43] width 122 height 14
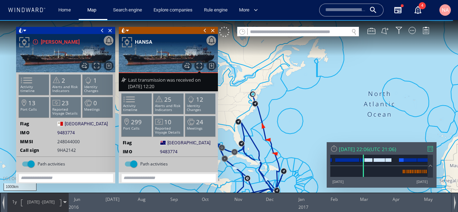
drag, startPoint x: 307, startPoint y: 104, endPoint x: 364, endPoint y: 70, distance: 66.8
click at [364, 70] on canvas "Map" at bounding box center [229, 112] width 458 height 185
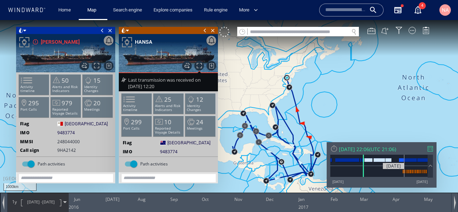
click at [404, 171] on div at bounding box center [404, 172] width 1 height 4
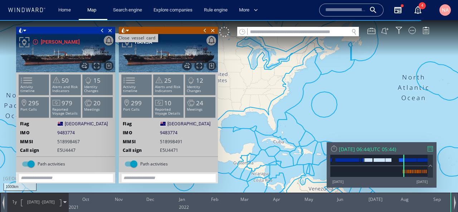
drag, startPoint x: 101, startPoint y: 28, endPoint x: 112, endPoint y: 31, distance: 11.7
click at [101, 28] on span at bounding box center [102, 30] width 8 height 7
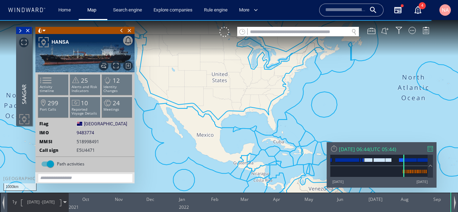
click at [122, 28] on span at bounding box center [122, 30] width 8 height 7
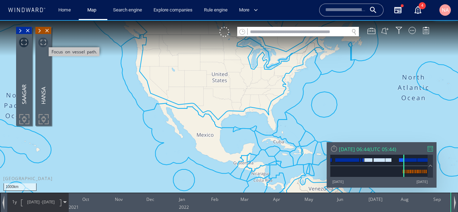
click at [43, 46] on span "Focus on vessel path." at bounding box center [43, 43] width 10 height 10
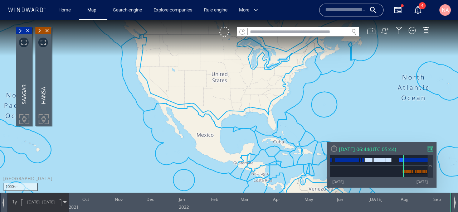
click at [96, 98] on canvas "Map" at bounding box center [229, 112] width 458 height 185
click at [158, 145] on canvas "Map" at bounding box center [229, 112] width 458 height 185
click at [181, 142] on canvas "Map" at bounding box center [229, 112] width 458 height 185
click at [214, 129] on canvas "Map" at bounding box center [229, 112] width 458 height 185
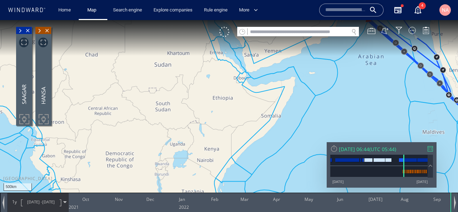
drag, startPoint x: 211, startPoint y: 121, endPoint x: 109, endPoint y: 123, distance: 101.3
click at [111, 123] on canvas "Map" at bounding box center [229, 112] width 458 height 185
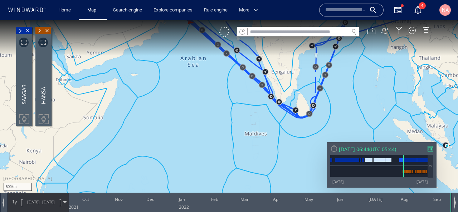
drag, startPoint x: 395, startPoint y: 115, endPoint x: 258, endPoint y: 113, distance: 136.3
click at [258, 113] on canvas "Map" at bounding box center [229, 112] width 458 height 185
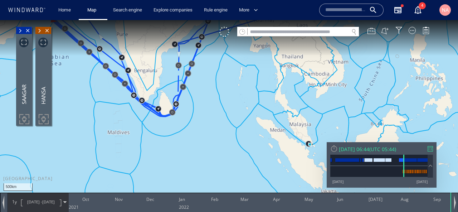
drag, startPoint x: 258, startPoint y: 113, endPoint x: 201, endPoint y: 163, distance: 75.8
click at [201, 163] on canvas "Map" at bounding box center [229, 112] width 458 height 185
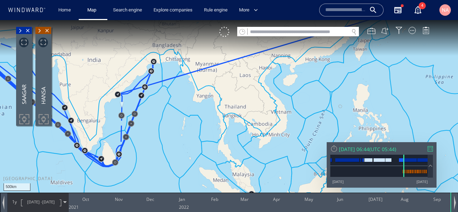
click at [192, 175] on canvas "Map" at bounding box center [229, 112] width 458 height 185
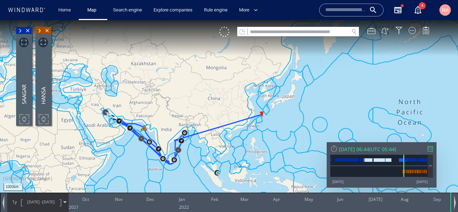
drag, startPoint x: 203, startPoint y: 153, endPoint x: 216, endPoint y: 130, distance: 26.8
click at [216, 130] on canvas "Map" at bounding box center [229, 112] width 458 height 185
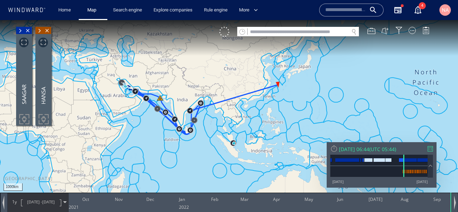
click at [40, 29] on span at bounding box center [39, 30] width 8 height 7
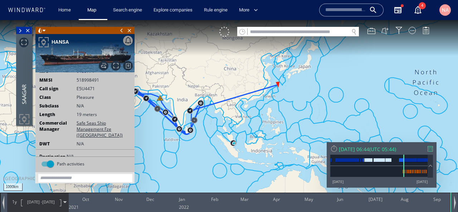
scroll to position [59, 0]
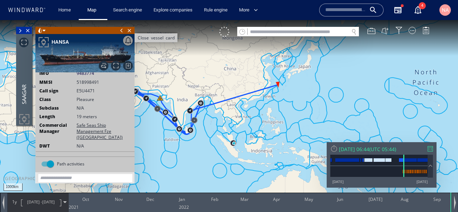
click at [129, 30] on span "Close vessel card" at bounding box center [130, 30] width 8 height 7
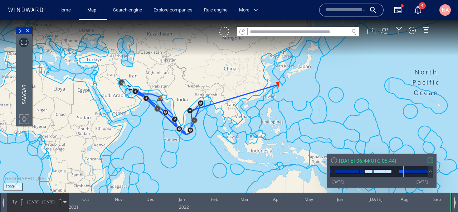
click at [272, 29] on input "text" at bounding box center [298, 32] width 101 height 10
paste input "*******"
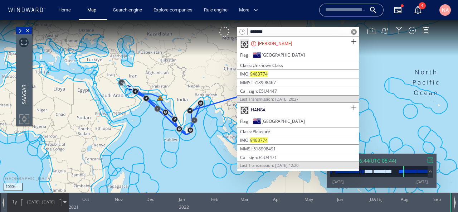
type input "*******"
click at [355, 108] on span at bounding box center [353, 107] width 9 height 9
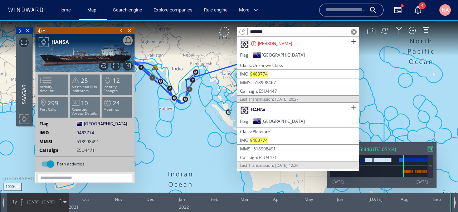
click at [210, 163] on canvas "Map" at bounding box center [229, 112] width 458 height 185
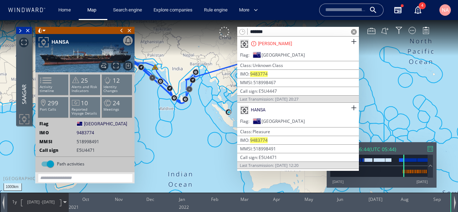
click at [357, 31] on div at bounding box center [354, 32] width 10 height 10
click at [354, 31] on span at bounding box center [354, 32] width 6 height 6
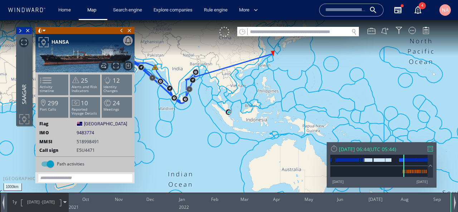
click at [332, 148] on div at bounding box center [334, 149] width 8 height 8
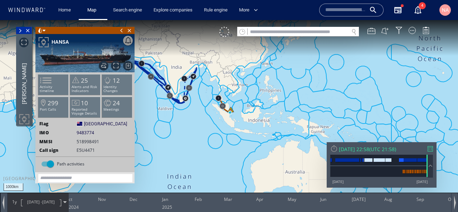
click at [202, 102] on canvas "Map" at bounding box center [229, 112] width 458 height 185
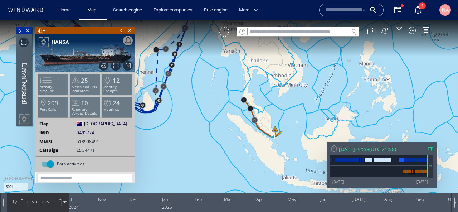
drag, startPoint x: 201, startPoint y: 101, endPoint x: 213, endPoint y: 140, distance: 40.6
click at [213, 140] on canvas "Map" at bounding box center [229, 112] width 458 height 185
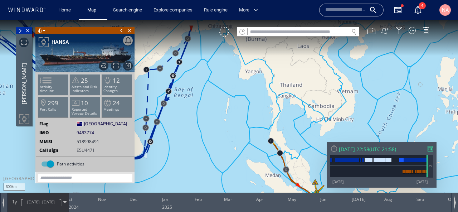
drag, startPoint x: 221, startPoint y: 56, endPoint x: 227, endPoint y: 101, distance: 45.1
click at [227, 101] on canvas "Map" at bounding box center [229, 112] width 458 height 185
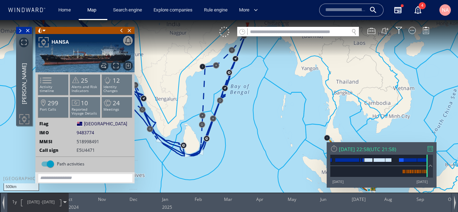
drag, startPoint x: 204, startPoint y: 113, endPoint x: 258, endPoint y: 57, distance: 77.7
click at [258, 58] on canvas "Map" at bounding box center [229, 112] width 458 height 185
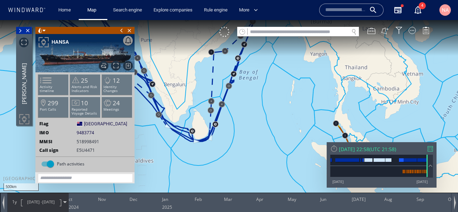
click at [248, 170] on canvas "Map" at bounding box center [229, 112] width 458 height 185
drag, startPoint x: 260, startPoint y: 172, endPoint x: 182, endPoint y: 127, distance: 90.4
click at [182, 127] on canvas "Map" at bounding box center [229, 112] width 458 height 185
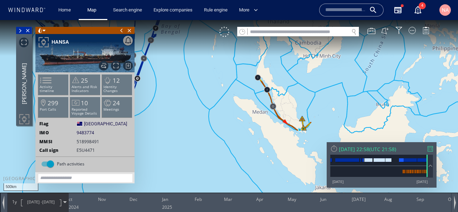
drag, startPoint x: 241, startPoint y: 99, endPoint x: 267, endPoint y: 117, distance: 31.2
click at [267, 117] on canvas "Map" at bounding box center [229, 112] width 458 height 185
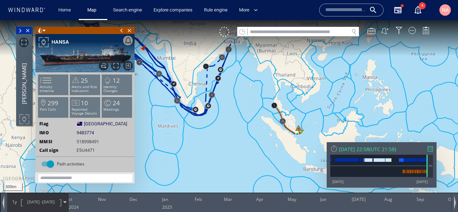
click at [285, 170] on canvas "Map" at bounding box center [229, 112] width 458 height 185
click at [456, 205] on div at bounding box center [454, 201] width 7 height 19
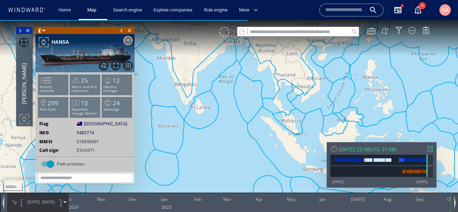
click at [455, 204] on div at bounding box center [455, 202] width 2 height 14
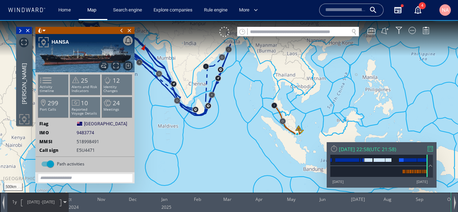
click at [236, 171] on canvas "Map" at bounding box center [229, 112] width 458 height 185
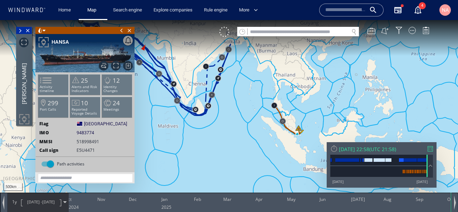
click at [121, 32] on span at bounding box center [122, 30] width 8 height 7
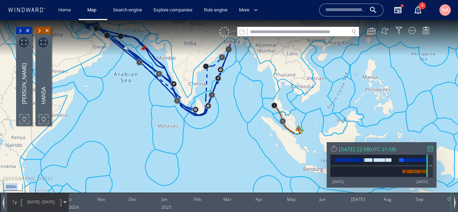
drag, startPoint x: 124, startPoint y: 38, endPoint x: 132, endPoint y: 119, distance: 81.5
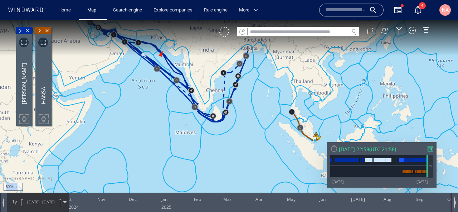
drag, startPoint x: 125, startPoint y: 107, endPoint x: 142, endPoint y: 114, distance: 18.3
click at [142, 114] on canvas "Map" at bounding box center [229, 112] width 458 height 185
click at [288, 30] on input "text" at bounding box center [298, 32] width 101 height 10
paste input "*******"
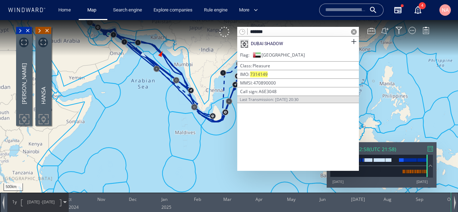
click at [303, 32] on input "*******" at bounding box center [298, 32] width 101 height 10
paste input "**"
click at [283, 30] on input "*********" at bounding box center [298, 32] width 101 height 10
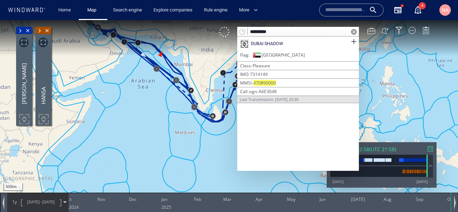
click at [283, 30] on input "*********" at bounding box center [298, 32] width 101 height 10
paste input "text"
click at [289, 34] on input "*******" at bounding box center [298, 32] width 101 height 10
paste input "**"
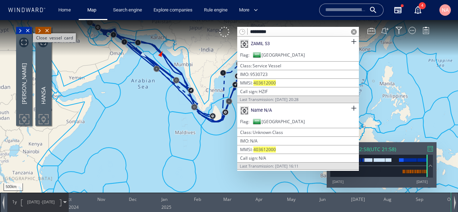
type input "*********"
click at [31, 30] on span "Close vessel card" at bounding box center [28, 30] width 8 height 7
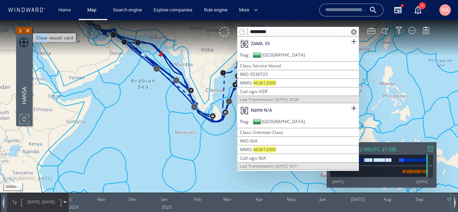
click at [31, 30] on span "Close vessel card" at bounding box center [28, 30] width 8 height 7
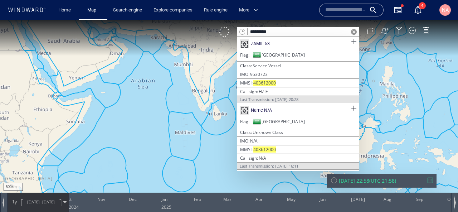
click at [353, 42] on span at bounding box center [353, 41] width 9 height 9
click at [352, 106] on span at bounding box center [353, 108] width 9 height 9
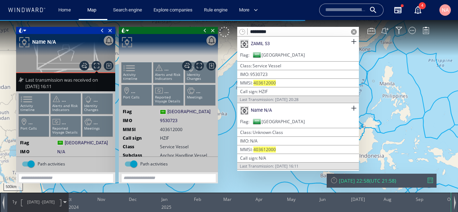
click at [355, 34] on span at bounding box center [354, 32] width 6 height 6
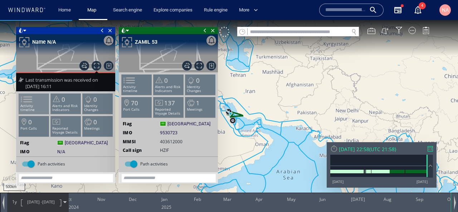
click at [35, 105] on p "Activity timeline" at bounding box center [34, 108] width 30 height 8
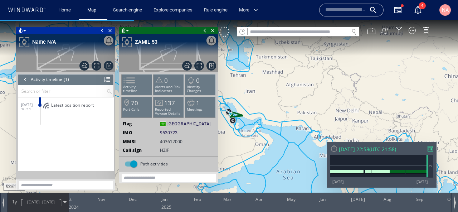
click at [63, 105] on span "Latest position report" at bounding box center [72, 104] width 43 height 5
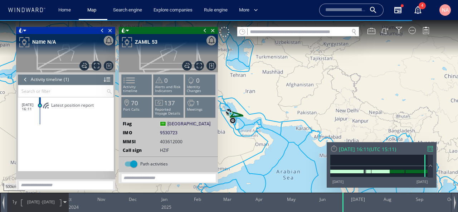
click at [72, 104] on span "Latest position report" at bounding box center [72, 104] width 43 height 5
click at [103, 28] on span at bounding box center [102, 30] width 8 height 7
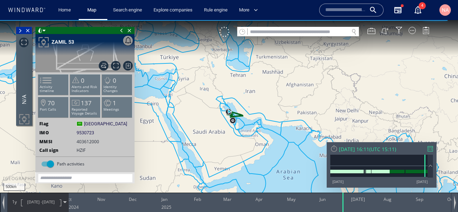
click at [119, 30] on span at bounding box center [122, 30] width 8 height 7
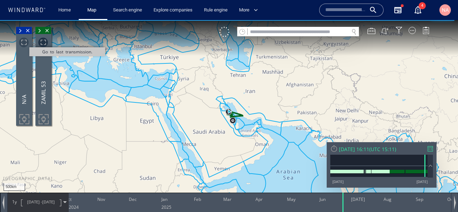
click at [25, 43] on span "Go to last transmission." at bounding box center [24, 43] width 10 height 10
click at [23, 42] on span "Go to last transmission." at bounding box center [24, 43] width 10 height 10
click at [43, 39] on span "Focus on vessel path." at bounding box center [43, 43] width 10 height 10
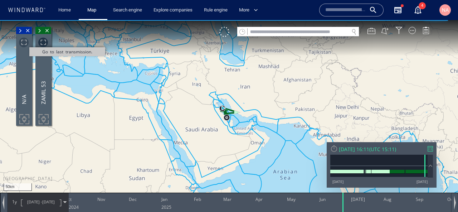
click at [24, 46] on span "Go to last transmission." at bounding box center [24, 43] width 10 height 10
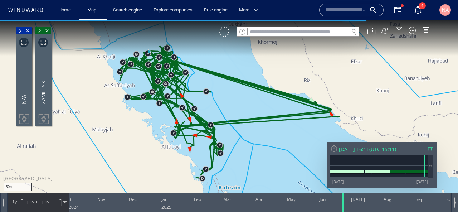
click at [30, 201] on span "04/10/24 -" at bounding box center [34, 201] width 15 height 5
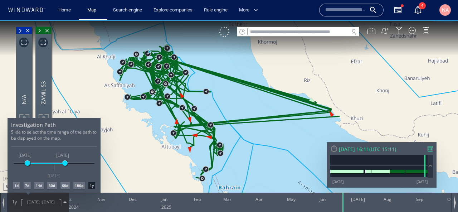
click at [17, 183] on div "1d" at bounding box center [16, 185] width 7 height 7
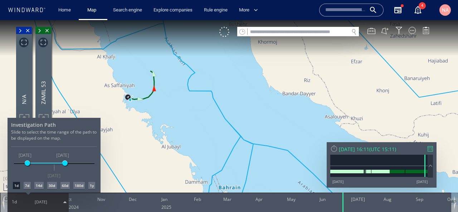
click at [151, 119] on div at bounding box center [229, 116] width 458 height 192
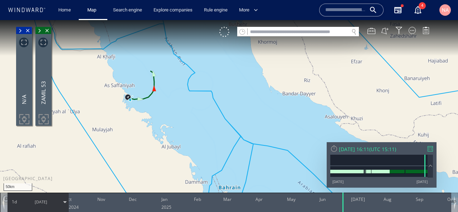
drag, startPoint x: 97, startPoint y: 106, endPoint x: 97, endPoint y: 162, distance: 55.8
click at [98, 162] on canvas "Map" at bounding box center [229, 112] width 458 height 185
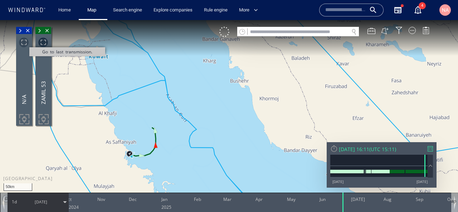
click at [24, 41] on span "Go to last transmission." at bounding box center [24, 43] width 10 height 10
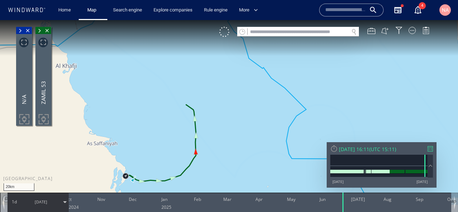
drag, startPoint x: 147, startPoint y: 165, endPoint x: 163, endPoint y: 120, distance: 47.6
click at [163, 120] on canvas "Map" at bounding box center [229, 112] width 458 height 185
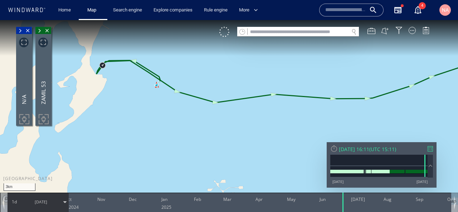
drag, startPoint x: 184, startPoint y: 121, endPoint x: 196, endPoint y: 139, distance: 22.0
click at [196, 139] on canvas "Map" at bounding box center [229, 112] width 458 height 185
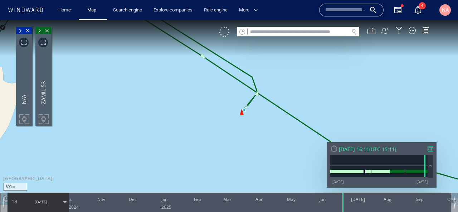
drag, startPoint x: 230, startPoint y: 156, endPoint x: 268, endPoint y: 182, distance: 46.0
click at [267, 181] on canvas "Map" at bounding box center [229, 112] width 458 height 185
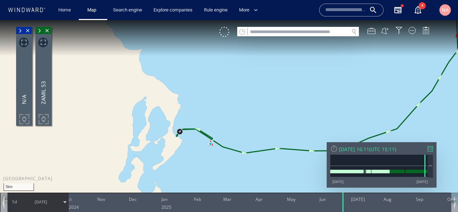
click at [274, 31] on input "text" at bounding box center [298, 32] width 101 height 10
paste input "*******"
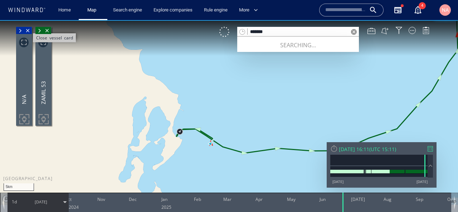
click at [28, 32] on span "Close vessel card" at bounding box center [28, 30] width 8 height 7
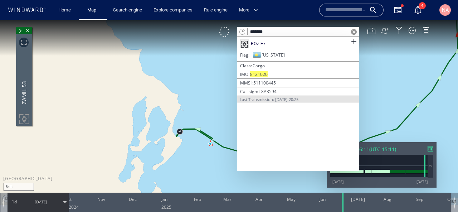
click at [28, 32] on span "Close vessel card" at bounding box center [28, 30] width 8 height 7
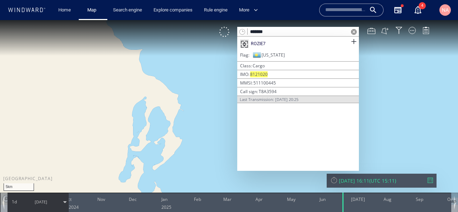
click at [271, 30] on input "*******" at bounding box center [298, 32] width 101 height 10
paste input "**"
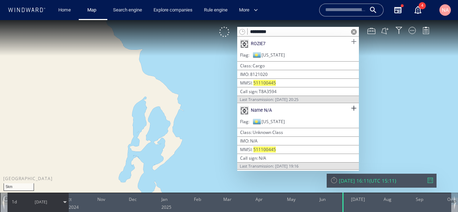
type input "*********"
click at [353, 43] on span at bounding box center [353, 41] width 9 height 9
click at [353, 107] on span at bounding box center [353, 108] width 9 height 9
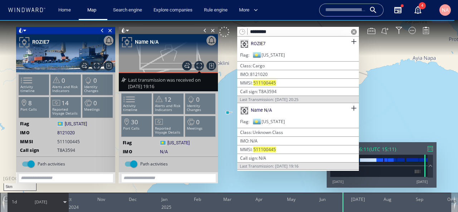
click at [352, 35] on div at bounding box center [354, 32] width 10 height 10
click at [354, 32] on span at bounding box center [354, 32] width 6 height 6
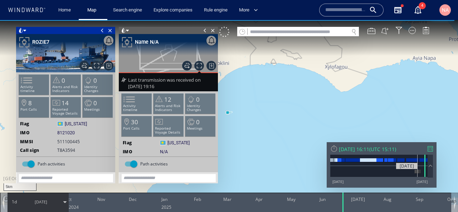
click at [417, 174] on div at bounding box center [378, 171] width 97 height 11
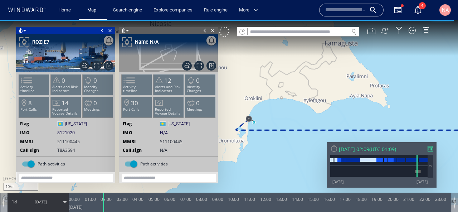
drag, startPoint x: 290, startPoint y: 139, endPoint x: 297, endPoint y: 135, distance: 8.0
click at [297, 135] on canvas "Map" at bounding box center [229, 112] width 458 height 185
click at [296, 135] on canvas "Map" at bounding box center [229, 112] width 458 height 185
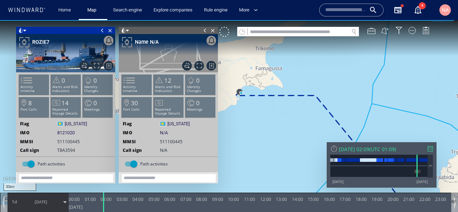
drag, startPoint x: 295, startPoint y: 135, endPoint x: 246, endPoint y: 90, distance: 66.3
click at [246, 90] on canvas "Map" at bounding box center [229, 112] width 458 height 185
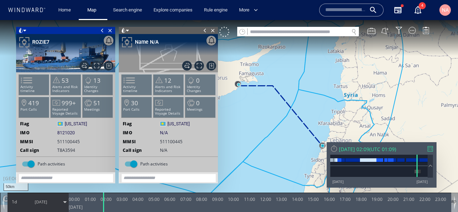
drag, startPoint x: 272, startPoint y: 119, endPoint x: 273, endPoint y: 88, distance: 31.1
click at [273, 88] on canvas "Map" at bounding box center [229, 112] width 458 height 185
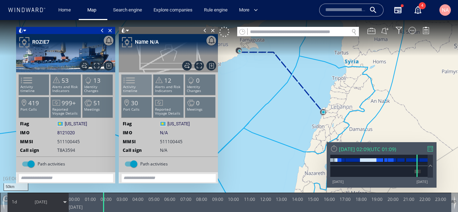
click at [137, 88] on p "Activity timeline" at bounding box center [137, 89] width 30 height 8
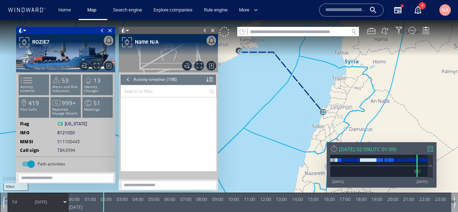
scroll to position [2361, 0]
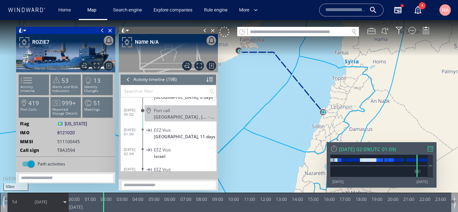
click at [161, 127] on span "EEZ Visit" at bounding box center [162, 129] width 17 height 5
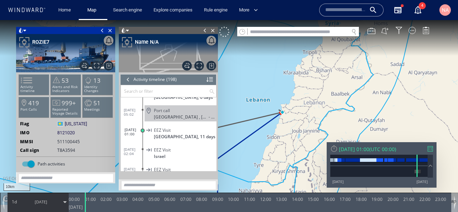
click at [305, 154] on canvas "Map" at bounding box center [229, 112] width 458 height 185
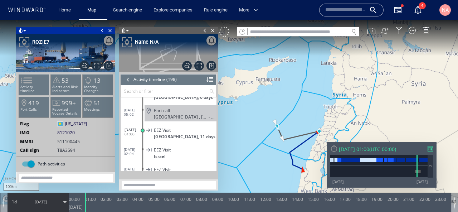
drag, startPoint x: 305, startPoint y: 154, endPoint x: 309, endPoint y: 108, distance: 45.6
click at [309, 108] on canvas "Map" at bounding box center [229, 112] width 458 height 185
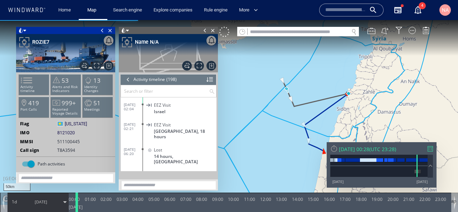
scroll to position [2381, 0]
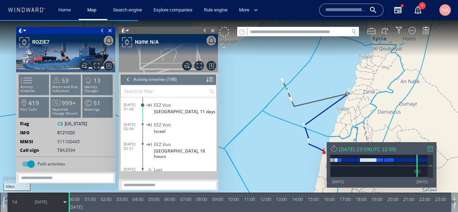
drag, startPoint x: 87, startPoint y: 199, endPoint x: 60, endPoint y: 208, distance: 28.4
click at [60, 208] on div "0 0 23:00 Friday 14 June 2024 00:00 01:00 02:00 03:00 04:00 05:00 06:00 07:00 0…" at bounding box center [229, 201] width 458 height 19
click at [36, 197] on span "14/06/24" at bounding box center [41, 202] width 36 height 18
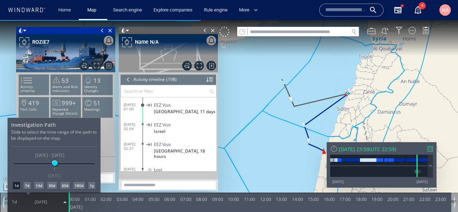
click at [49, 187] on div "30d" at bounding box center [51, 185] width 9 height 7
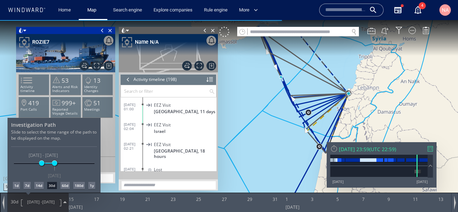
drag, startPoint x: 249, startPoint y: 147, endPoint x: 249, endPoint y: 174, distance: 26.5
click at [249, 174] on div at bounding box center [229, 116] width 458 height 192
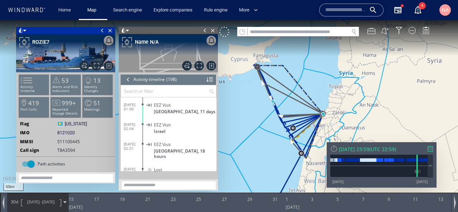
click at [274, 34] on input "text" at bounding box center [298, 32] width 101 height 10
paste input "*******"
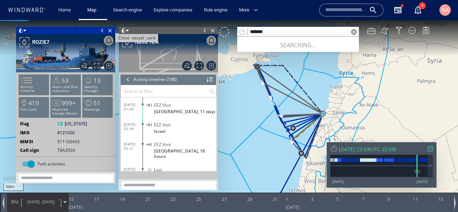
click at [108, 29] on span "Close vessel card" at bounding box center [110, 30] width 8 height 7
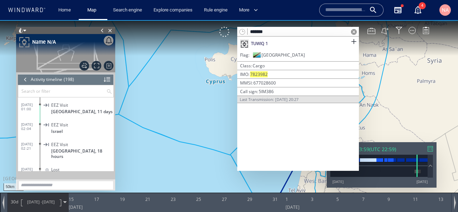
click at [108, 29] on span "Close vessel card" at bounding box center [110, 30] width 8 height 7
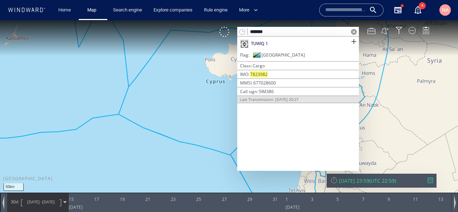
click at [291, 33] on input "*******" at bounding box center [298, 32] width 101 height 10
paste input "**"
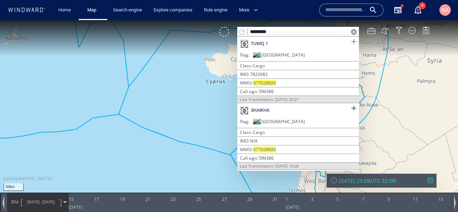
type input "*********"
click at [353, 42] on span at bounding box center [353, 41] width 9 height 9
click at [356, 111] on span at bounding box center [353, 108] width 9 height 9
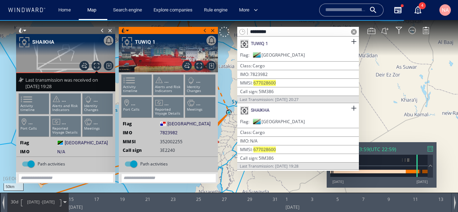
click at [355, 29] on span at bounding box center [354, 32] width 6 height 6
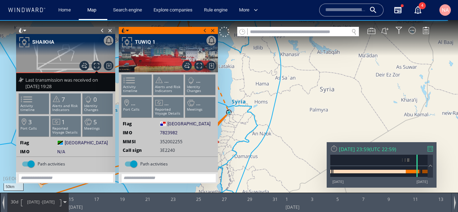
drag, startPoint x: 322, startPoint y: 109, endPoint x: 377, endPoint y: 105, distance: 55.6
click at [377, 105] on canvas "Map" at bounding box center [229, 112] width 458 height 185
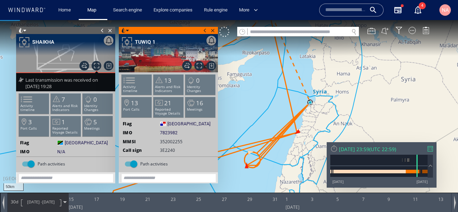
drag, startPoint x: 329, startPoint y: 126, endPoint x: 356, endPoint y: 120, distance: 27.9
click at [356, 120] on canvas "Map" at bounding box center [229, 112] width 458 height 185
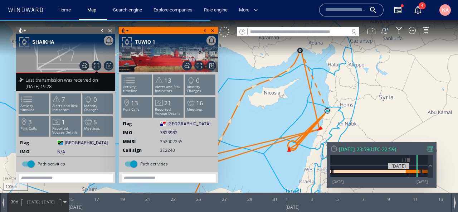
click at [409, 170] on div at bounding box center [412, 172] width 13 height 4
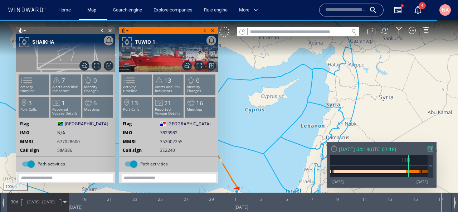
drag, startPoint x: 250, startPoint y: 135, endPoint x: 298, endPoint y: 100, distance: 58.7
click at [297, 100] on canvas "Map" at bounding box center [229, 112] width 458 height 185
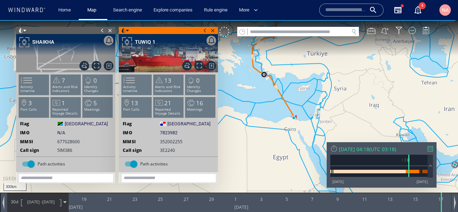
drag, startPoint x: 268, startPoint y: 98, endPoint x: 268, endPoint y: 122, distance: 24.0
click at [268, 122] on canvas "Map" at bounding box center [229, 112] width 458 height 185
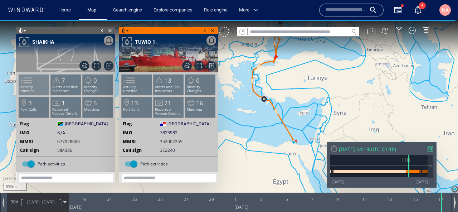
click at [28, 83] on span at bounding box center [22, 80] width 11 height 10
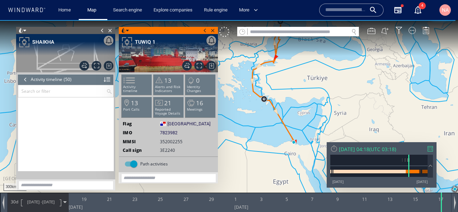
scroll to position [910, 0]
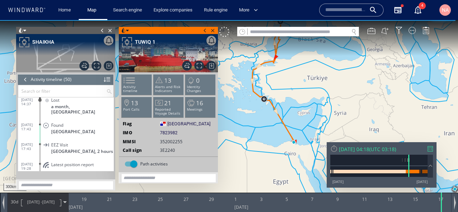
click at [74, 154] on span "United Arab Emirates, 2 hours" at bounding box center [82, 150] width 62 height 5
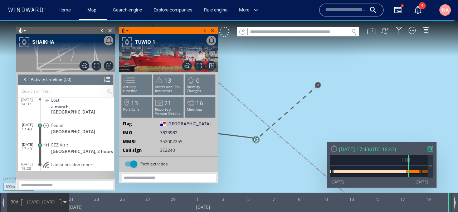
drag, startPoint x: 233, startPoint y: 155, endPoint x: 272, endPoint y: 153, distance: 38.7
click at [272, 153] on canvas "Map" at bounding box center [229, 112] width 458 height 185
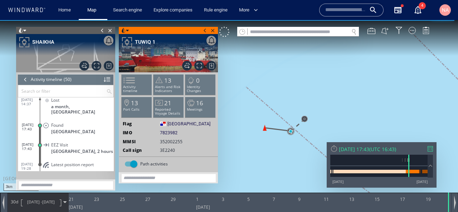
drag, startPoint x: 272, startPoint y: 153, endPoint x: 288, endPoint y: 130, distance: 28.7
click at [288, 130] on canvas "Map" at bounding box center [229, 112] width 458 height 185
click at [50, 202] on span "20/05/23" at bounding box center [48, 201] width 13 height 5
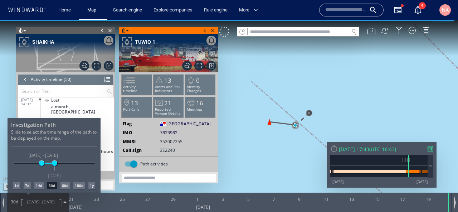
click at [15, 185] on div "1d" at bounding box center [16, 185] width 7 height 7
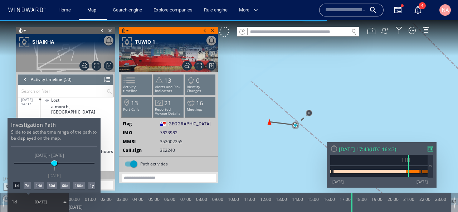
scroll to position [925, 0]
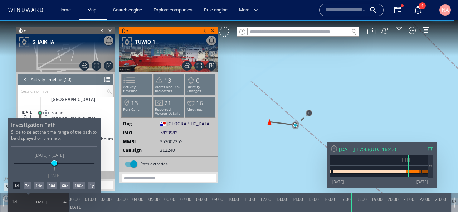
click at [137, 187] on div at bounding box center [229, 116] width 458 height 192
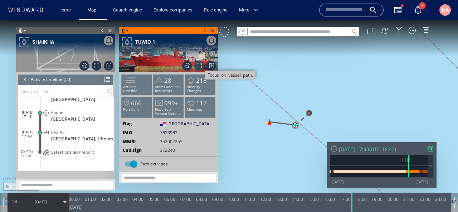
click at [200, 65] on span "Focus on vessel path." at bounding box center [199, 66] width 10 height 10
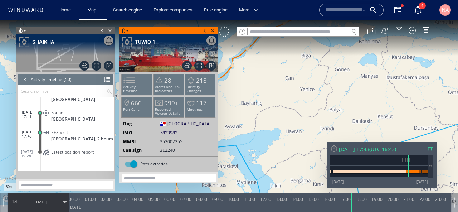
drag, startPoint x: 257, startPoint y: 115, endPoint x: 306, endPoint y: 111, distance: 49.2
click at [306, 111] on canvas "Map" at bounding box center [229, 112] width 458 height 185
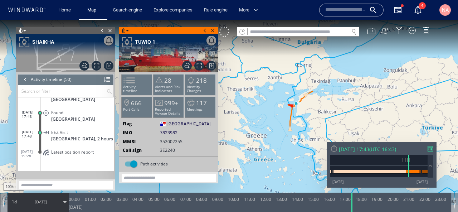
drag, startPoint x: 306, startPoint y: 112, endPoint x: 250, endPoint y: 77, distance: 65.4
click at [250, 77] on canvas "Map" at bounding box center [229, 112] width 458 height 185
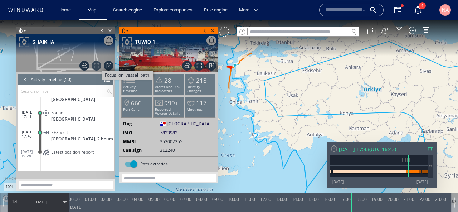
click at [99, 66] on span "Focus on vessel path." at bounding box center [97, 66] width 10 height 10
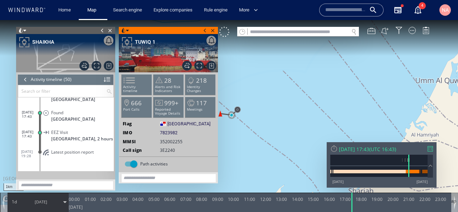
drag, startPoint x: 254, startPoint y: 147, endPoint x: 288, endPoint y: 142, distance: 35.1
click at [288, 142] on canvas "Map" at bounding box center [229, 112] width 458 height 185
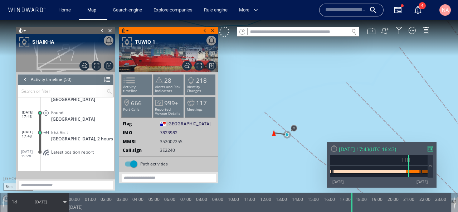
click at [50, 204] on span "20/05/23" at bounding box center [41, 202] width 36 height 18
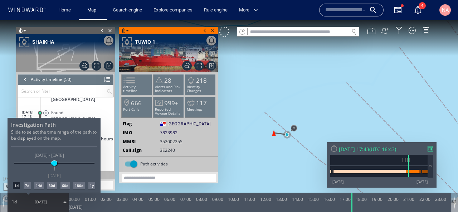
click at [67, 185] on div "60d" at bounding box center [64, 185] width 9 height 7
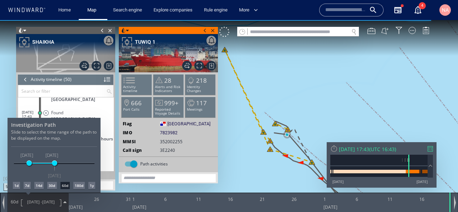
click at [300, 100] on div at bounding box center [229, 116] width 458 height 192
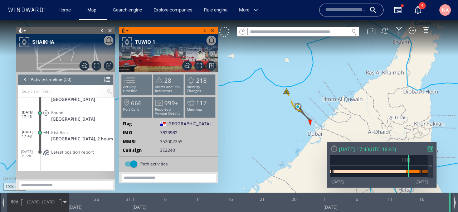
drag, startPoint x: 267, startPoint y: 117, endPoint x: 293, endPoint y: 119, distance: 25.5
click at [293, 119] on canvas "Map" at bounding box center [229, 112] width 458 height 185
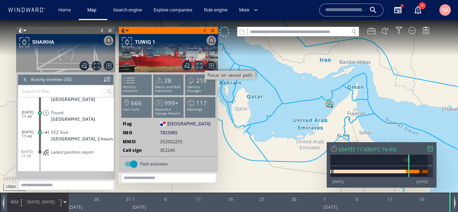
click at [202, 64] on span "Focus on vessel path." at bounding box center [199, 66] width 10 height 10
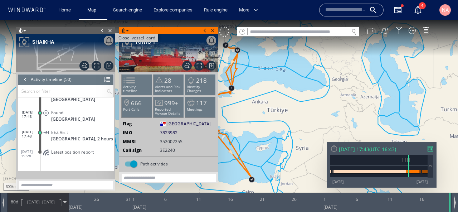
click at [110, 30] on span "Close vessel card" at bounding box center [110, 30] width 8 height 7
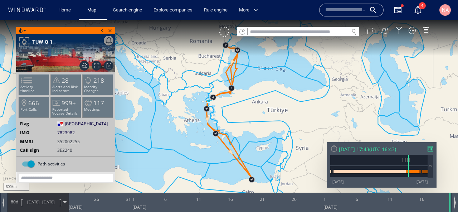
click at [110, 30] on span "Close vessel card" at bounding box center [110, 30] width 8 height 7
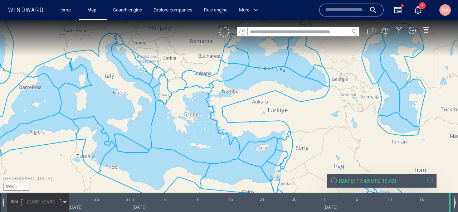
click at [283, 29] on input "text" at bounding box center [298, 32] width 101 height 10
paste input "*******"
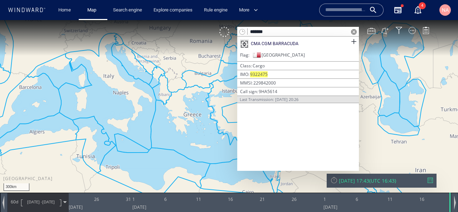
click at [312, 32] on input "*******" at bounding box center [298, 32] width 101 height 10
paste input "**"
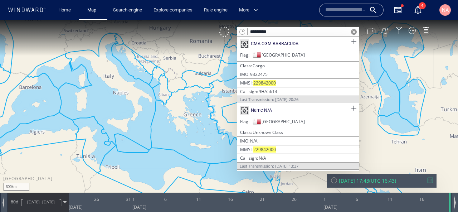
type input "*********"
click at [351, 42] on span at bounding box center [353, 41] width 9 height 9
click at [351, 105] on span at bounding box center [353, 108] width 9 height 9
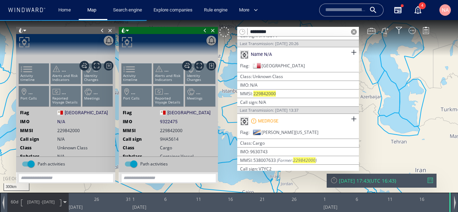
scroll to position [63, 0]
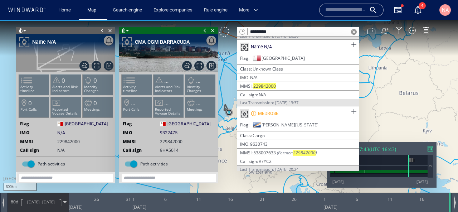
click at [351, 109] on span at bounding box center [353, 111] width 9 height 9
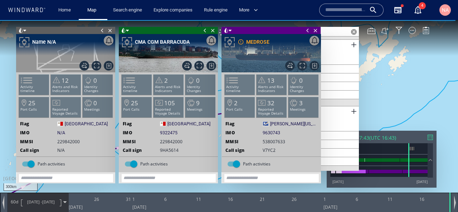
click at [101, 30] on span at bounding box center [102, 30] width 8 height 7
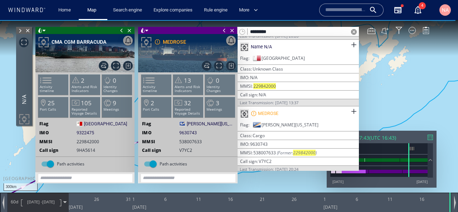
click at [118, 29] on span at bounding box center [122, 30] width 8 height 7
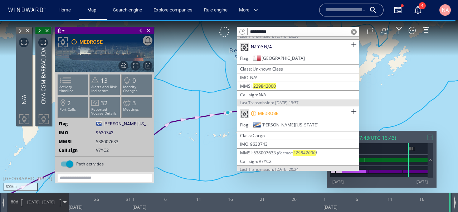
click at [138, 31] on span at bounding box center [141, 30] width 8 height 7
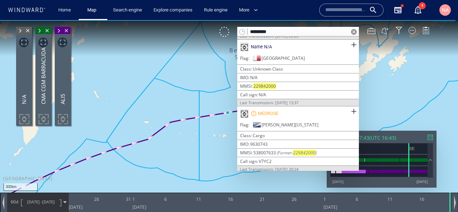
click at [199, 141] on canvas "Map" at bounding box center [229, 112] width 458 height 185
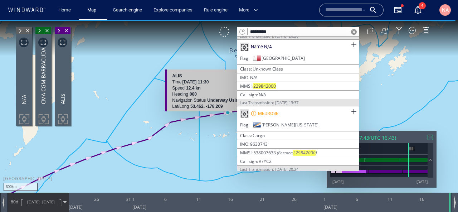
click at [355, 33] on span at bounding box center [354, 32] width 6 height 6
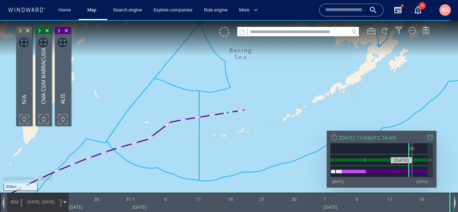
click at [412, 156] on div at bounding box center [378, 160] width 97 height 11
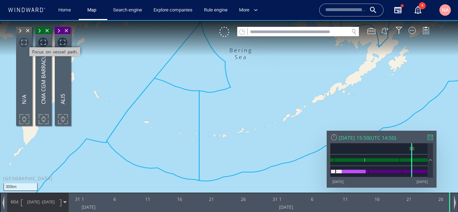
click at [24, 43] on span "Focus on vessel path." at bounding box center [24, 43] width 10 height 10
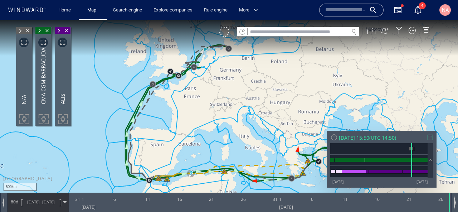
drag, startPoint x: 219, startPoint y: 139, endPoint x: 204, endPoint y: 129, distance: 17.6
click at [204, 129] on canvas "Map" at bounding box center [229, 112] width 458 height 185
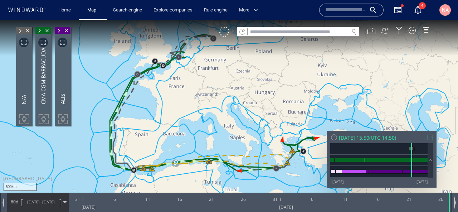
click at [51, 204] on span "27/09/23" at bounding box center [48, 201] width 13 height 5
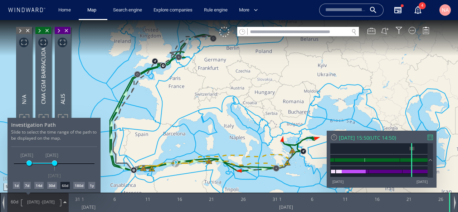
click at [12, 187] on div "1d 7d 14d 30d 60d 180d 1y" at bounding box center [54, 185] width 86 height 7
click at [13, 187] on div "1d" at bounding box center [16, 185] width 7 height 7
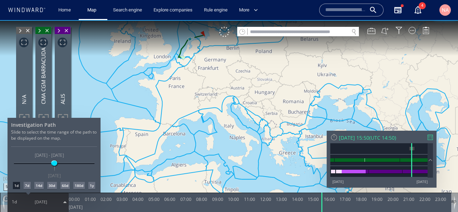
click at [156, 141] on div at bounding box center [229, 116] width 458 height 192
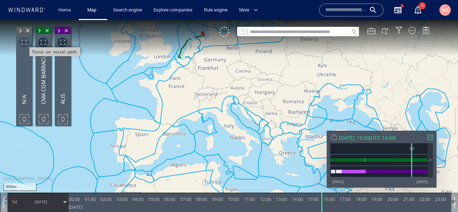
click at [24, 41] on span "Focus on vessel path." at bounding box center [24, 43] width 10 height 10
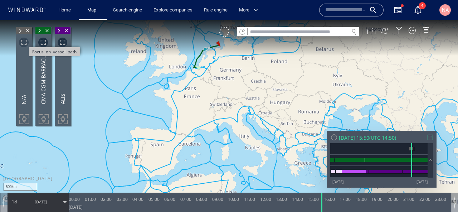
click at [26, 42] on span "Focus on vessel path." at bounding box center [24, 43] width 10 height 10
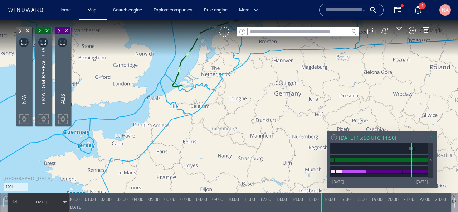
drag, startPoint x: 226, startPoint y: 54, endPoint x: 225, endPoint y: 112, distance: 58.3
click at [225, 112] on canvas "Map" at bounding box center [229, 112] width 458 height 185
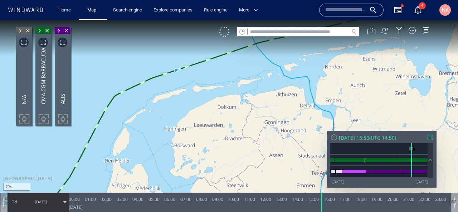
drag, startPoint x: 177, startPoint y: 78, endPoint x: 213, endPoint y: 123, distance: 57.5
click at [213, 123] on canvas "Map" at bounding box center [229, 112] width 458 height 185
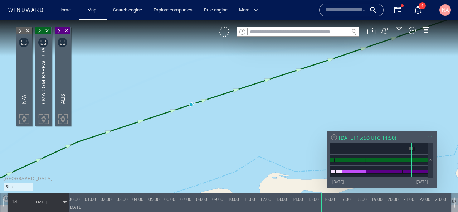
drag, startPoint x: 193, startPoint y: 81, endPoint x: 195, endPoint y: 120, distance: 39.0
click at [195, 120] on canvas "Map" at bounding box center [229, 112] width 458 height 185
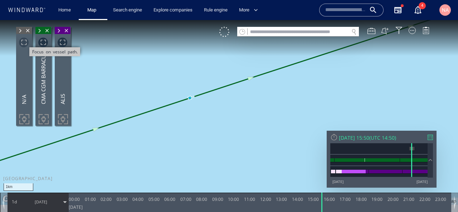
click at [27, 40] on span "Focus on vessel path." at bounding box center [24, 43] width 10 height 10
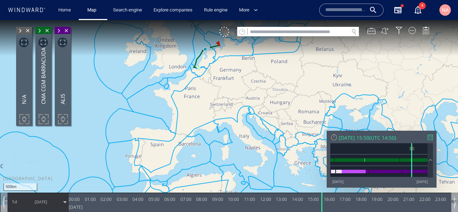
click at [19, 30] on span at bounding box center [20, 30] width 8 height 7
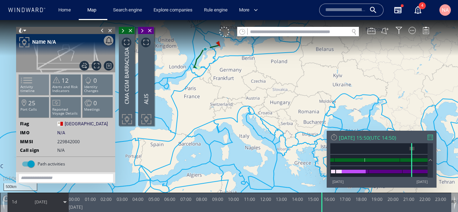
click at [40, 85] on p "Activity timeline" at bounding box center [34, 89] width 30 height 8
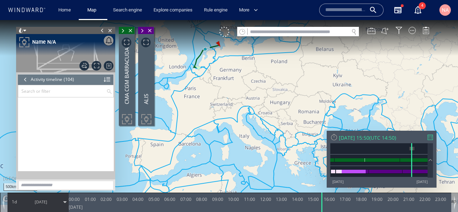
scroll to position [1633, 0]
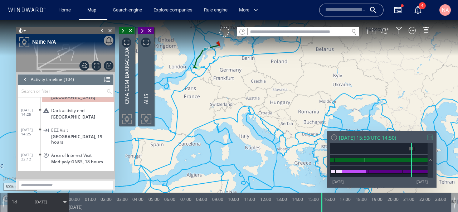
click at [70, 134] on span "Greece, 19 hours" at bounding box center [82, 139] width 63 height 11
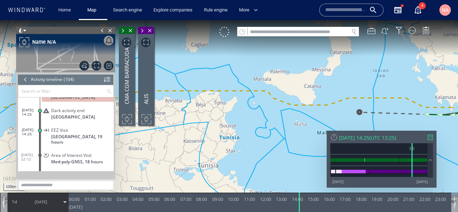
drag, startPoint x: 303, startPoint y: 99, endPoint x: 151, endPoint y: 113, distance: 152.6
click at [152, 20] on div "100km © Mapbox © OpenStreetMap Improve this map 0 0 23:00 Sunday 22 October 202…" at bounding box center [229, 20] width 458 height 0
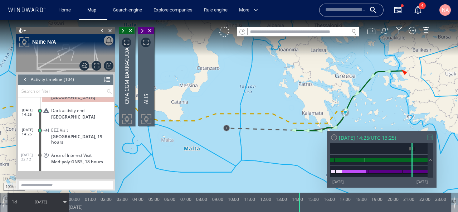
drag, startPoint x: 251, startPoint y: 133, endPoint x: 179, endPoint y: 132, distance: 73.0
click at [179, 132] on canvas "Map" at bounding box center [229, 112] width 458 height 185
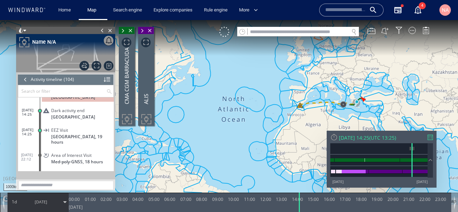
drag, startPoint x: 347, startPoint y: 96, endPoint x: 278, endPoint y: 112, distance: 71.2
click at [278, 112] on canvas "Map" at bounding box center [229, 112] width 458 height 185
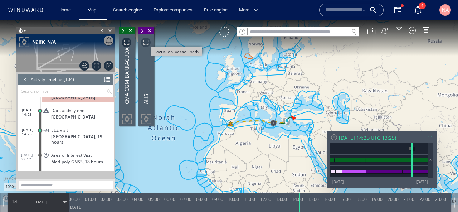
click at [145, 38] on span "Focus on vessel path." at bounding box center [146, 43] width 10 height 10
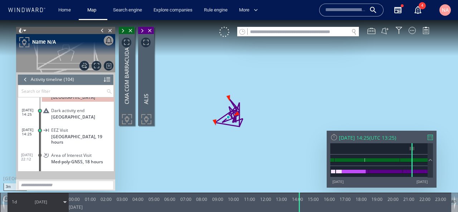
click at [48, 205] on span "22/10/23" at bounding box center [41, 202] width 36 height 18
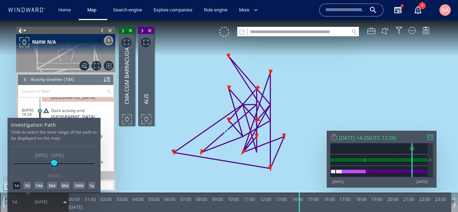
click at [63, 184] on div "60d" at bounding box center [64, 185] width 9 height 7
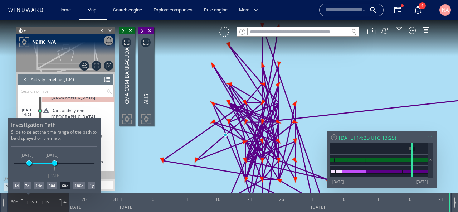
click at [183, 179] on div at bounding box center [229, 116] width 458 height 192
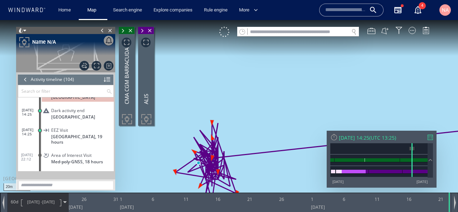
drag, startPoint x: 204, startPoint y: 164, endPoint x: 204, endPoint y: 113, distance: 51.2
click at [204, 113] on canvas "Map" at bounding box center [229, 112] width 458 height 185
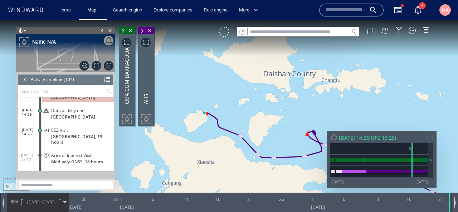
drag, startPoint x: 234, startPoint y: 120, endPoint x: 217, endPoint y: 99, distance: 27.4
click at [217, 99] on canvas "Map" at bounding box center [229, 112] width 458 height 185
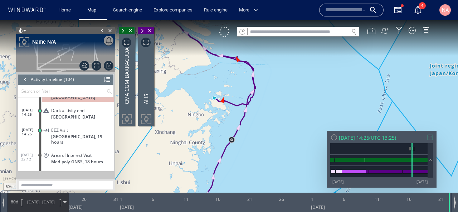
drag, startPoint x: 217, startPoint y: 98, endPoint x: 277, endPoint y: 91, distance: 61.0
click at [277, 91] on canvas "Map" at bounding box center [229, 112] width 458 height 185
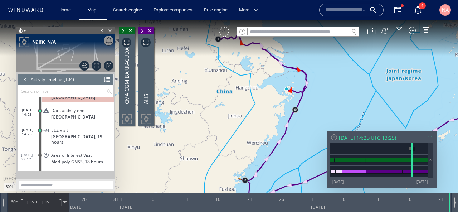
drag, startPoint x: 195, startPoint y: 103, endPoint x: 396, endPoint y: 108, distance: 201.1
click at [394, 108] on canvas "Map" at bounding box center [229, 112] width 458 height 185
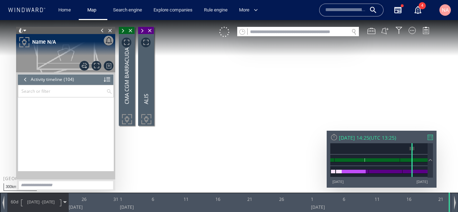
scroll to position [1633, 0]
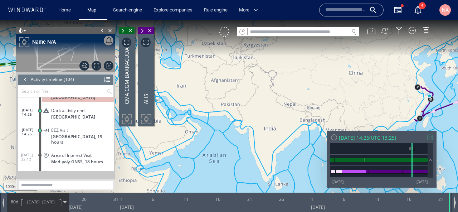
drag, startPoint x: 244, startPoint y: 154, endPoint x: 360, endPoint y: 133, distance: 117.8
click at [360, 20] on div "1000km © Mapbox © OpenStreetMap Improve this map 0 0 [DATE] 26 31 1 6 11 16 21 …" at bounding box center [229, 20] width 458 height 0
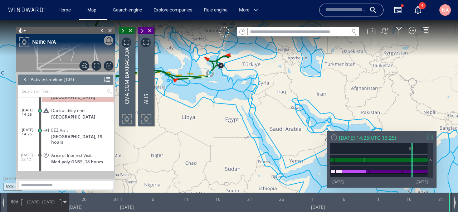
drag, startPoint x: 306, startPoint y: 103, endPoint x: 316, endPoint y: 124, distance: 23.5
click at [315, 124] on canvas "Map" at bounding box center [229, 112] width 458 height 185
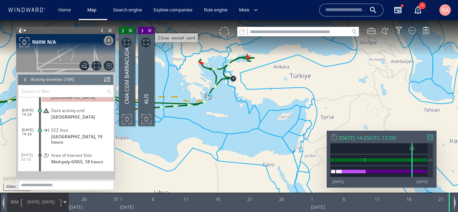
click at [151, 29] on span "Close vessel card" at bounding box center [150, 30] width 8 height 7
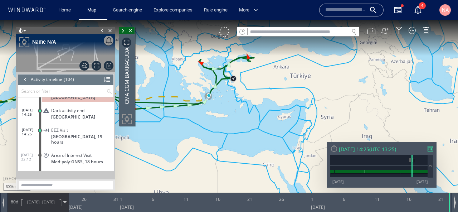
click at [284, 34] on input "text" at bounding box center [298, 32] width 101 height 10
paste input "*******"
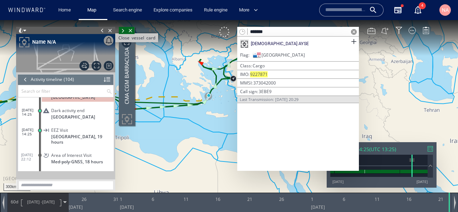
click at [109, 31] on span "Close vessel card" at bounding box center [110, 30] width 8 height 7
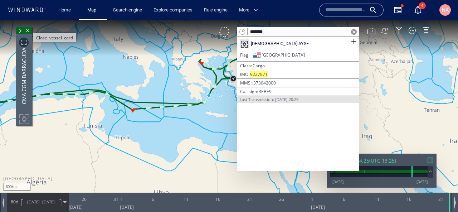
click at [29, 32] on span "Close vessel card" at bounding box center [28, 30] width 8 height 7
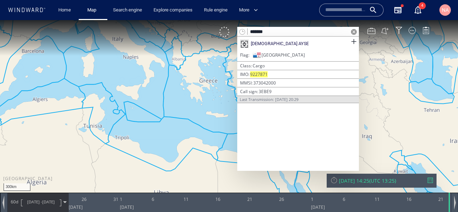
click at [273, 29] on input "*******" at bounding box center [298, 32] width 101 height 10
paste input "**"
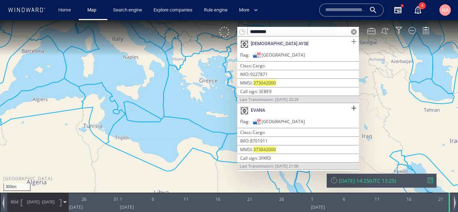
type input "*********"
click at [353, 42] on span at bounding box center [353, 41] width 9 height 9
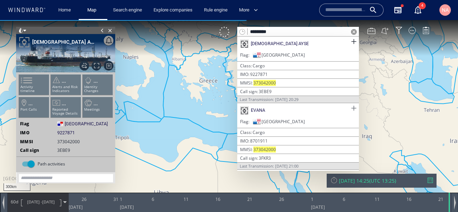
click at [353, 108] on span at bounding box center [353, 108] width 9 height 9
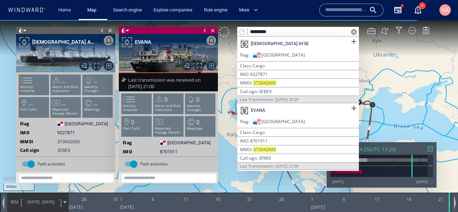
click at [230, 62] on canvas "Map" at bounding box center [229, 112] width 458 height 185
click at [353, 31] on span at bounding box center [354, 32] width 6 height 6
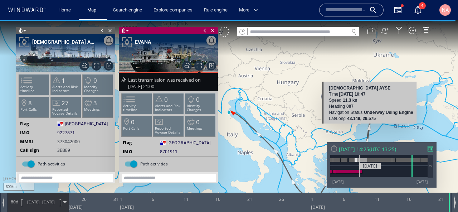
click at [360, 170] on div at bounding box center [348, 172] width 27 height 4
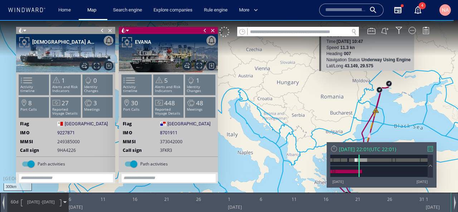
drag, startPoint x: 258, startPoint y: 131, endPoint x: 255, endPoint y: 48, distance: 83.1
click at [255, 48] on canvas "Map" at bounding box center [229, 112] width 458 height 185
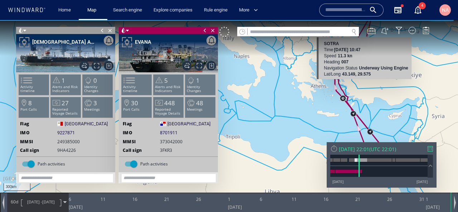
drag, startPoint x: 299, startPoint y: 76, endPoint x: 274, endPoint y: 126, distance: 55.8
click at [274, 126] on canvas "Map" at bounding box center [229, 112] width 458 height 185
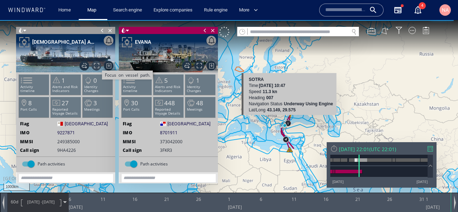
click at [97, 66] on span "Focus on vessel path." at bounding box center [97, 66] width 10 height 10
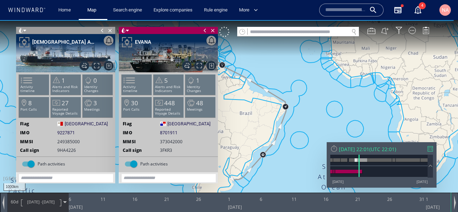
drag, startPoint x: 242, startPoint y: 114, endPoint x: 276, endPoint y: 115, distance: 34.0
click at [277, 116] on canvas "Map" at bounding box center [229, 112] width 458 height 185
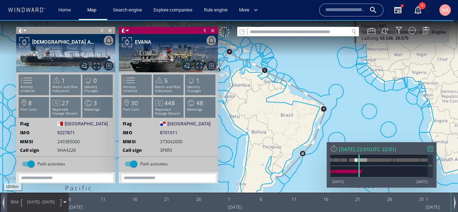
drag, startPoint x: 323, startPoint y: 86, endPoint x: 247, endPoint y: 110, distance: 80.0
click at [247, 109] on canvas "Map" at bounding box center [229, 112] width 458 height 185
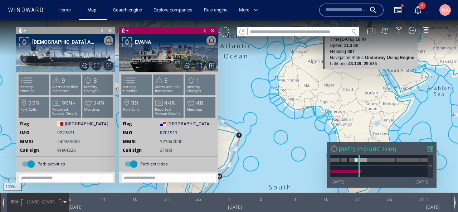
click at [286, 103] on canvas "Map" at bounding box center [229, 112] width 458 height 185
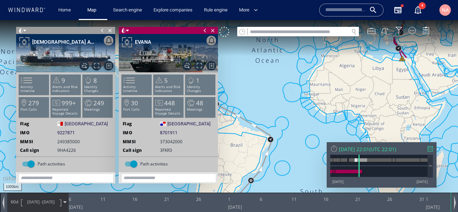
drag, startPoint x: 298, startPoint y: 94, endPoint x: 357, endPoint y: 97, distance: 59.1
click at [357, 97] on canvas "Map" at bounding box center [229, 112] width 458 height 185
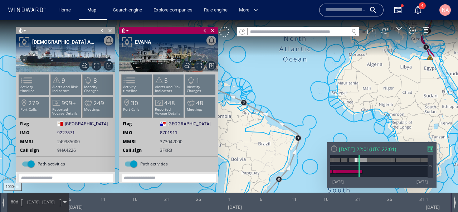
click at [273, 33] on input "text" at bounding box center [298, 32] width 101 height 10
paste input "*******"
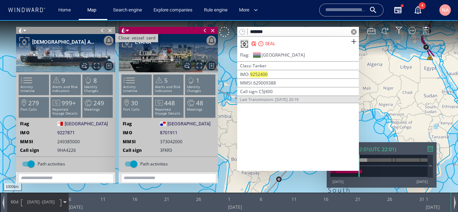
click at [111, 31] on span "Close vessel card" at bounding box center [110, 30] width 8 height 7
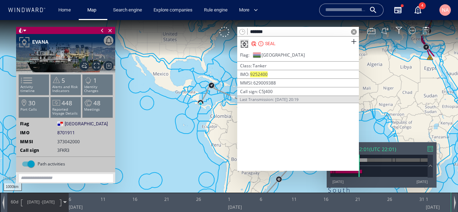
click at [111, 31] on span "Close vessel card" at bounding box center [110, 30] width 8 height 7
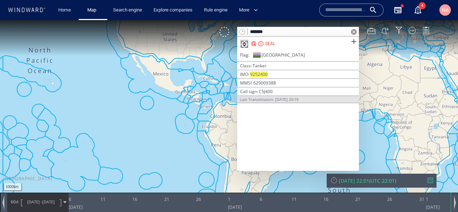
click at [269, 34] on input "*******" at bounding box center [298, 32] width 101 height 10
paste input "**"
click at [283, 31] on input "*********" at bounding box center [298, 32] width 101 height 10
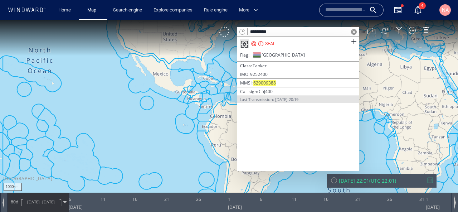
paste input "text"
click at [271, 31] on input "*******" at bounding box center [298, 32] width 101 height 10
paste input "**"
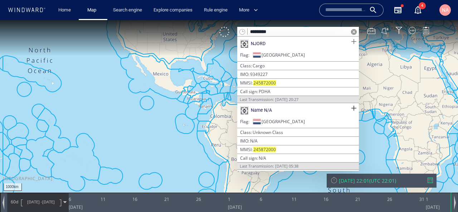
type input "*********"
click at [357, 45] on span at bounding box center [353, 41] width 9 height 9
click at [355, 106] on span at bounding box center [353, 108] width 9 height 9
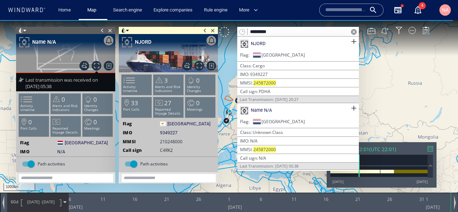
click at [354, 31] on span at bounding box center [354, 32] width 6 height 6
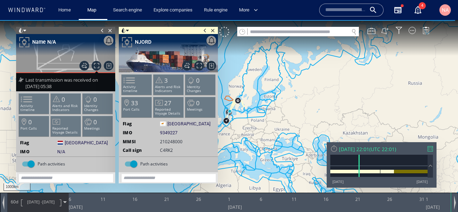
drag, startPoint x: 286, startPoint y: 98, endPoint x: 338, endPoint y: 70, distance: 58.9
click at [338, 70] on canvas "Map" at bounding box center [229, 112] width 458 height 185
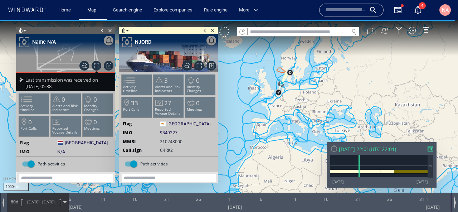
drag, startPoint x: 330, startPoint y: 76, endPoint x: 341, endPoint y: 67, distance: 13.5
click at [341, 67] on canvas "Map" at bounding box center [229, 112] width 458 height 185
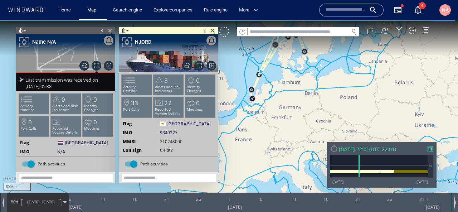
drag, startPoint x: 288, startPoint y: 73, endPoint x: 331, endPoint y: 82, distance: 43.4
click at [331, 82] on canvas "Map" at bounding box center [229, 112] width 458 height 185
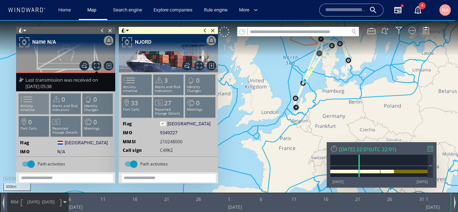
click at [35, 109] on li "Activity timeline" at bounding box center [34, 103] width 30 height 21
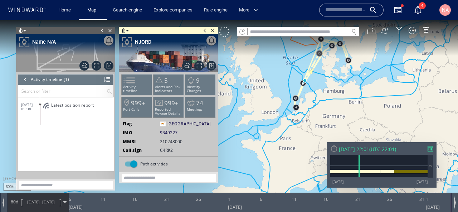
click at [70, 105] on span "Latest position report" at bounding box center [72, 104] width 43 height 5
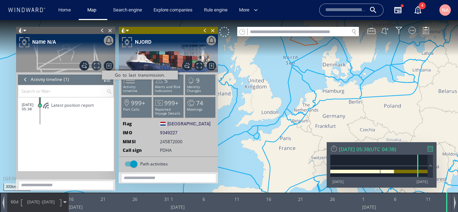
click at [95, 66] on span "Go to last transmission." at bounding box center [97, 66] width 10 height 10
click at [96, 65] on span "Go to last transmission." at bounding box center [97, 66] width 10 height 10
click at [279, 114] on canvas "Map" at bounding box center [229, 112] width 458 height 185
click at [113, 72] on img at bounding box center [65, 53] width 99 height 38
click at [90, 67] on img at bounding box center [65, 53] width 99 height 38
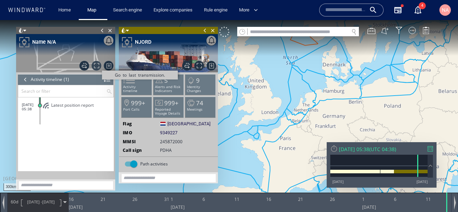
click at [93, 65] on span "Go to last transmission." at bounding box center [97, 66] width 10 height 10
click at [101, 33] on span at bounding box center [102, 30] width 8 height 7
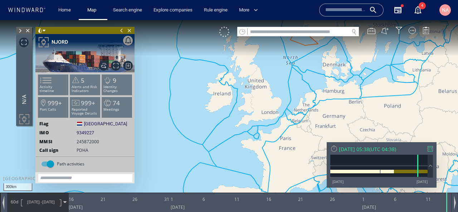
drag, startPoint x: 272, startPoint y: 110, endPoint x: 265, endPoint y: 132, distance: 22.8
click at [266, 132] on canvas "Map" at bounding box center [229, 112] width 458 height 185
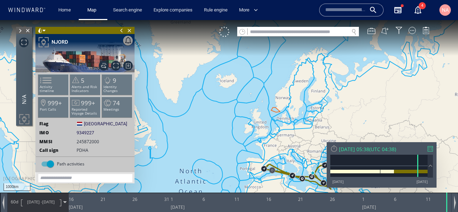
drag, startPoint x: 288, startPoint y: 159, endPoint x: 229, endPoint y: 121, distance: 70.4
click at [229, 121] on canvas "Map" at bounding box center [229, 112] width 458 height 185
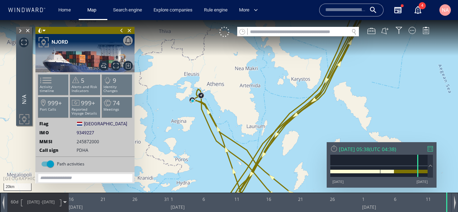
drag, startPoint x: 252, startPoint y: 106, endPoint x: 275, endPoint y: 96, distance: 24.7
click at [274, 96] on canvas "Map" at bounding box center [229, 112] width 458 height 185
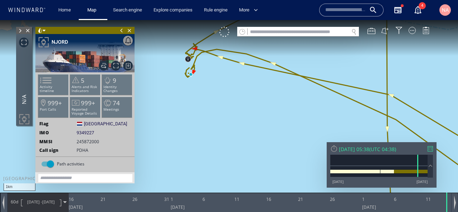
drag, startPoint x: 186, startPoint y: 74, endPoint x: 213, endPoint y: 75, distance: 26.5
click at [213, 75] on canvas "Map" at bounding box center [229, 112] width 458 height 185
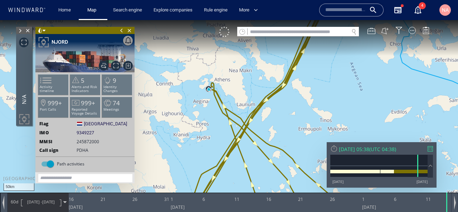
click at [240, 117] on canvas "Map" at bounding box center [229, 112] width 458 height 185
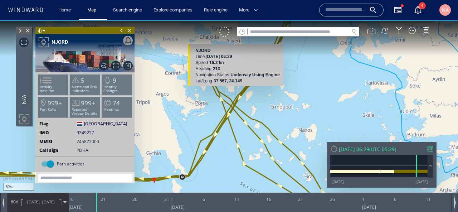
drag, startPoint x: 240, startPoint y: 117, endPoint x: 234, endPoint y: 95, distance: 23.0
click at [234, 95] on canvas "Map" at bounding box center [229, 112] width 458 height 185
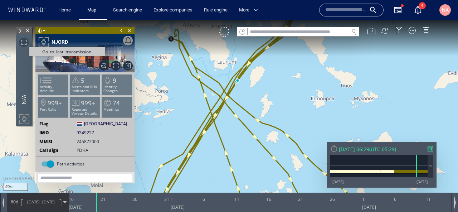
click at [25, 41] on span "Go to last transmission." at bounding box center [24, 43] width 10 height 10
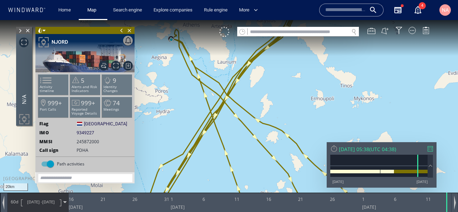
click at [19, 31] on span at bounding box center [20, 30] width 8 height 7
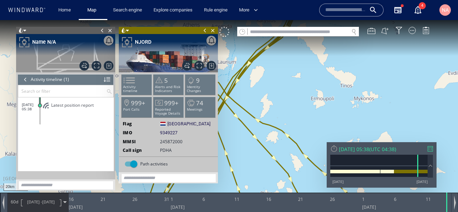
click at [55, 103] on span "Latest position report" at bounding box center [72, 104] width 43 height 5
click at [61, 101] on div "Latest position report" at bounding box center [78, 108] width 72 height 16
click at [98, 62] on span "Go to last transmission." at bounding box center [97, 66] width 10 height 10
click at [96, 68] on span "Go to last transmission." at bounding box center [97, 66] width 10 height 10
click at [102, 29] on span at bounding box center [102, 30] width 8 height 7
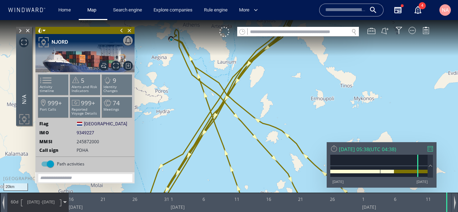
click at [121, 29] on span at bounding box center [122, 30] width 8 height 7
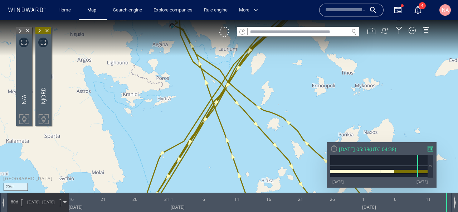
drag, startPoint x: 181, startPoint y: 117, endPoint x: 183, endPoint y: 83, distance: 33.3
click at [183, 84] on canvas "Map" at bounding box center [229, 112] width 458 height 185
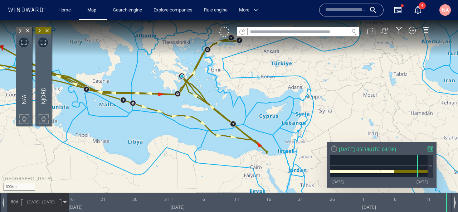
click at [38, 31] on span at bounding box center [39, 30] width 8 height 7
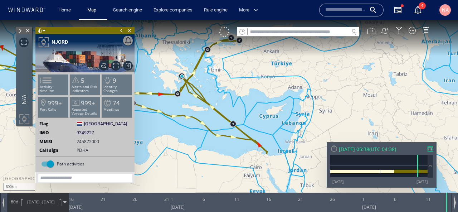
click at [304, 31] on input "text" at bounding box center [298, 32] width 101 height 10
paste input "*******"
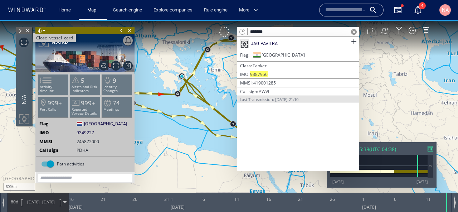
click at [28, 28] on span "Close vessel card" at bounding box center [28, 30] width 8 height 7
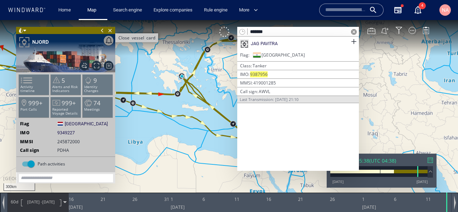
click at [111, 30] on span "Close vessel card" at bounding box center [110, 30] width 8 height 7
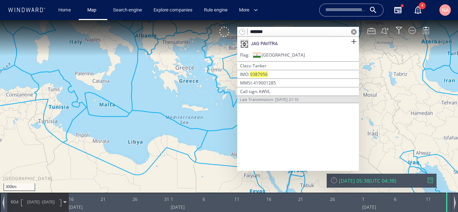
click at [280, 32] on input "*******" at bounding box center [298, 32] width 101 height 10
paste input "**"
click at [264, 30] on input "*********" at bounding box center [298, 32] width 101 height 10
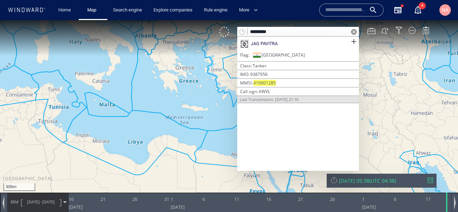
paste input "text"
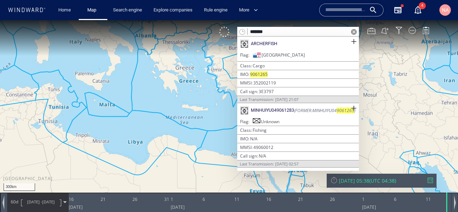
click at [321, 31] on input "*******" at bounding box center [298, 32] width 101 height 10
paste input "**"
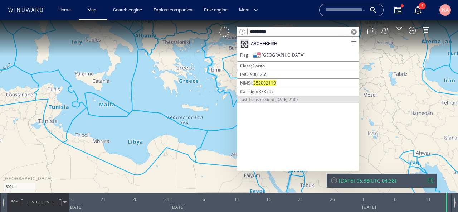
click at [260, 33] on input "*********" at bounding box center [298, 32] width 101 height 10
paste input "text"
click at [271, 30] on input "*******" at bounding box center [298, 32] width 101 height 10
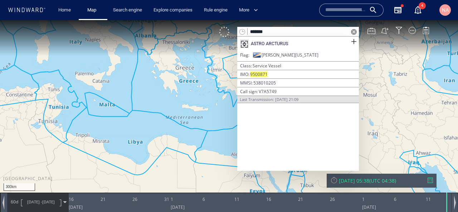
paste input "**"
type input "*********"
click at [268, 39] on div "ASTRO ARCTURUS" at bounding box center [298, 43] width 122 height 14
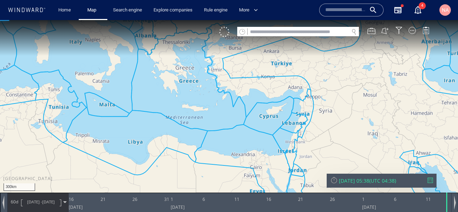
click at [268, 39] on canvas "Map" at bounding box center [229, 112] width 458 height 185
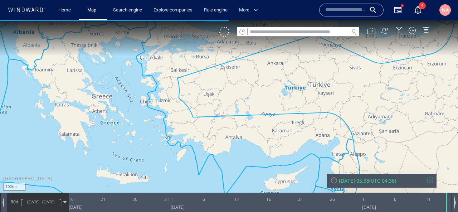
click at [267, 33] on input "text" at bounding box center [298, 32] width 101 height 10
paste input "*******"
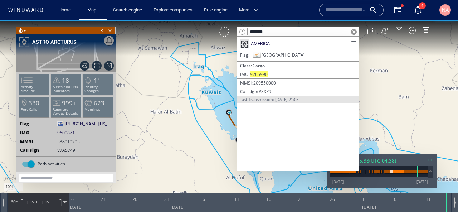
click at [269, 36] on input "*******" at bounding box center [298, 32] width 101 height 10
paste input "**"
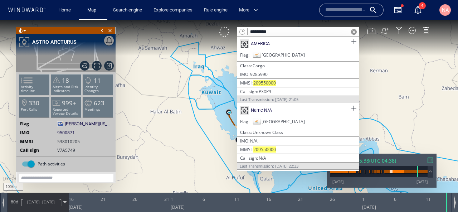
type input "*********"
click at [354, 41] on span at bounding box center [353, 41] width 9 height 9
click at [352, 107] on span at bounding box center [353, 108] width 9 height 9
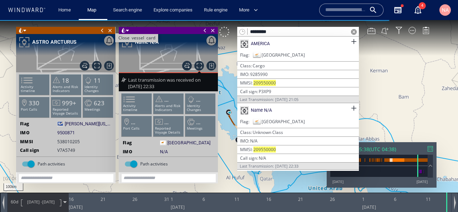
click at [109, 29] on span "Close vessel card" at bounding box center [110, 30] width 8 height 7
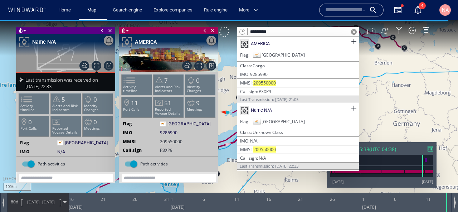
click at [353, 31] on span at bounding box center [354, 32] width 6 height 6
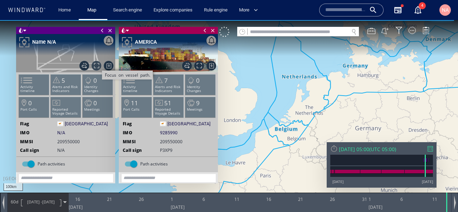
click at [96, 65] on span "Focus on vessel path." at bounding box center [97, 66] width 10 height 10
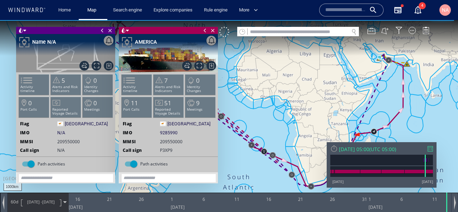
drag, startPoint x: 253, startPoint y: 98, endPoint x: 300, endPoint y: 92, distance: 47.9
click at [300, 92] on canvas "Map" at bounding box center [229, 112] width 458 height 185
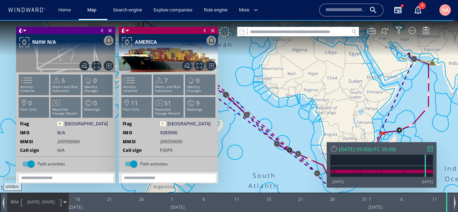
click at [124, 29] on span at bounding box center [123, 30] width 5 height 7
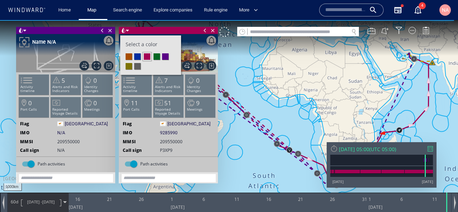
click at [159, 57] on li at bounding box center [156, 56] width 6 height 6
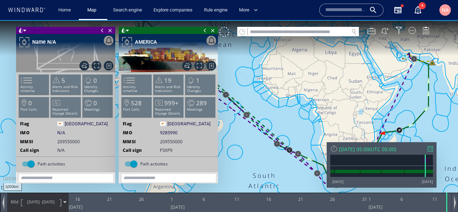
click at [287, 95] on canvas "Map" at bounding box center [229, 112] width 458 height 185
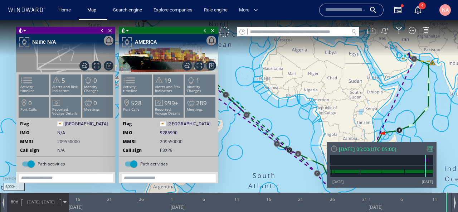
drag, startPoint x: 280, startPoint y: 113, endPoint x: 260, endPoint y: 49, distance: 67.0
click at [260, 49] on canvas "Map" at bounding box center [229, 112] width 458 height 185
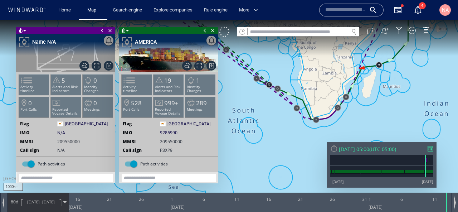
drag, startPoint x: 260, startPoint y: 49, endPoint x: 306, endPoint y: 102, distance: 69.8
click at [305, 102] on canvas "Map" at bounding box center [229, 112] width 458 height 185
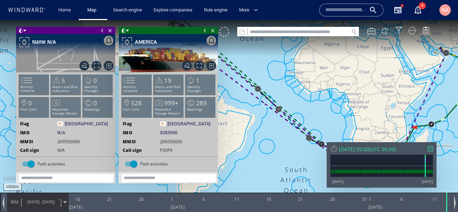
click at [306, 102] on canvas "Map" at bounding box center [229, 112] width 458 height 185
click at [100, 28] on span at bounding box center [102, 30] width 8 height 7
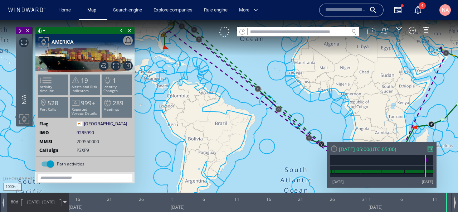
click at [120, 30] on span at bounding box center [122, 30] width 8 height 7
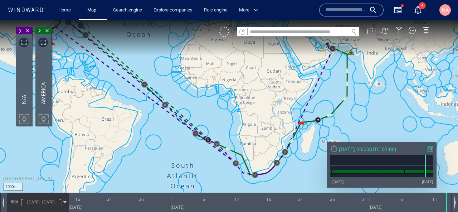
drag, startPoint x: 201, startPoint y: 81, endPoint x: 73, endPoint y: 56, distance: 130.2
click at [73, 55] on canvas "Map" at bounding box center [229, 112] width 458 height 185
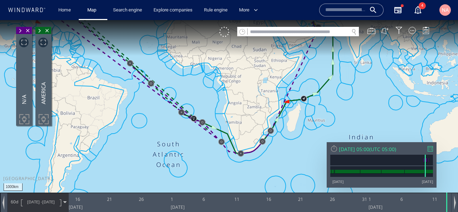
click at [276, 33] on input "text" at bounding box center [298, 32] width 101 height 10
paste input "*******"
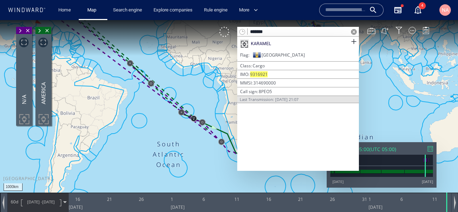
click at [268, 31] on input "*******" at bounding box center [298, 32] width 101 height 10
paste input "**"
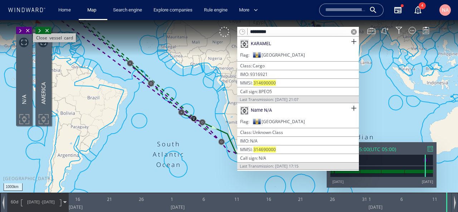
type input "*********"
click at [29, 31] on span "Close vessel card" at bounding box center [28, 30] width 8 height 7
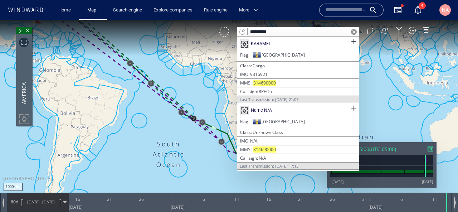
click at [29, 31] on span "Close vessel card" at bounding box center [28, 30] width 8 height 7
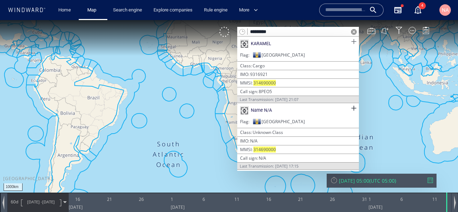
click at [352, 44] on span at bounding box center [353, 41] width 9 height 9
click at [354, 110] on span at bounding box center [353, 108] width 9 height 9
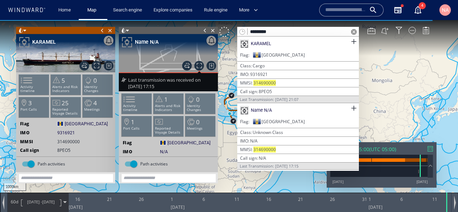
click at [356, 33] on span at bounding box center [354, 32] width 6 height 6
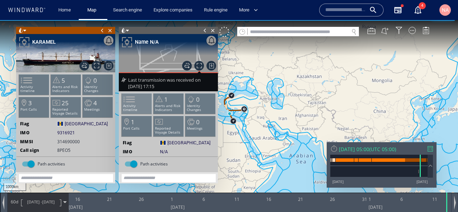
click at [130, 99] on span at bounding box center [124, 99] width 11 height 10
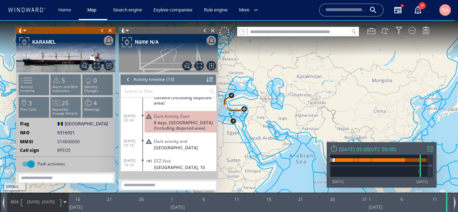
scroll to position [200, 0]
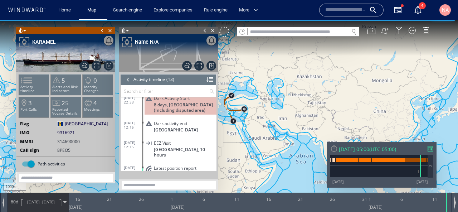
click at [158, 147] on span "Tunisia, 10 hours" at bounding box center [185, 152] width 63 height 11
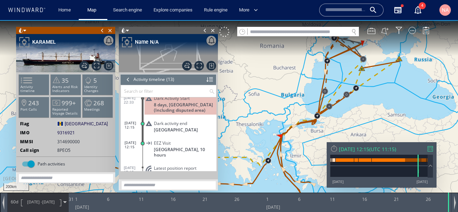
drag, startPoint x: 253, startPoint y: 140, endPoint x: 281, endPoint y: 90, distance: 57.0
click at [281, 90] on canvas "Map" at bounding box center [229, 112] width 458 height 185
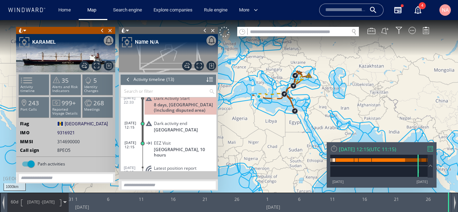
drag, startPoint x: 262, startPoint y: 126, endPoint x: 280, endPoint y: 134, distance: 19.5
click at [280, 134] on canvas "Map" at bounding box center [229, 112] width 458 height 185
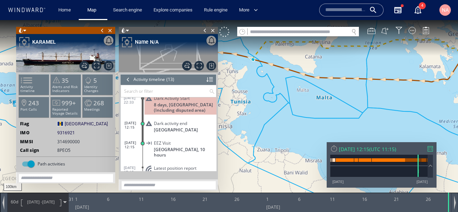
click at [27, 199] on span "30/05/24 -" at bounding box center [34, 201] width 15 height 5
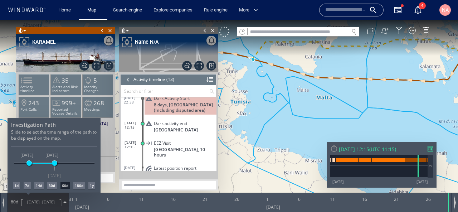
click at [18, 184] on div "1d" at bounding box center [16, 185] width 7 height 7
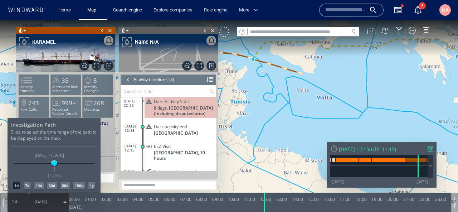
click at [317, 111] on div at bounding box center [229, 116] width 458 height 192
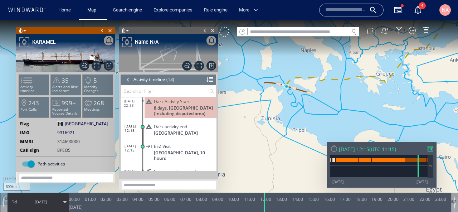
drag, startPoint x: 317, startPoint y: 111, endPoint x: 285, endPoint y: 155, distance: 54.0
click at [285, 154] on canvas "Map" at bounding box center [229, 112] width 458 height 185
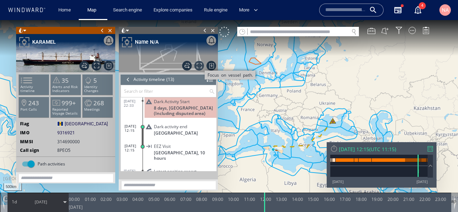
click at [196, 63] on span "Focus on vessel path." at bounding box center [199, 66] width 10 height 10
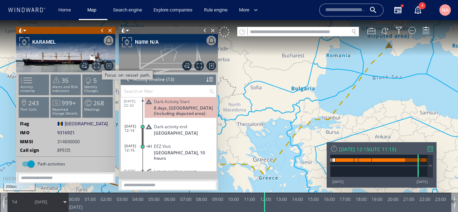
click at [100, 67] on span "Focus on vessel path." at bounding box center [97, 66] width 10 height 10
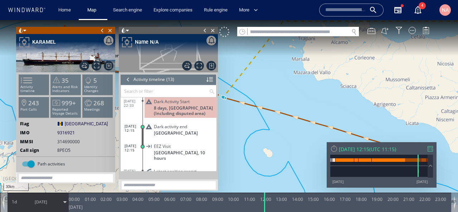
click at [27, 31] on div "Close vessel card" at bounding box center [65, 30] width 99 height 7
click at [22, 30] on span at bounding box center [20, 30] width 5 height 7
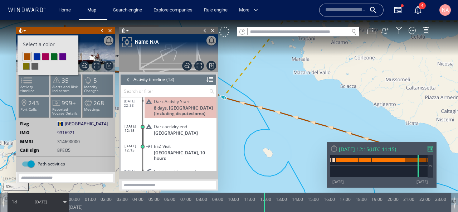
click at [55, 54] on li at bounding box center [54, 56] width 6 height 6
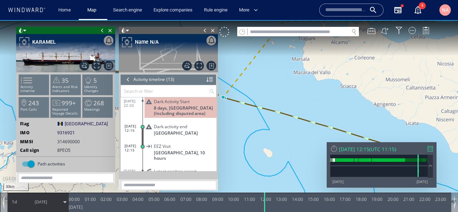
click at [249, 126] on canvas "Map" at bounding box center [229, 112] width 458 height 185
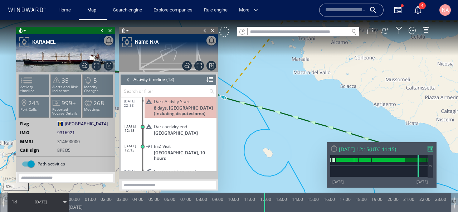
drag, startPoint x: 249, startPoint y: 126, endPoint x: 294, endPoint y: 160, distance: 56.3
click at [294, 160] on canvas "Map" at bounding box center [229, 112] width 458 height 185
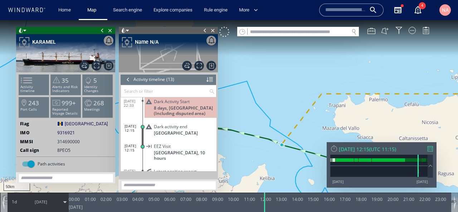
drag, startPoint x: 294, startPoint y: 153, endPoint x: 218, endPoint y: 132, distance: 79.2
click at [218, 132] on canvas "Map" at bounding box center [229, 112] width 458 height 185
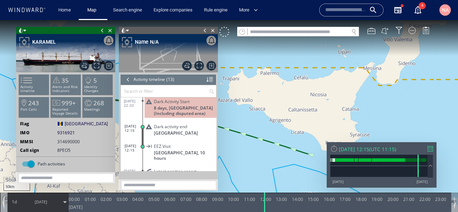
drag, startPoint x: 350, startPoint y: 118, endPoint x: 296, endPoint y: 117, distance: 54.0
click at [296, 117] on canvas "Map" at bounding box center [229, 112] width 458 height 185
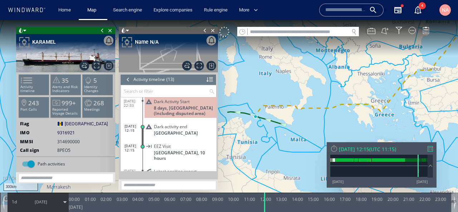
drag, startPoint x: 296, startPoint y: 117, endPoint x: 296, endPoint y: 113, distance: 3.9
click at [296, 113] on canvas "Map" at bounding box center [229, 112] width 458 height 185
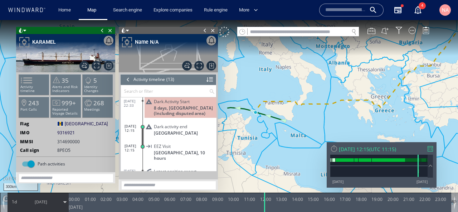
click at [44, 204] on span "29/07/24" at bounding box center [41, 201] width 13 height 5
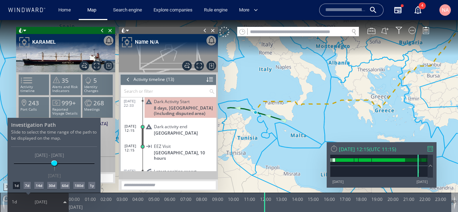
click at [39, 187] on div "14d" at bounding box center [38, 185] width 9 height 7
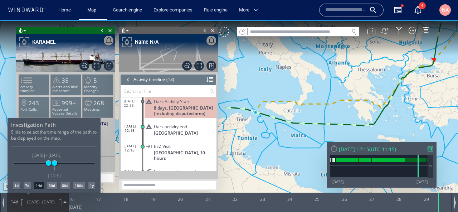
click at [277, 139] on div at bounding box center [229, 116] width 458 height 192
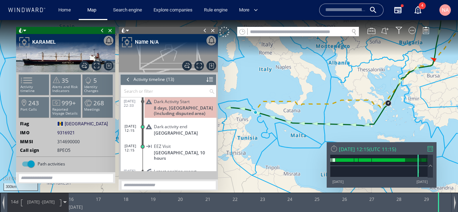
drag, startPoint x: 293, startPoint y: 151, endPoint x: 248, endPoint y: 175, distance: 51.4
click at [248, 175] on canvas "Map" at bounding box center [229, 112] width 458 height 185
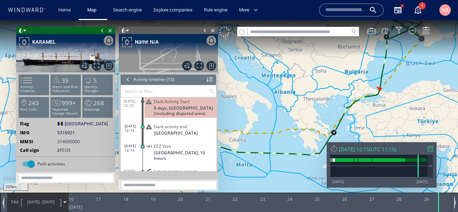
drag, startPoint x: 286, startPoint y: 122, endPoint x: 242, endPoint y: 165, distance: 61.7
click at [242, 165] on canvas "Map" at bounding box center [229, 112] width 458 height 185
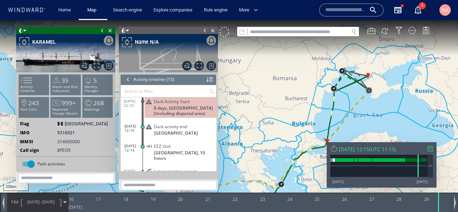
click at [41, 201] on span "15/07/24 -" at bounding box center [34, 201] width 15 height 5
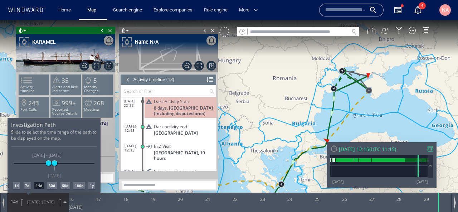
click at [65, 186] on div "60d" at bounding box center [64, 185] width 9 height 7
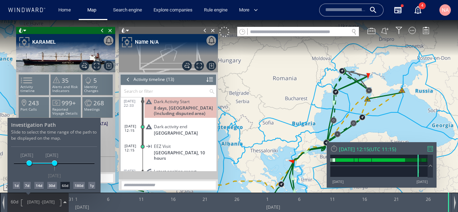
drag, startPoint x: 254, startPoint y: 142, endPoint x: 290, endPoint y: 104, distance: 52.6
click at [290, 104] on div at bounding box center [229, 116] width 458 height 192
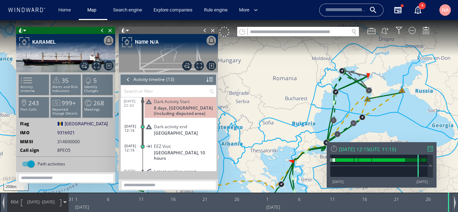
click at [294, 28] on input "text" at bounding box center [298, 32] width 101 height 10
paste input "*******"
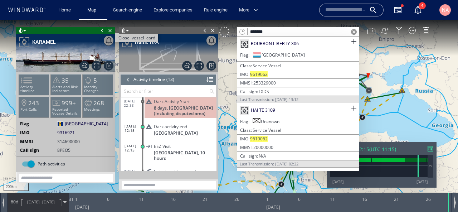
type input "*******"
click at [110, 28] on span "Close vessel card" at bounding box center [110, 30] width 8 height 7
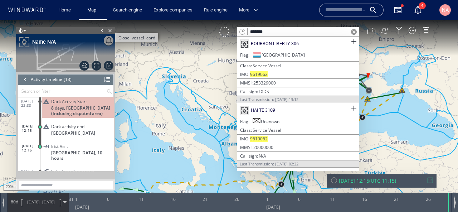
click at [110, 30] on span "Close vessel card" at bounding box center [110, 30] width 8 height 7
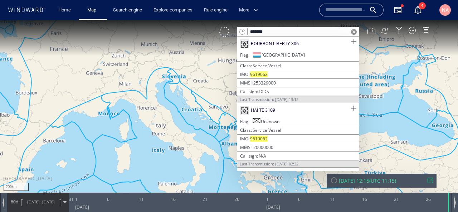
click at [353, 43] on span at bounding box center [353, 41] width 9 height 9
click at [355, 105] on span at bounding box center [353, 108] width 9 height 9
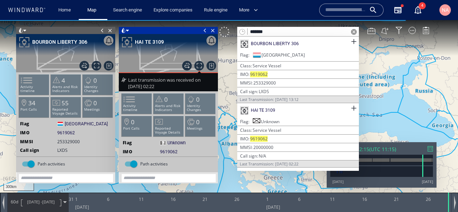
click at [355, 32] on span at bounding box center [354, 32] width 6 height 6
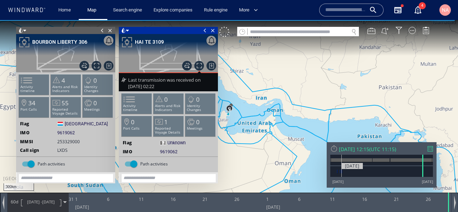
click at [342, 175] on div at bounding box center [381, 171] width 103 height 11
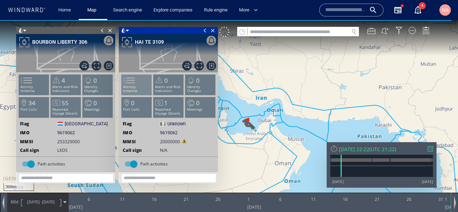
click at [139, 81] on li "Activity timeline" at bounding box center [137, 84] width 30 height 21
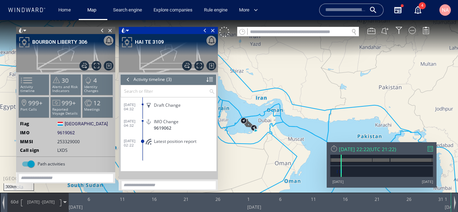
click at [237, 144] on canvas "Map" at bounding box center [229, 112] width 458 height 185
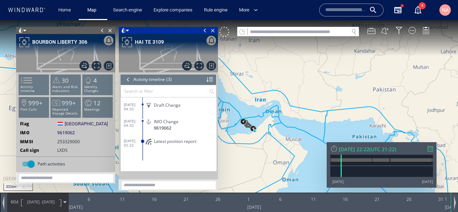
click at [203, 31] on span at bounding box center [205, 30] width 8 height 7
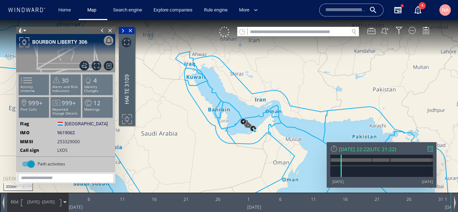
click at [104, 29] on span at bounding box center [102, 30] width 8 height 7
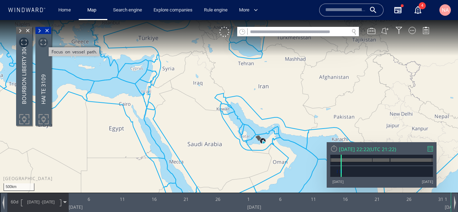
click at [44, 42] on span "Focus on vessel path." at bounding box center [43, 43] width 10 height 10
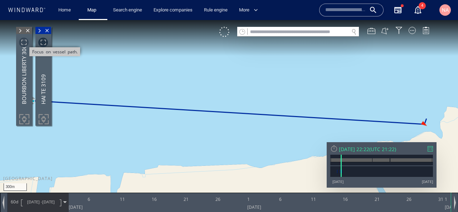
click at [26, 41] on span "Focus on vessel path." at bounding box center [24, 43] width 10 height 10
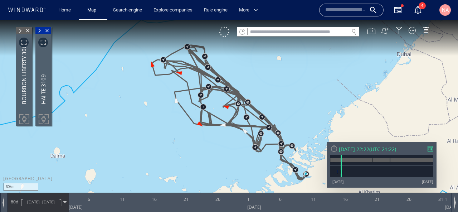
click at [268, 36] on div "VM" at bounding box center [327, 32] width 217 height 10
click at [268, 34] on input "text" at bounding box center [298, 32] width 101 height 10
paste input "*******"
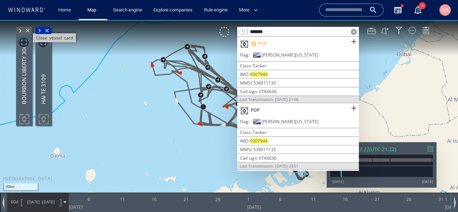
type input "*******"
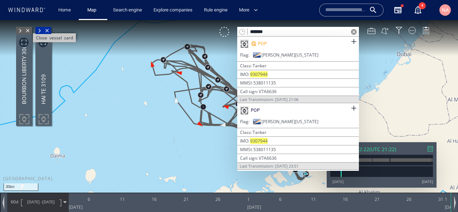
click at [29, 30] on span "Close vessel card" at bounding box center [28, 30] width 8 height 7
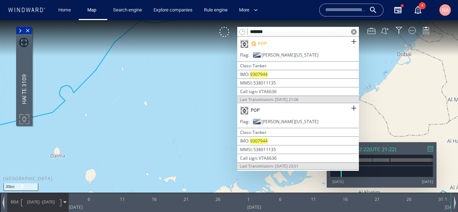
click at [29, 30] on span "Close vessel card" at bounding box center [28, 30] width 8 height 7
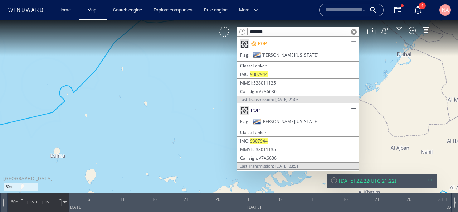
click at [351, 42] on span at bounding box center [353, 41] width 9 height 9
click at [351, 104] on span at bounding box center [353, 108] width 9 height 9
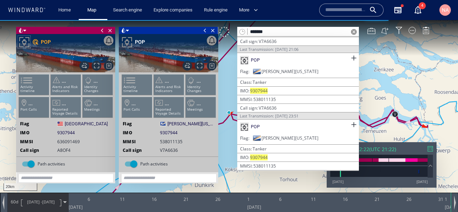
scroll to position [63, 0]
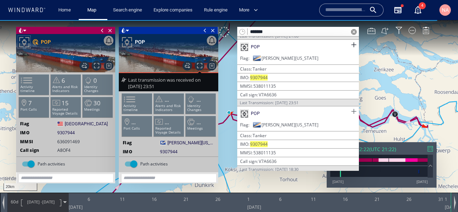
click at [352, 109] on span at bounding box center [353, 111] width 9 height 9
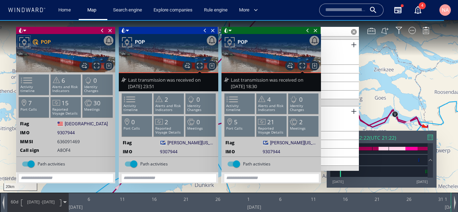
click at [103, 30] on span at bounding box center [102, 30] width 8 height 7
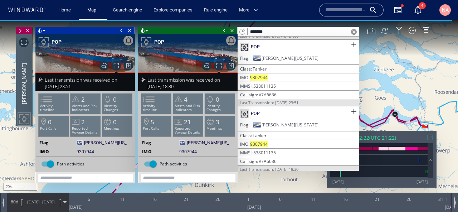
click at [120, 31] on span at bounding box center [122, 30] width 8 height 7
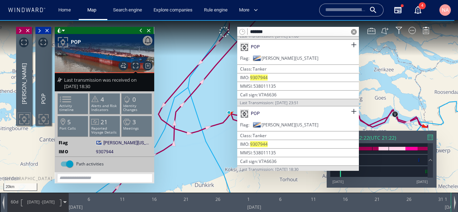
click at [141, 33] on span at bounding box center [141, 30] width 8 height 7
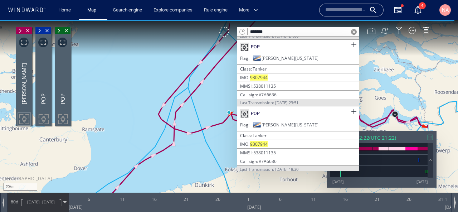
click at [352, 30] on span at bounding box center [354, 32] width 6 height 6
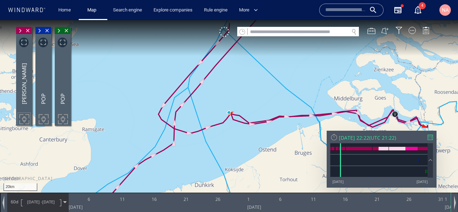
click at [292, 31] on input "text" at bounding box center [298, 32] width 101 height 10
paste input "*******"
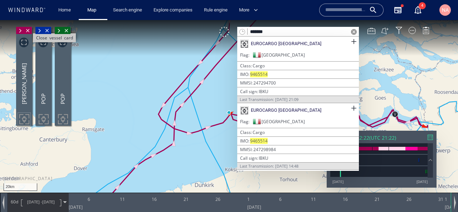
type input "*******"
click at [31, 30] on span "Close vessel card" at bounding box center [28, 30] width 8 height 7
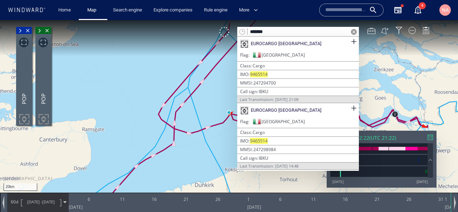
click at [31, 30] on span "Close vessel card" at bounding box center [28, 30] width 8 height 7
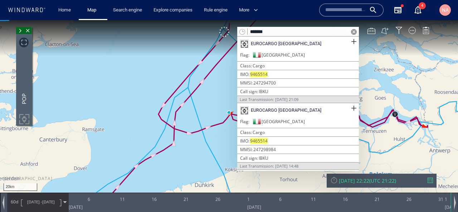
click at [31, 30] on span "Close vessel card" at bounding box center [28, 30] width 8 height 7
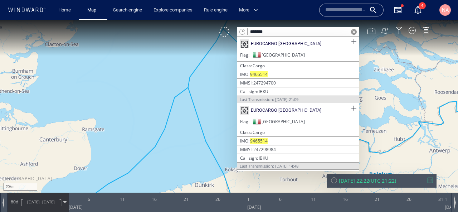
click at [351, 41] on span at bounding box center [353, 41] width 9 height 9
click at [350, 107] on span at bounding box center [353, 108] width 9 height 9
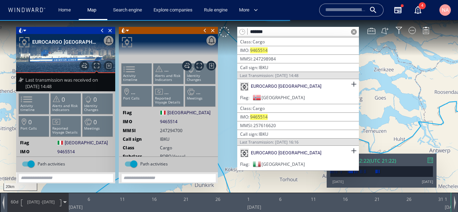
scroll to position [102, 0]
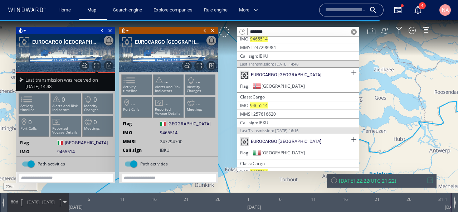
click at [349, 72] on span at bounding box center [353, 72] width 9 height 9
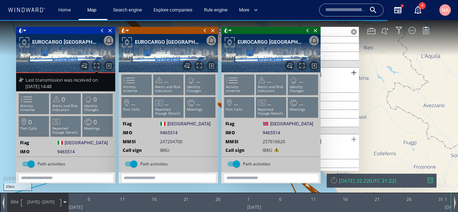
click at [351, 136] on span at bounding box center [353, 139] width 9 height 9
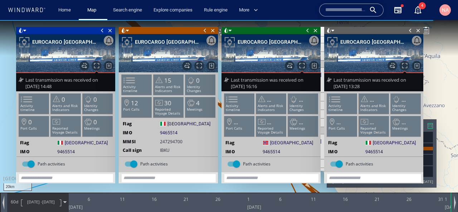
click at [100, 30] on span at bounding box center [102, 30] width 8 height 7
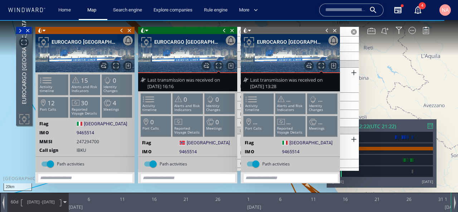
click at [119, 33] on span at bounding box center [122, 30] width 8 height 7
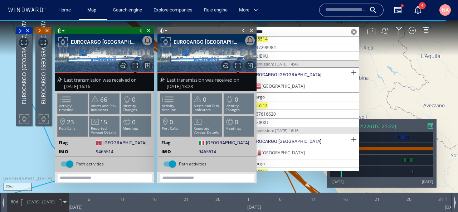
click at [141, 28] on span at bounding box center [141, 30] width 8 height 7
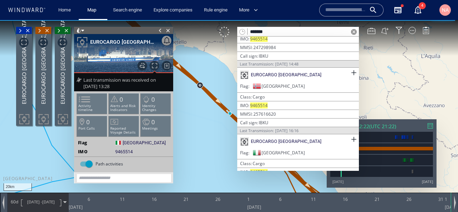
click at [158, 29] on span at bounding box center [160, 30] width 8 height 7
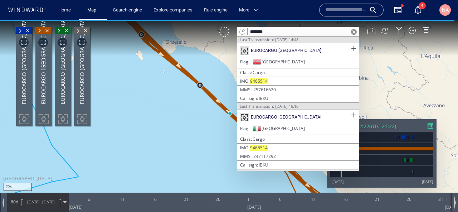
scroll to position [129, 0]
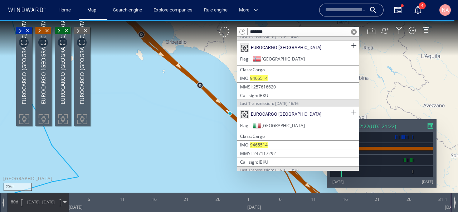
click at [349, 110] on span at bounding box center [353, 112] width 9 height 9
click at [352, 110] on span at bounding box center [353, 112] width 9 height 9
click at [164, 118] on canvas "Map" at bounding box center [229, 112] width 458 height 185
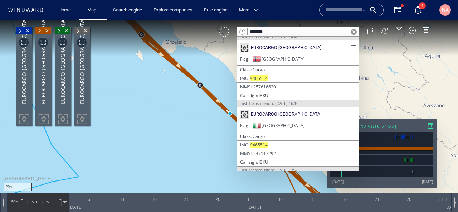
click at [166, 108] on canvas "Map" at bounding box center [229, 112] width 458 height 185
click at [353, 33] on span at bounding box center [354, 32] width 6 height 6
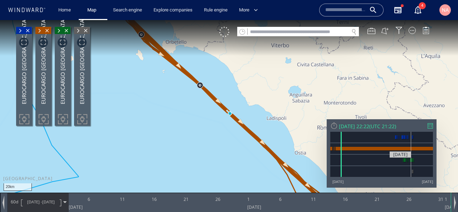
click at [411, 166] on div at bounding box center [381, 171] width 103 height 11
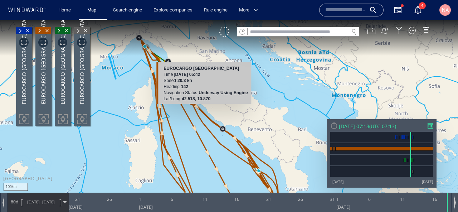
drag, startPoint x: 186, startPoint y: 97, endPoint x: 214, endPoint y: 61, distance: 45.2
click at [214, 61] on div "100km © Mapbox © OpenStreetMap Improve this map EUROCARGO [GEOGRAPHIC_DATA] Tim…" at bounding box center [229, 112] width 458 height 185
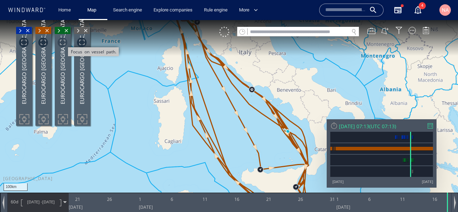
click at [62, 38] on span "Focus on vessel path." at bounding box center [63, 43] width 10 height 10
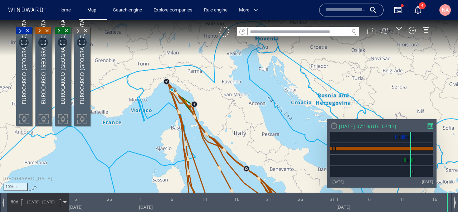
drag, startPoint x: 170, startPoint y: 138, endPoint x: 175, endPoint y: 92, distance: 47.2
click at [176, 92] on canvas "Map" at bounding box center [229, 112] width 458 height 185
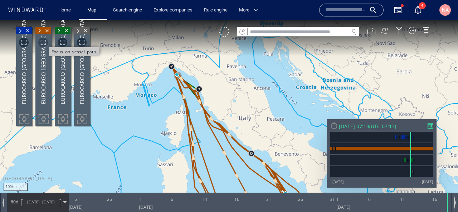
click at [44, 39] on span "Focus on vessel path." at bounding box center [43, 43] width 10 height 10
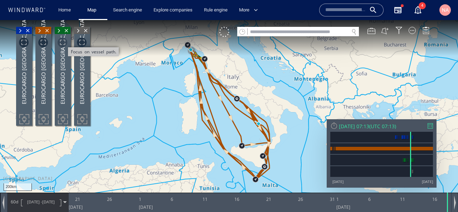
click at [62, 42] on span "Focus on vessel path." at bounding box center [63, 43] width 10 height 10
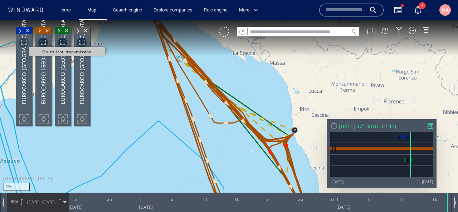
click at [24, 41] on span "Go to last transmission." at bounding box center [24, 43] width 10 height 10
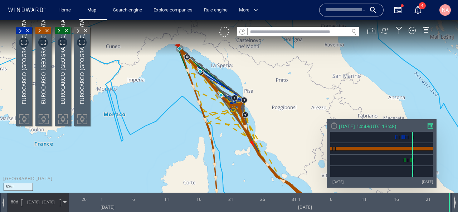
click at [84, 47] on div "EUROCARGO [GEOGRAPHIC_DATA]" at bounding box center [82, 78] width 15 height 89
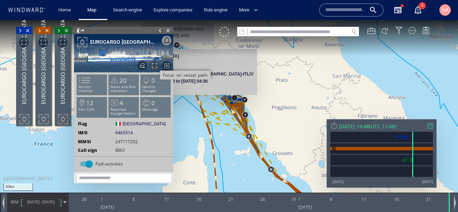
click at [151, 68] on span "Focus on vessel path." at bounding box center [155, 66] width 10 height 10
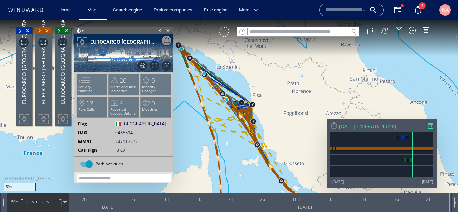
click at [162, 31] on span at bounding box center [160, 30] width 8 height 7
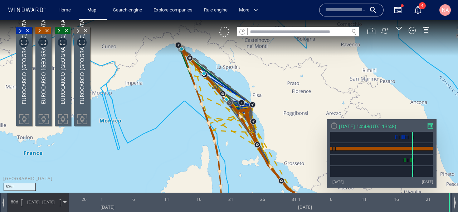
click at [21, 31] on span at bounding box center [20, 30] width 8 height 7
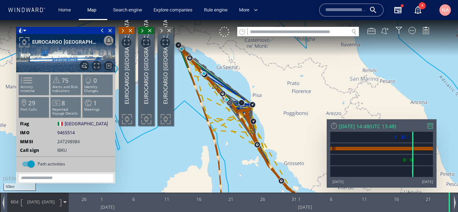
click at [101, 28] on span at bounding box center [102, 30] width 8 height 7
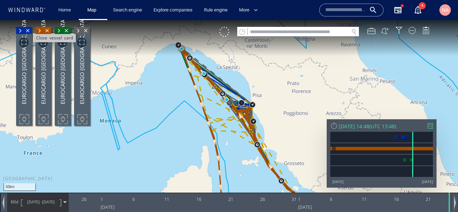
click at [27, 31] on span "Close vessel card" at bounding box center [28, 30] width 8 height 7
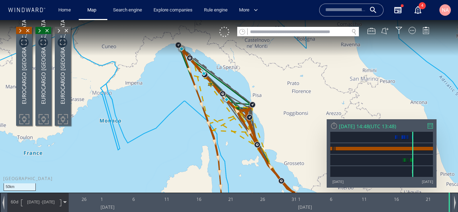
click at [27, 31] on span "Close vessel card" at bounding box center [28, 30] width 8 height 7
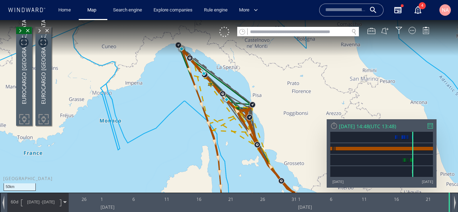
click at [27, 31] on span "Close vessel card" at bounding box center [28, 30] width 8 height 7
click at [43, 31] on span "Close vessel card" at bounding box center [47, 30] width 8 height 7
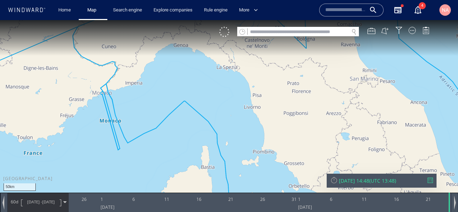
click at [270, 37] on canvas "Map" at bounding box center [229, 112] width 458 height 185
click at [270, 34] on input "text" at bounding box center [298, 32] width 101 height 10
paste input "*******"
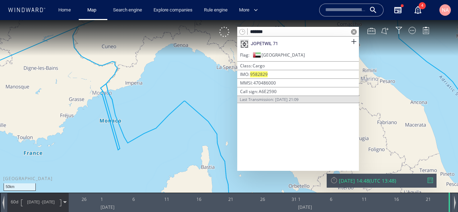
click at [310, 34] on input "*******" at bounding box center [298, 32] width 101 height 10
paste input "**"
click at [273, 36] on div "JOPETWIL 71 Flag [GEOGRAPHIC_DATA] | Class Cargo IMO 9582829 | MMSI [PHONE_NUMB…" at bounding box center [298, 103] width 122 height 135
click at [273, 33] on input "*********" at bounding box center [298, 32] width 101 height 10
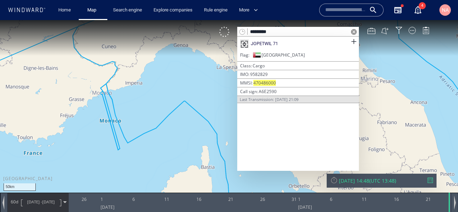
click at [273, 33] on input "*********" at bounding box center [298, 32] width 101 height 10
paste input "text"
click at [291, 35] on input "*******" at bounding box center [298, 32] width 101 height 10
paste input "**"
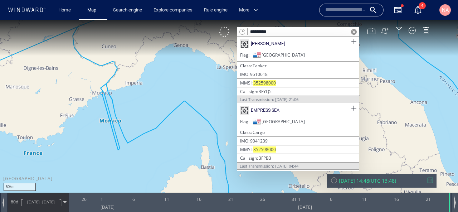
type input "*********"
click at [351, 41] on span at bounding box center [353, 41] width 9 height 9
click at [350, 104] on span at bounding box center [353, 108] width 9 height 9
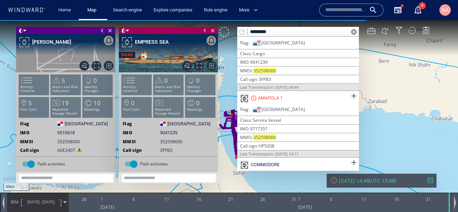
scroll to position [81, 0]
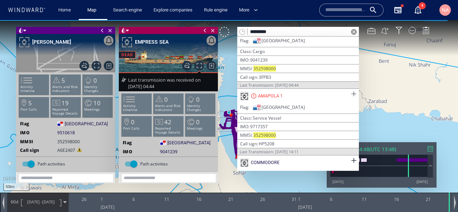
click at [351, 94] on span at bounding box center [353, 93] width 9 height 9
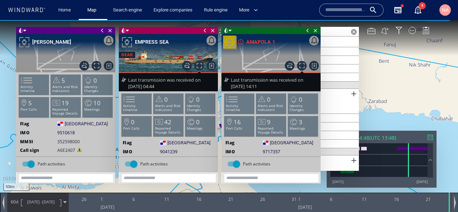
click at [102, 32] on span at bounding box center [102, 30] width 8 height 7
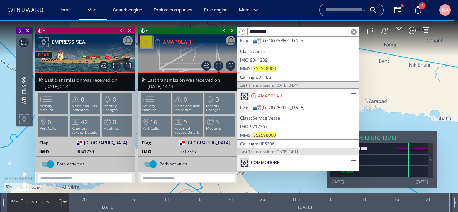
click at [122, 30] on span at bounding box center [122, 30] width 8 height 7
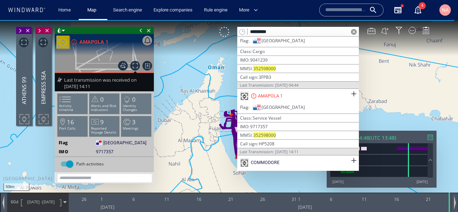
click at [140, 30] on span at bounding box center [141, 30] width 8 height 7
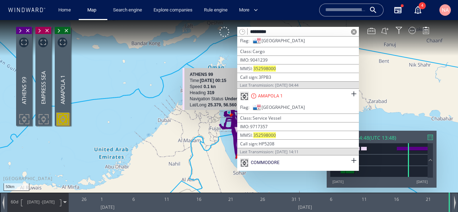
scroll to position [129, 0]
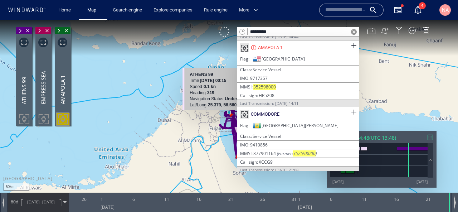
click at [349, 109] on span at bounding box center [353, 112] width 9 height 9
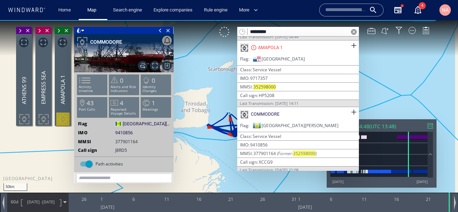
click at [351, 30] on span at bounding box center [354, 32] width 6 height 6
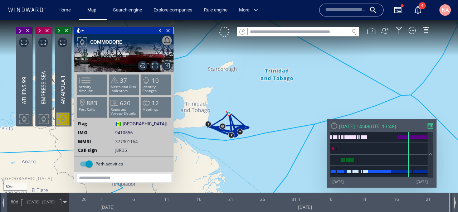
click at [35, 207] on span "[DATE] - [DATE]" at bounding box center [41, 202] width 36 height 18
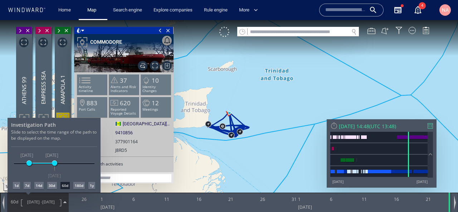
click at [24, 185] on div "7d" at bounding box center [27, 185] width 7 height 7
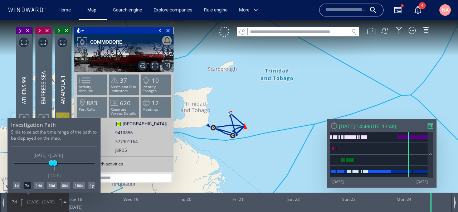
click at [193, 70] on div at bounding box center [229, 116] width 458 height 192
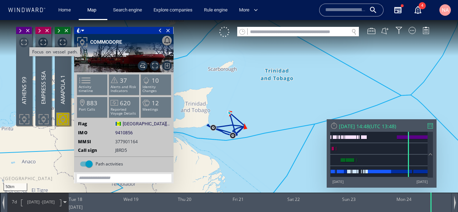
click at [26, 41] on span "Focus on vessel path." at bounding box center [24, 43] width 10 height 10
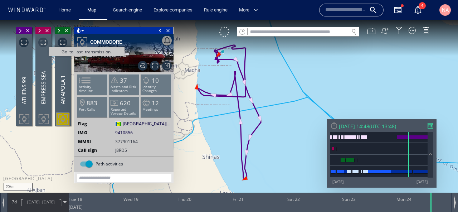
click at [40, 42] on span "Go to last transmission." at bounding box center [43, 43] width 10 height 10
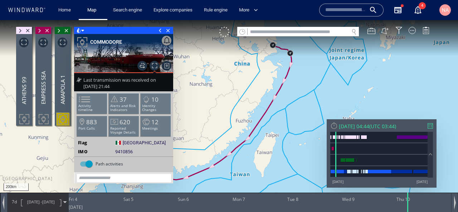
drag, startPoint x: 240, startPoint y: 72, endPoint x: 283, endPoint y: 62, distance: 44.3
click at [284, 62] on canvas "Map" at bounding box center [229, 112] width 458 height 185
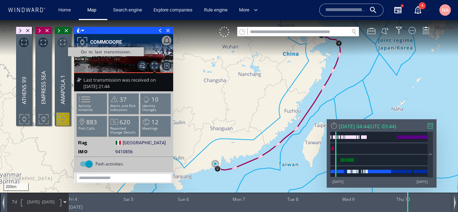
click at [65, 40] on span "Go to last transmission." at bounding box center [63, 43] width 10 height 10
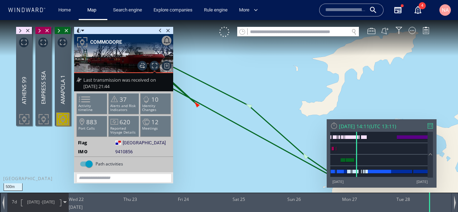
click at [28, 199] on span "[DATE] -" at bounding box center [34, 201] width 15 height 5
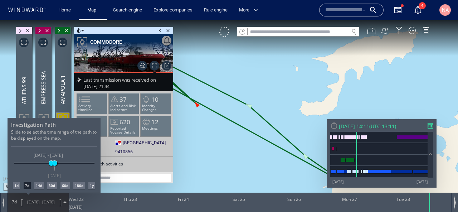
click at [64, 184] on div "60d" at bounding box center [64, 185] width 9 height 7
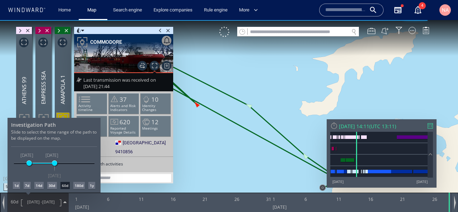
click at [211, 163] on div at bounding box center [229, 116] width 458 height 192
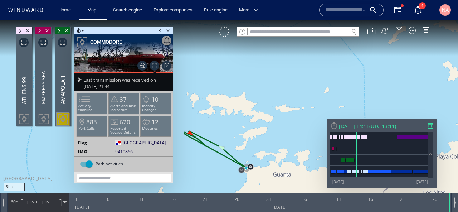
drag, startPoint x: 211, startPoint y: 163, endPoint x: 70, endPoint y: 157, distance: 141.1
click at [70, 157] on canvas "Map" at bounding box center [229, 112] width 458 height 185
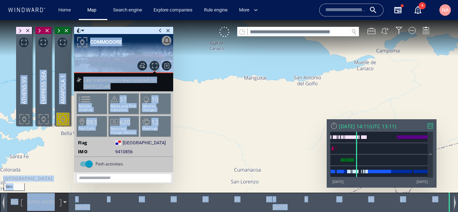
drag, startPoint x: 164, startPoint y: 126, endPoint x: 200, endPoint y: 127, distance: 35.8
click at [200, 20] on div "5km © Mapbox © OpenStreetMap Improve this map 0 0 [DATE] 1 6 11 16 21 26 31 [DA…" at bounding box center [229, 20] width 458 height 0
click at [200, 127] on canvas "Map" at bounding box center [229, 112] width 458 height 185
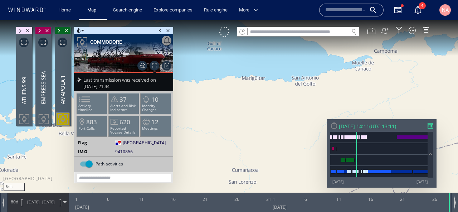
click at [150, 148] on ww-ship-dashboard-identity "Flag [GEOGRAPHIC_DATA][PERSON_NAME] IMO 9410856 9410856 MMSI [PHONE_NUMBER] Cal…" at bounding box center [123, 206] width 99 height 133
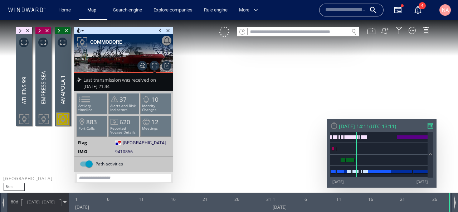
click at [290, 113] on canvas "Map" at bounding box center [229, 112] width 458 height 185
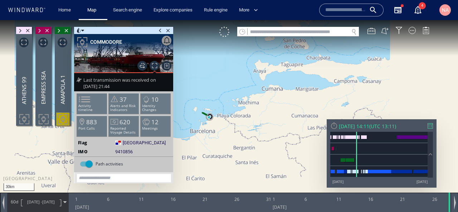
drag, startPoint x: 281, startPoint y: 111, endPoint x: 345, endPoint y: 104, distance: 64.8
click at [345, 104] on canvas "Map" at bounding box center [229, 112] width 458 height 185
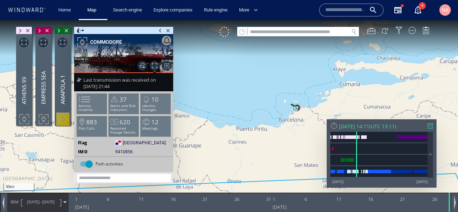
click at [96, 49] on div at bounding box center [123, 44] width 99 height 21
click at [156, 63] on span "Go to last transmission." at bounding box center [155, 66] width 10 height 10
